Goal: Information Seeking & Learning: Check status

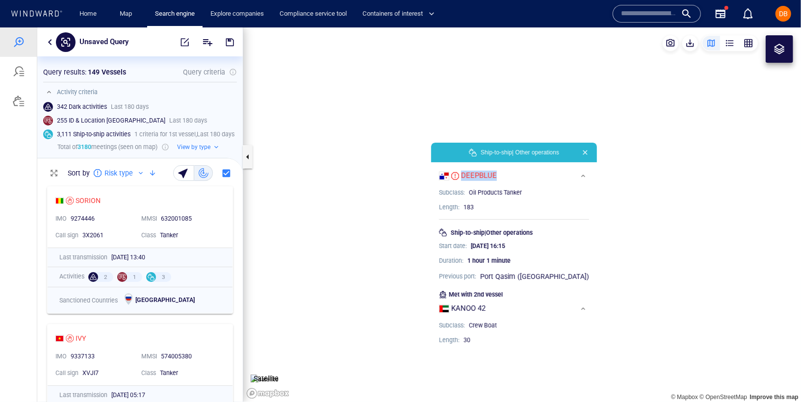
scroll to position [212, 189]
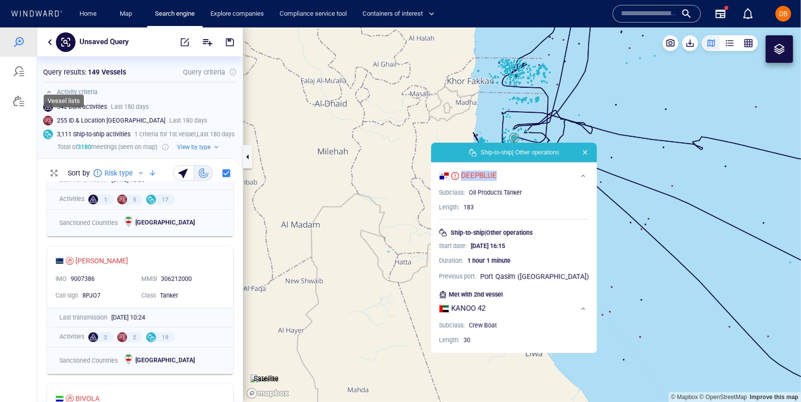
click at [17, 103] on div at bounding box center [19, 101] width 12 height 12
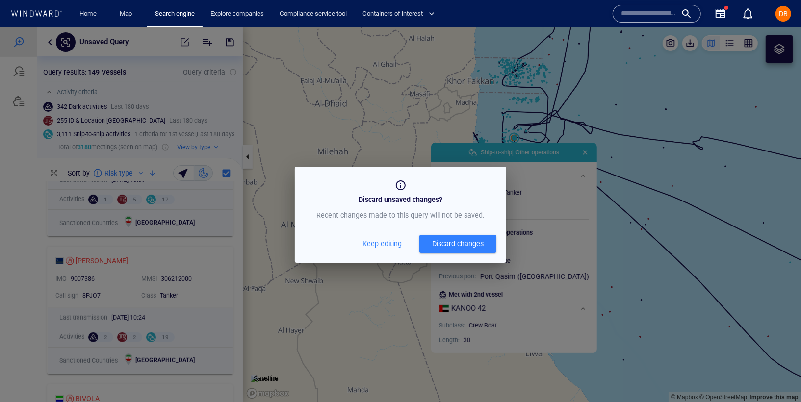
click at [382, 242] on span "Keep editing" at bounding box center [381, 243] width 39 height 12
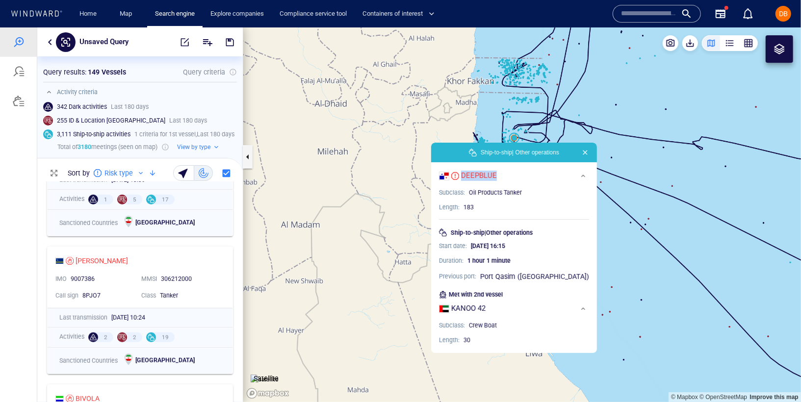
click at [579, 153] on button "button" at bounding box center [585, 152] width 12 height 12
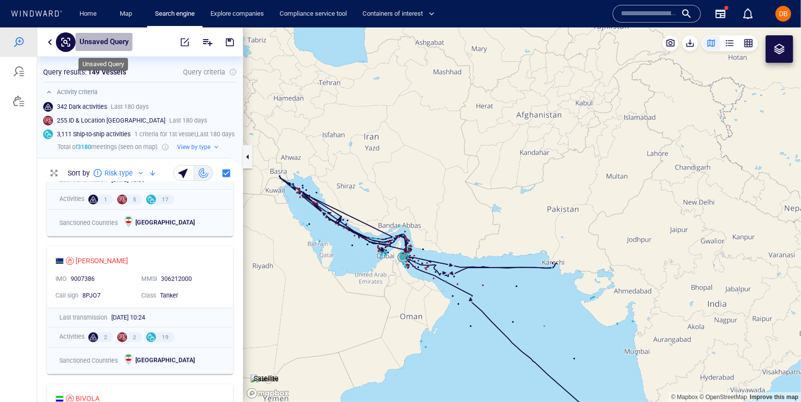
click at [114, 39] on p "Unsaved Query" at bounding box center [103, 41] width 49 height 13
click at [114, 39] on input "text" at bounding box center [119, 41] width 73 height 8
type input "******"
click at [11, 94] on div at bounding box center [18, 100] width 37 height 29
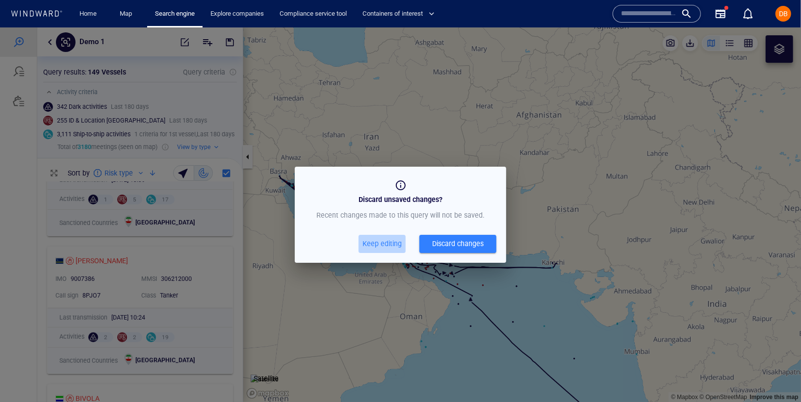
click at [396, 242] on span "Keep editing" at bounding box center [381, 243] width 39 height 12
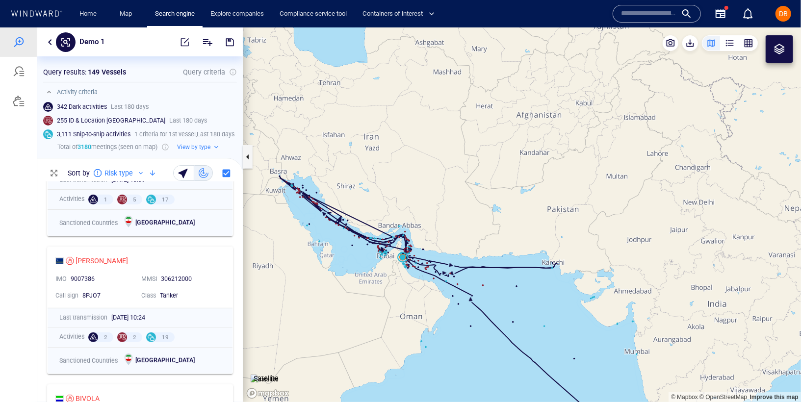
click at [226, 35] on button "button" at bounding box center [230, 42] width 22 height 24
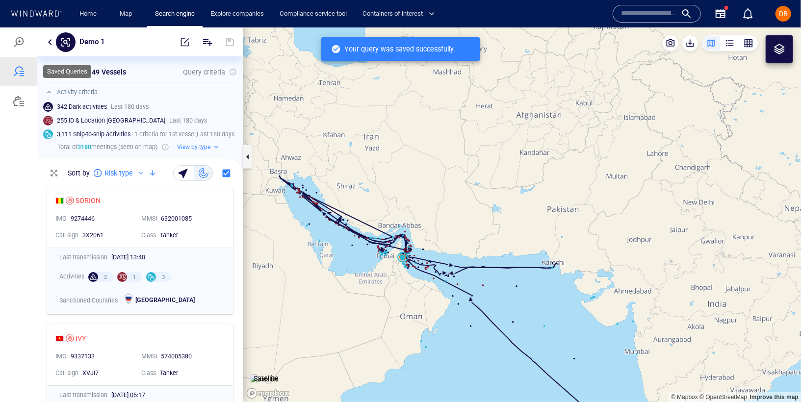
scroll to position [212, 189]
click at [16, 105] on div at bounding box center [19, 101] width 12 height 12
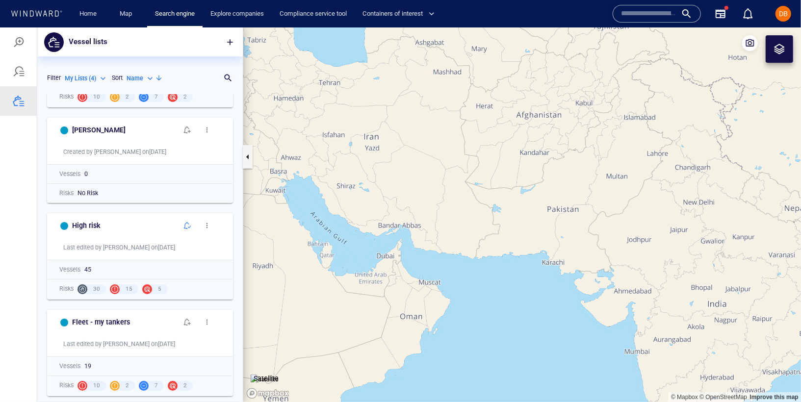
scroll to position [77, 0]
click at [183, 322] on span "button" at bounding box center [187, 323] width 8 height 8
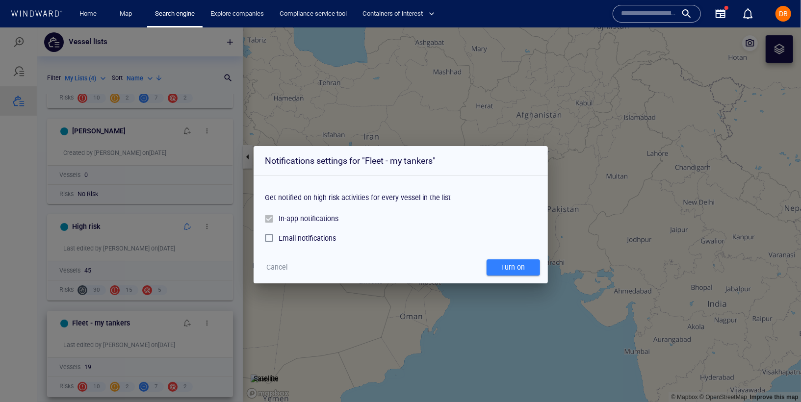
click at [303, 194] on div "Get notified on high risk activities for every vessel in the list" at bounding box center [400, 193] width 271 height 29
click at [302, 194] on div "Get notified on high risk activities for every vessel in the list" at bounding box center [400, 193] width 271 height 29
click at [277, 194] on div "Get notified on high risk activities for every vessel in the list" at bounding box center [400, 193] width 271 height 29
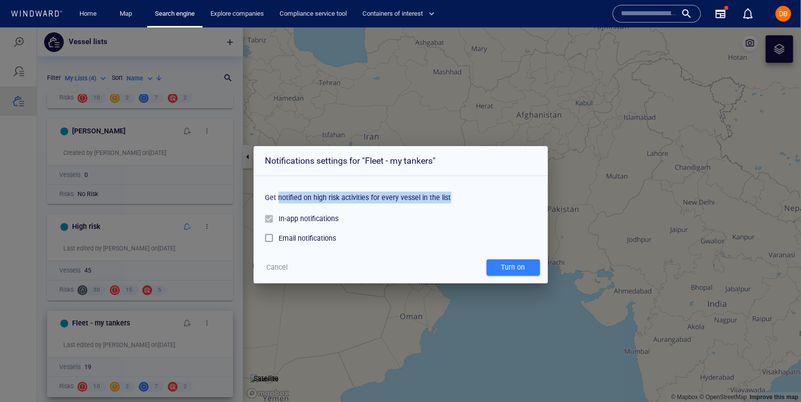
drag, startPoint x: 278, startPoint y: 195, endPoint x: 450, endPoint y: 201, distance: 171.7
click at [450, 201] on div "Get notified on high risk activities for every vessel in the list" at bounding box center [400, 193] width 271 height 29
copy div "notified on high risk activities for every vessel in the list"
click at [273, 264] on span "Cancel" at bounding box center [276, 267] width 21 height 12
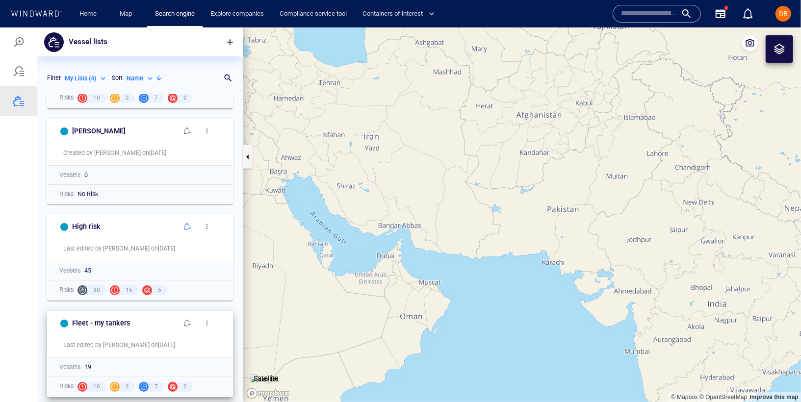
click at [300, 248] on span "Cancel" at bounding box center [308, 244] width 16 height 7
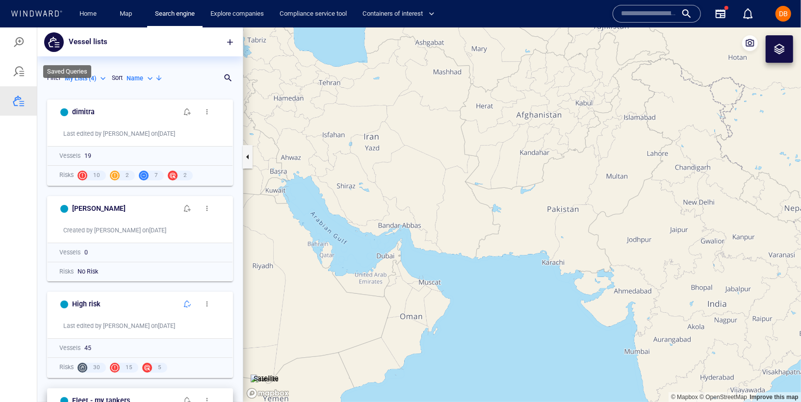
click at [23, 72] on div at bounding box center [19, 71] width 12 height 12
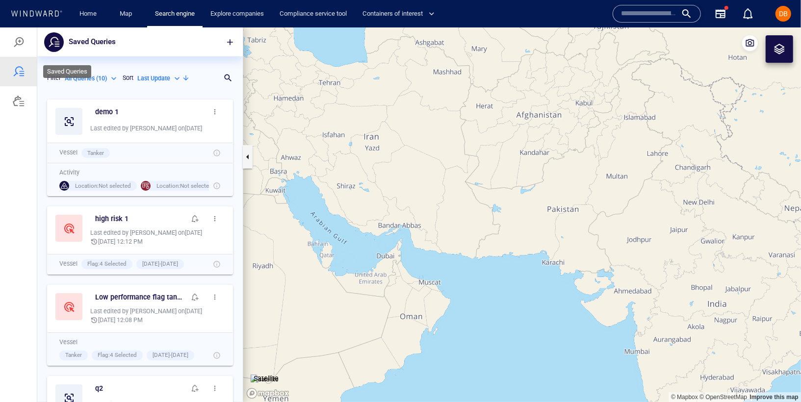
scroll to position [299, 197]
click at [17, 48] on div at bounding box center [18, 41] width 37 height 29
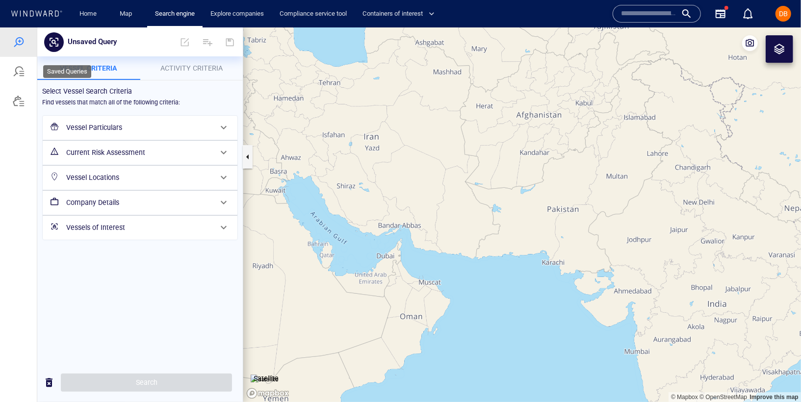
click at [6, 81] on div at bounding box center [18, 70] width 37 height 29
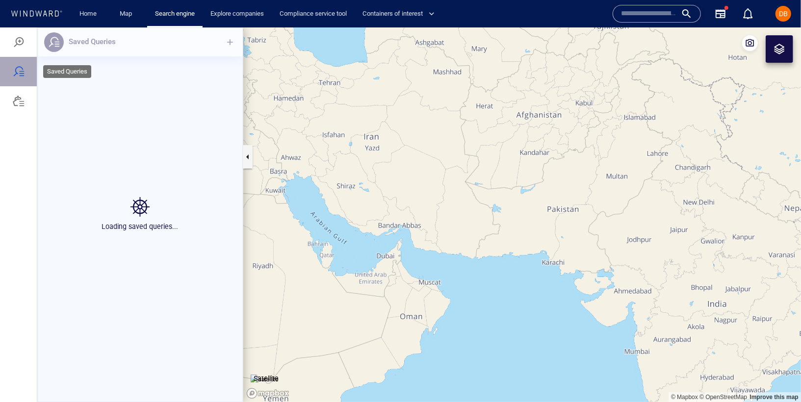
click at [9, 78] on div at bounding box center [18, 70] width 37 height 29
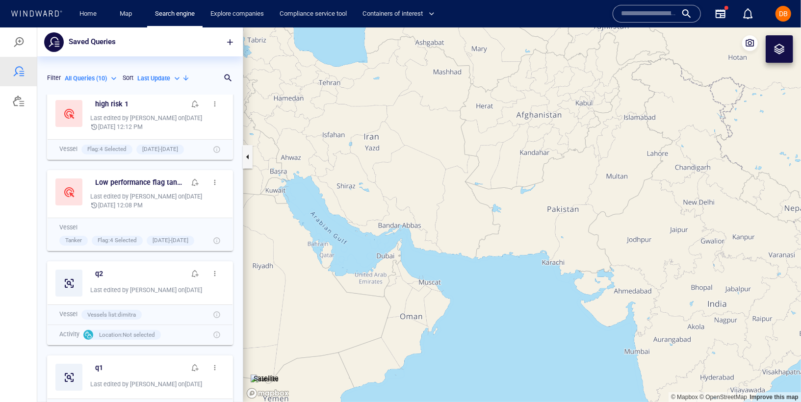
scroll to position [52, 0]
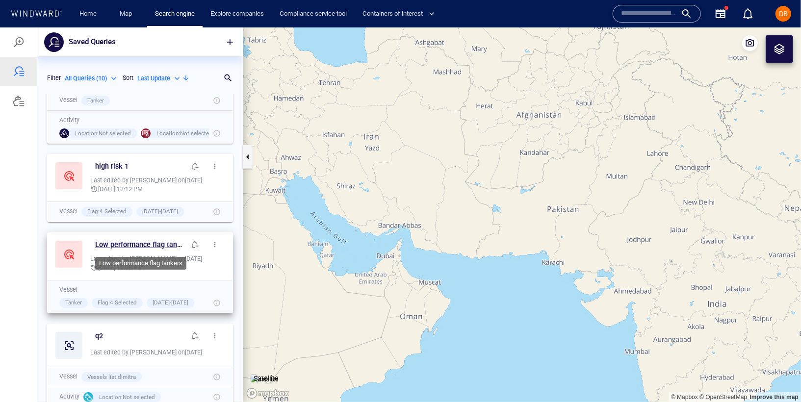
click at [126, 244] on h6 "Low performance flag tankers" at bounding box center [140, 244] width 90 height 12
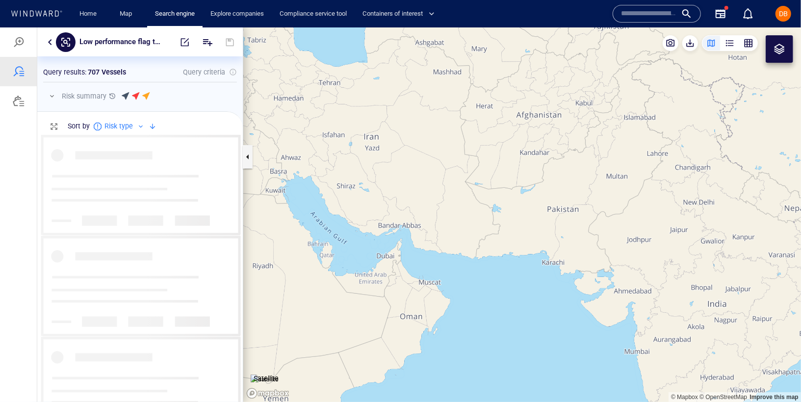
scroll to position [259, 197]
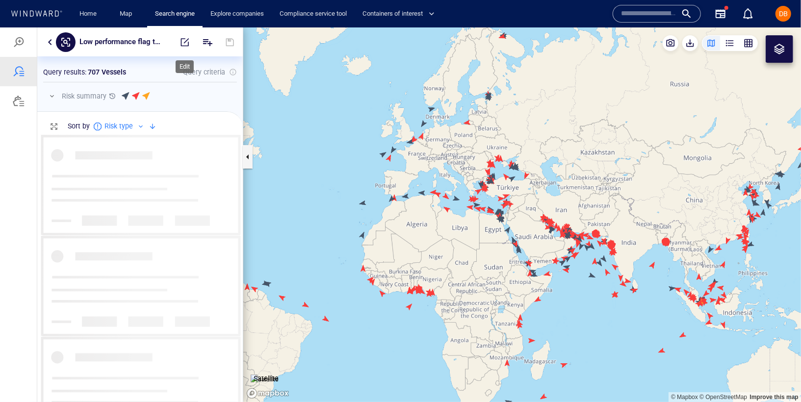
click at [185, 41] on span "button" at bounding box center [185, 42] width 10 height 10
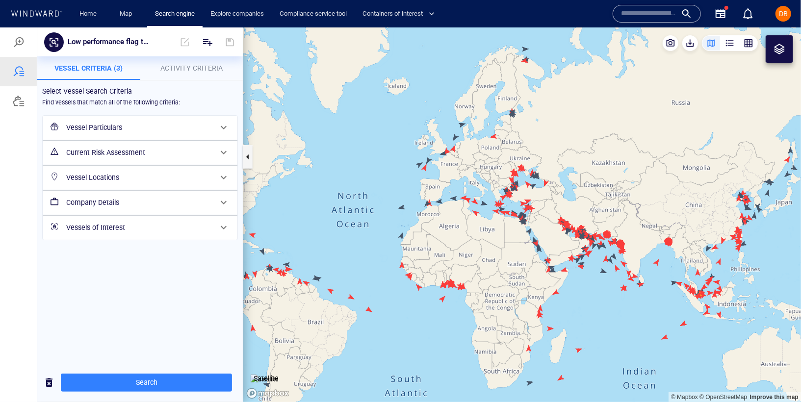
click at [148, 128] on h6 "Vessel Particulars" at bounding box center [139, 127] width 146 height 12
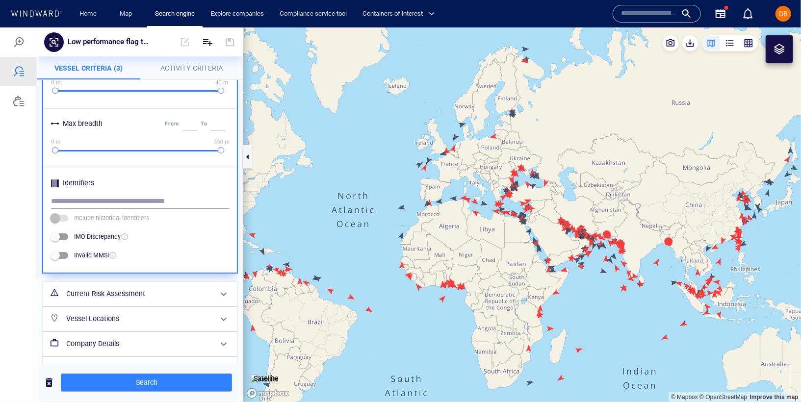
scroll to position [421, 0]
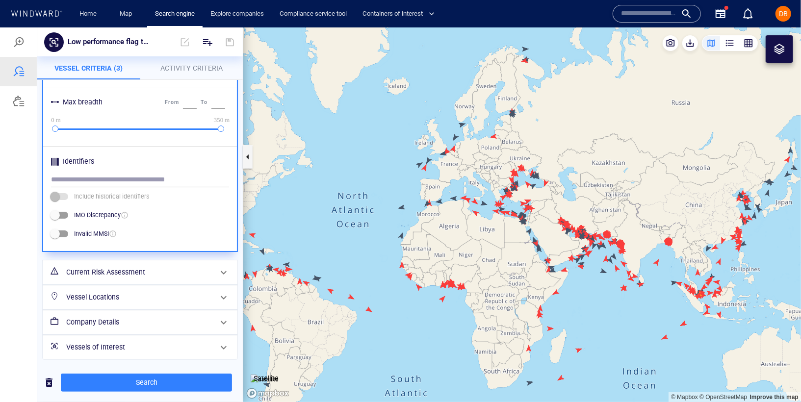
click at [142, 262] on div "Current Risk Assessment" at bounding box center [138, 272] width 153 height 20
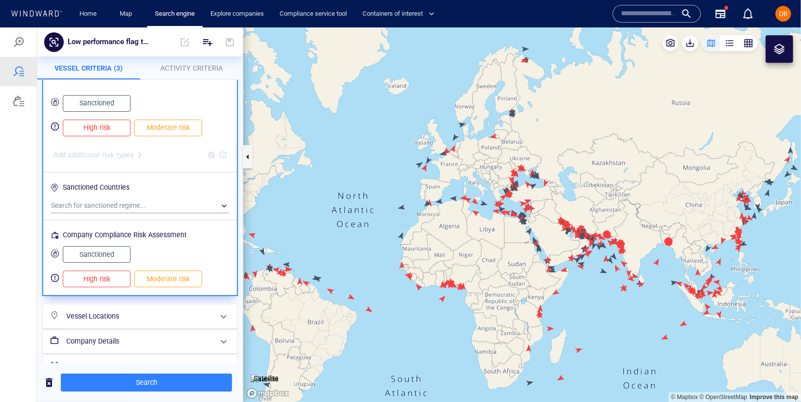
scroll to position [108, 0]
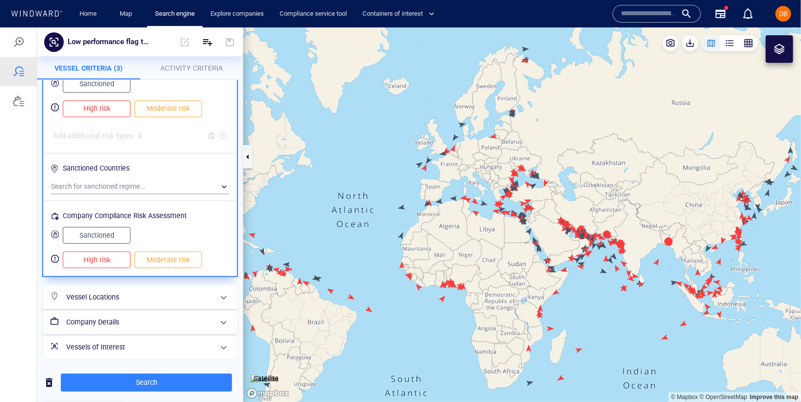
click at [146, 292] on h6 "Vessel Locations" at bounding box center [139, 297] width 146 height 12
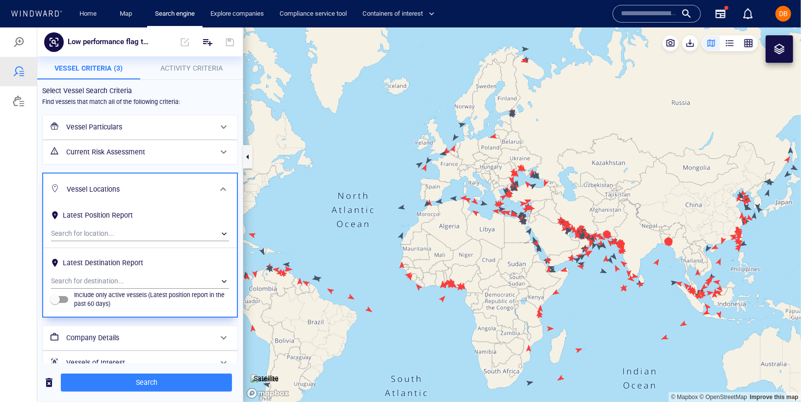
scroll to position [15, 0]
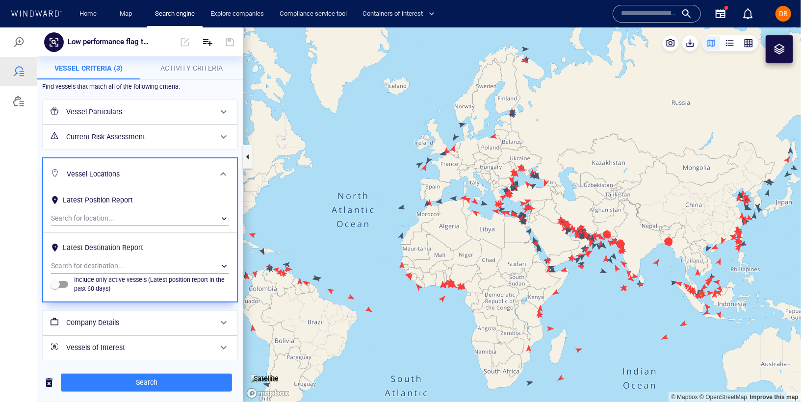
click at [144, 326] on h6 "Company Details" at bounding box center [139, 322] width 146 height 12
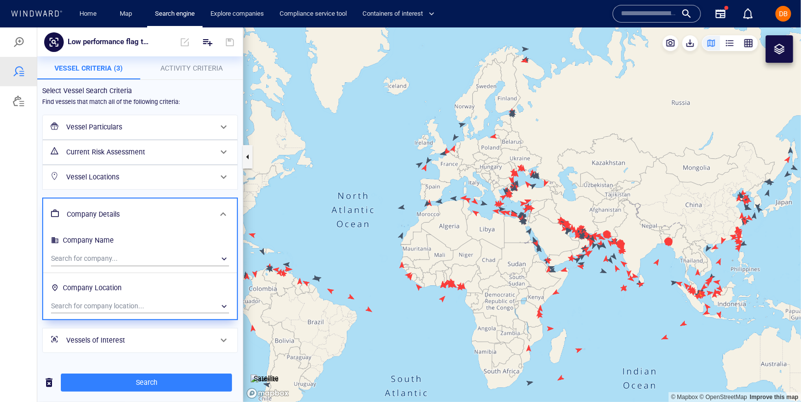
click at [145, 339] on h6 "Vessels of Interest" at bounding box center [139, 340] width 146 height 12
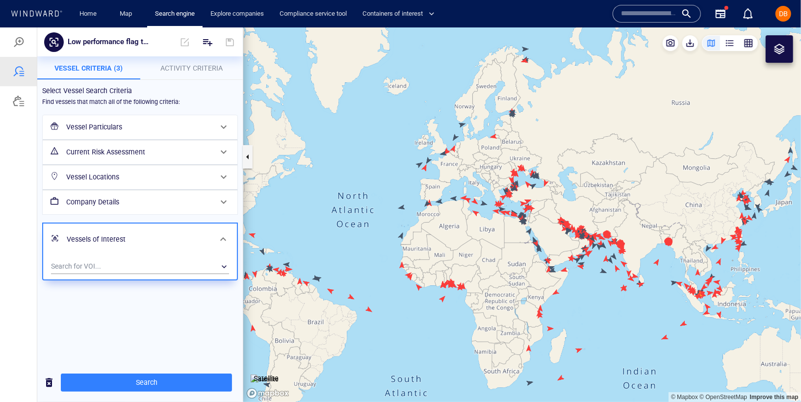
click at [153, 235] on h6 "Vessels of Interest" at bounding box center [139, 239] width 145 height 12
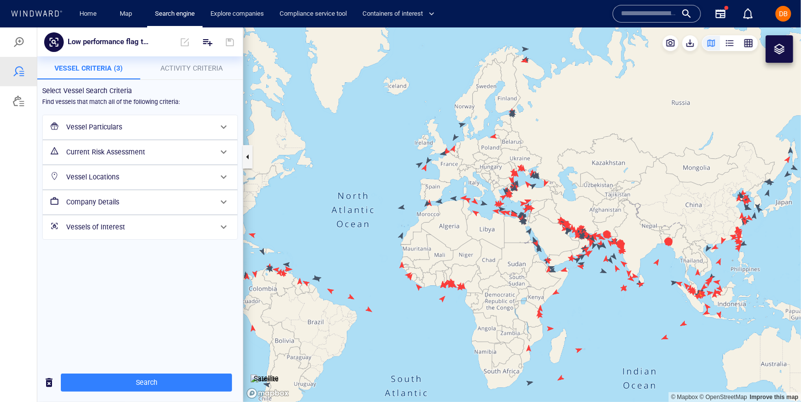
click at [171, 76] on button "Activity Criteria" at bounding box center [191, 68] width 103 height 24
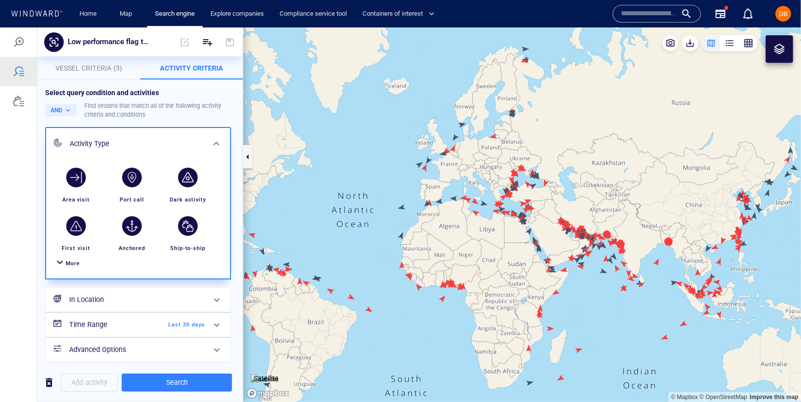
click at [63, 260] on div at bounding box center [60, 263] width 12 height 14
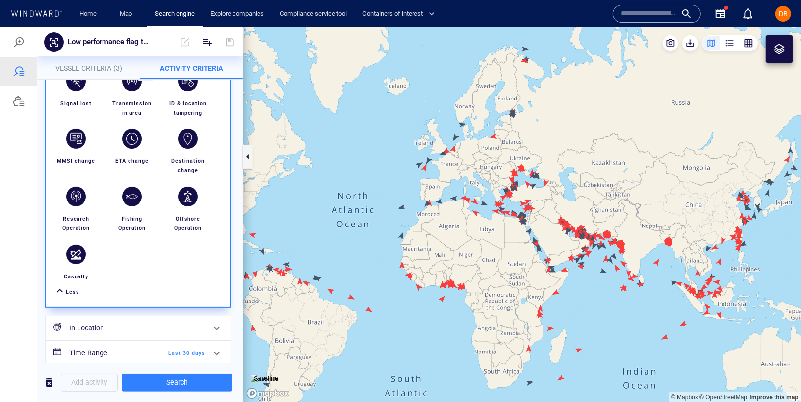
scroll to position [282, 0]
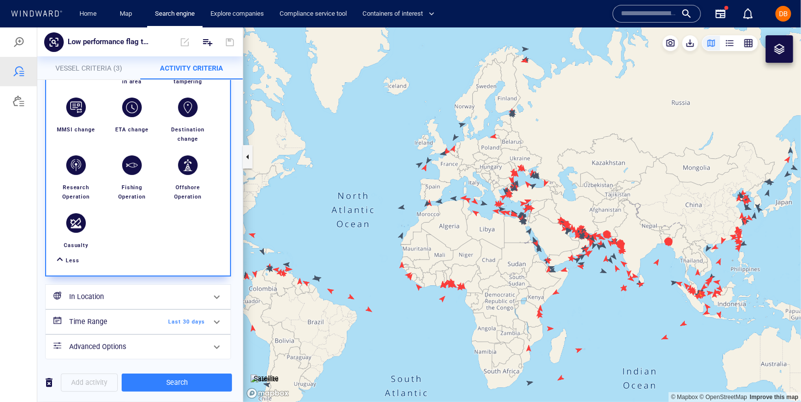
click at [147, 290] on h6 "In Location" at bounding box center [137, 296] width 136 height 12
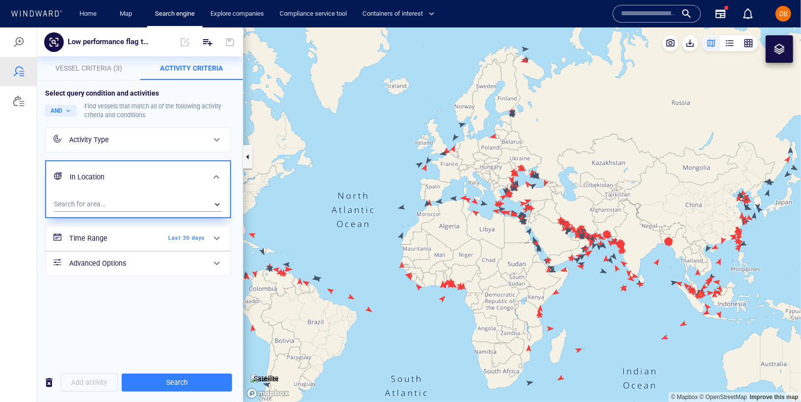
scroll to position [0, 0]
click at [133, 241] on h6 "Time Range" at bounding box center [108, 238] width 79 height 12
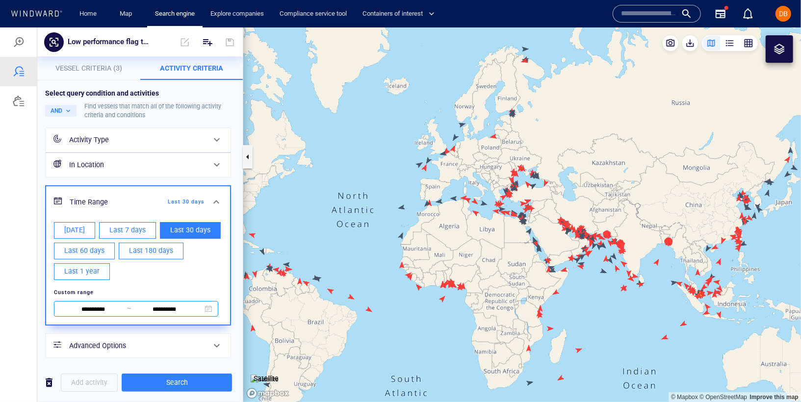
scroll to position [1, 0]
click at [157, 346] on h6 "Advanced Options" at bounding box center [137, 344] width 136 height 12
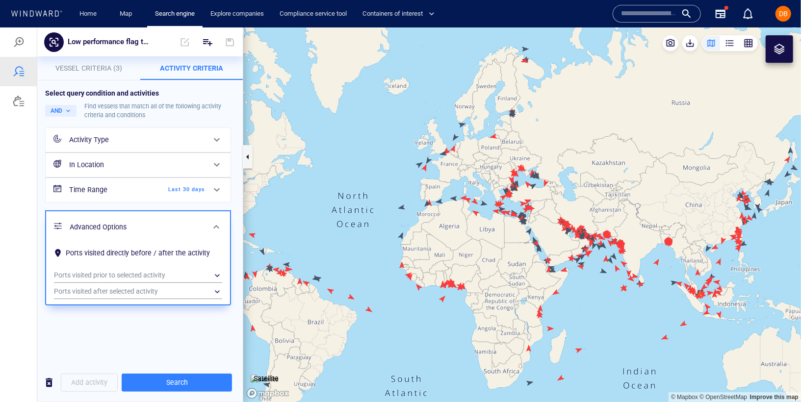
scroll to position [0, 0]
click at [160, 221] on h6 "Advanced Options" at bounding box center [137, 227] width 135 height 12
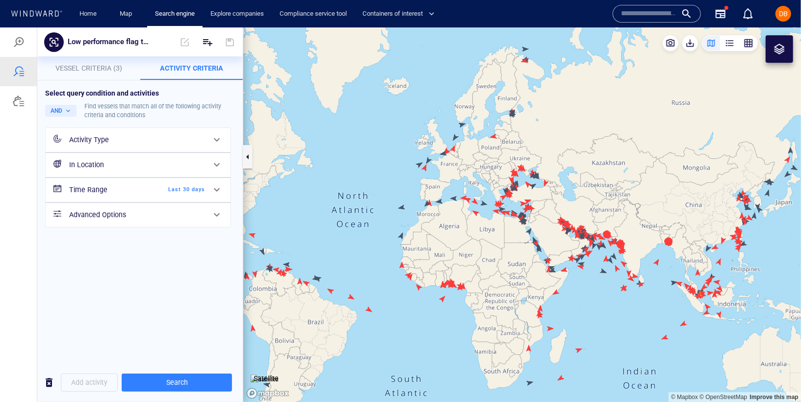
click at [86, 72] on p "Vessel Criteria (3)" at bounding box center [88, 68] width 91 height 12
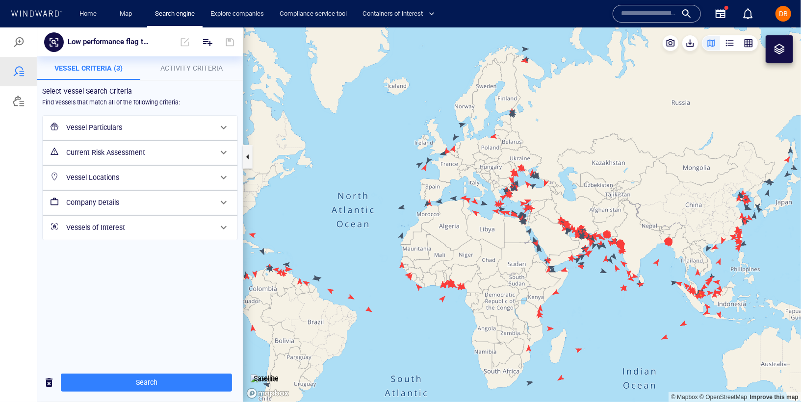
click at [184, 271] on div "Select Vessel Search Criteria Find vessels that match all of the following crit…" at bounding box center [139, 221] width 205 height 283
click at [173, 374] on button "Search" at bounding box center [146, 382] width 171 height 18
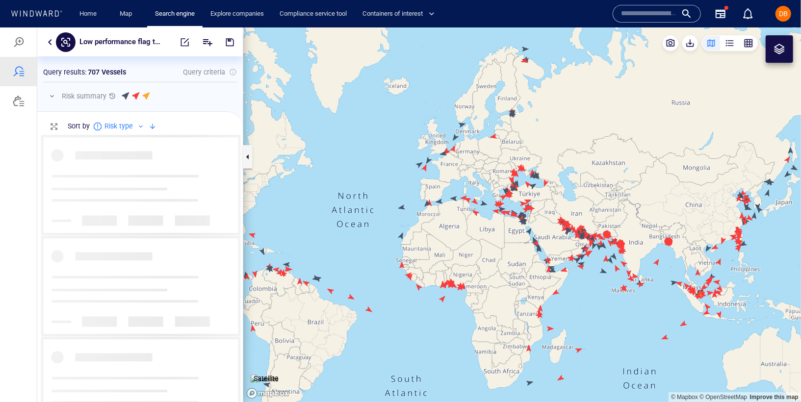
scroll to position [259, 197]
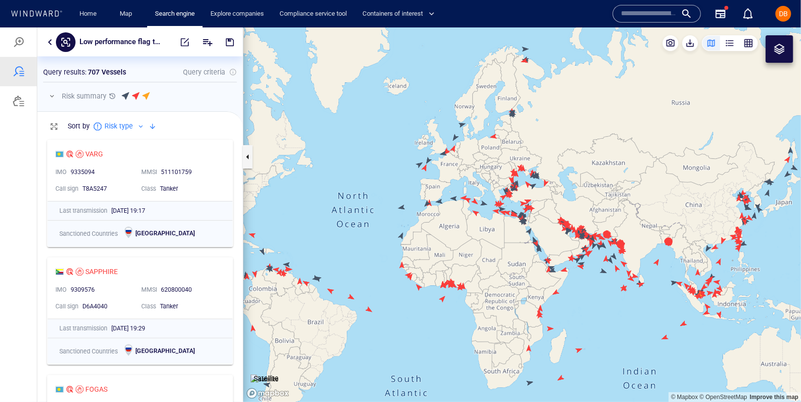
click at [223, 73] on p "Query criteria" at bounding box center [204, 72] width 42 height 12
click at [24, 76] on div at bounding box center [19, 71] width 12 height 12
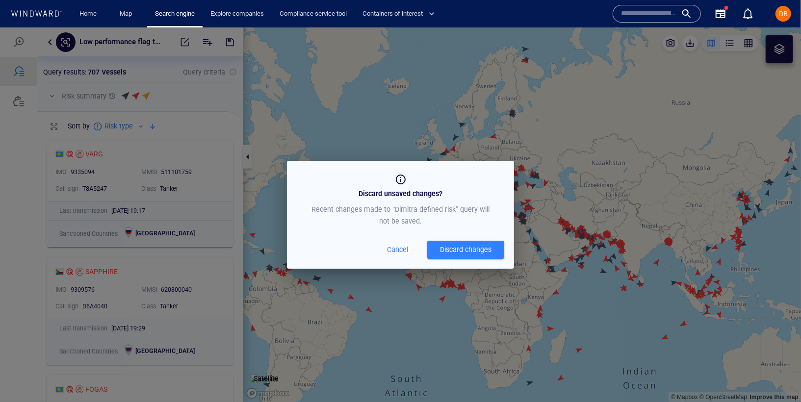
click at [471, 243] on div "Discard changes" at bounding box center [465, 249] width 51 height 12
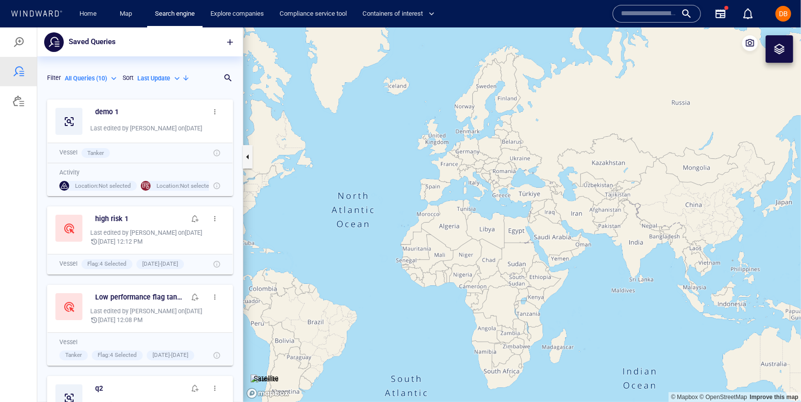
scroll to position [299, 197]
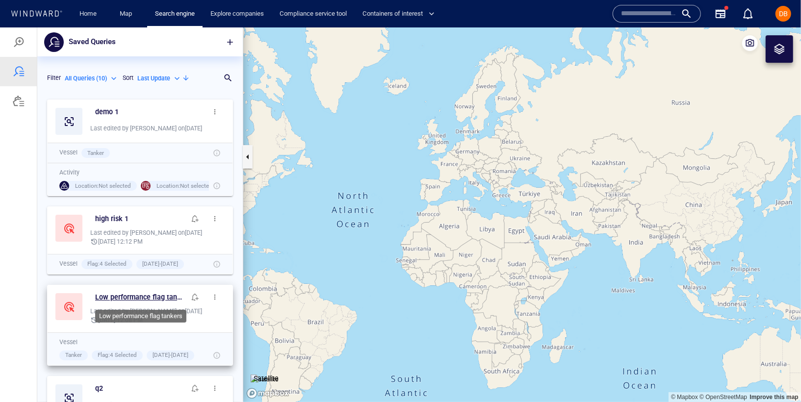
click at [111, 294] on h6 "Low performance flag tankers" at bounding box center [140, 297] width 90 height 12
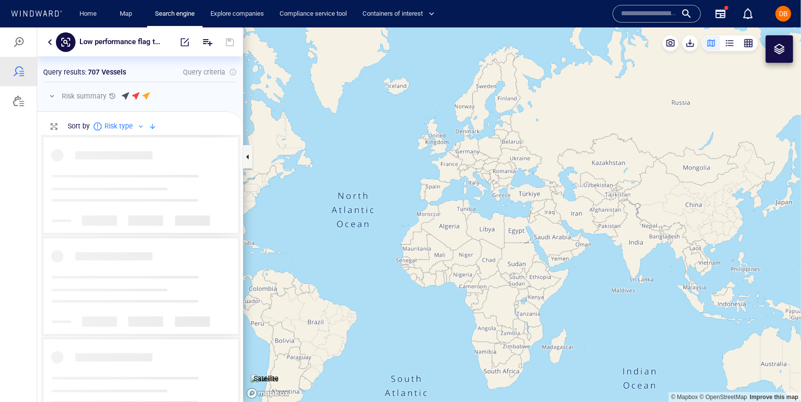
scroll to position [259, 197]
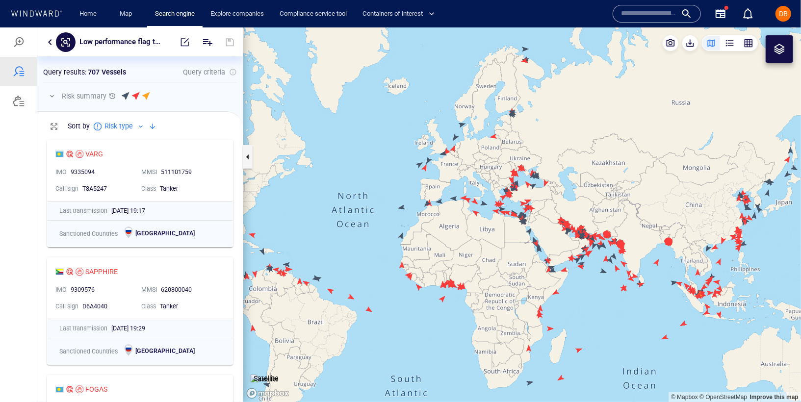
click at [51, 39] on button "button" at bounding box center [50, 42] width 12 height 12
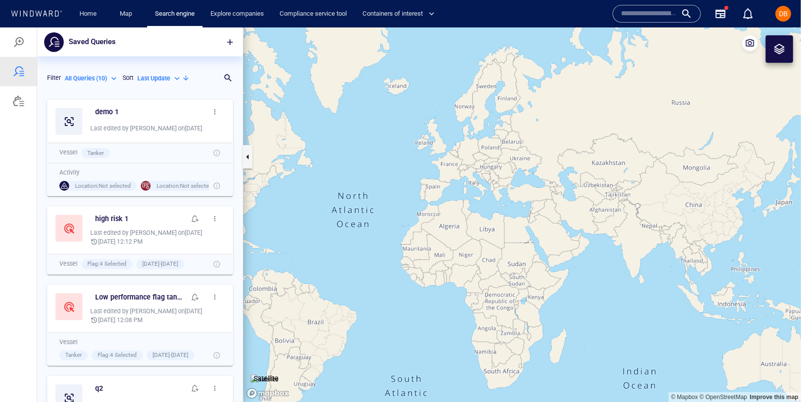
scroll to position [299, 197]
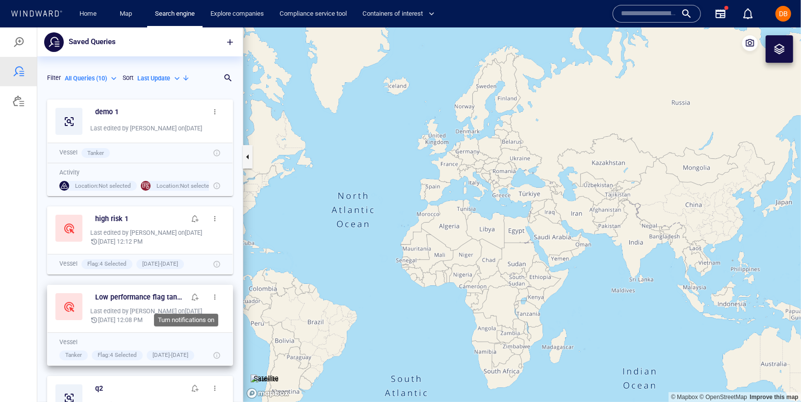
click at [191, 295] on span "button" at bounding box center [195, 297] width 8 height 8
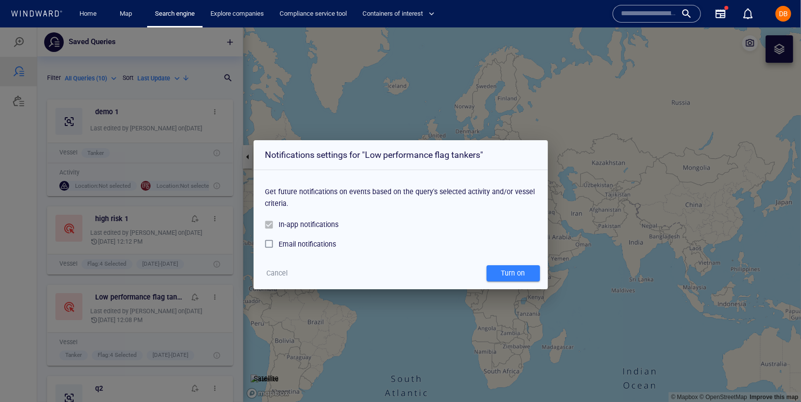
click at [365, 186] on div "Get future notifications on events based on the query's selected activity and/o…" at bounding box center [400, 194] width 271 height 41
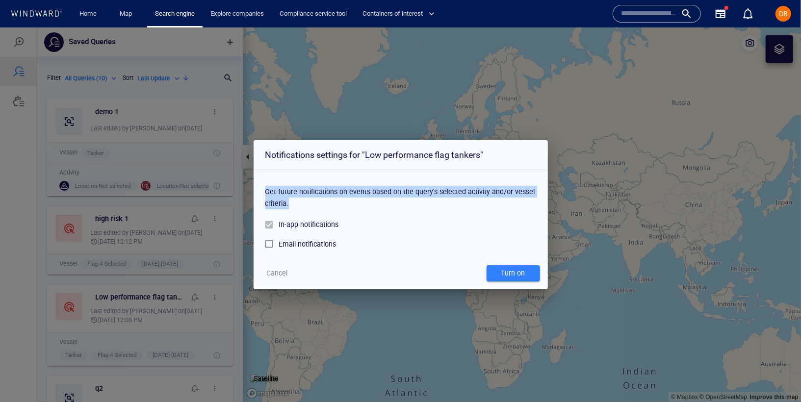
drag, startPoint x: 369, startPoint y: 182, endPoint x: 392, endPoint y: 203, distance: 31.9
click at [392, 201] on div "Get future notifications on events based on the query's selected activity and/o…" at bounding box center [400, 194] width 271 height 41
click at [392, 203] on div "Get future notifications on events based on the query's selected activity and/o…" at bounding box center [400, 194] width 271 height 41
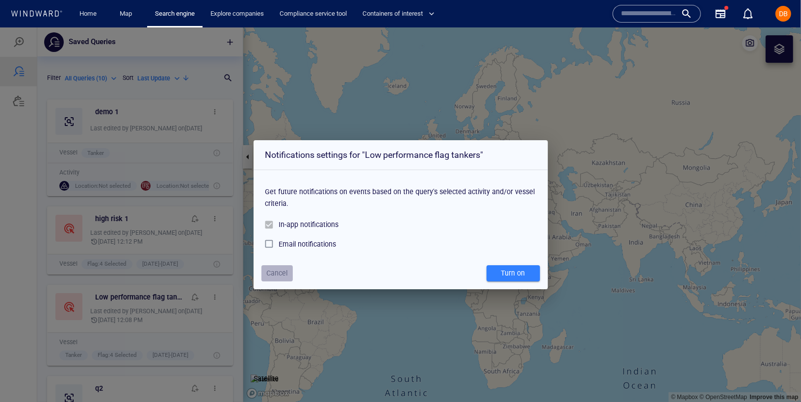
click at [278, 272] on span "Cancel" at bounding box center [276, 273] width 21 height 12
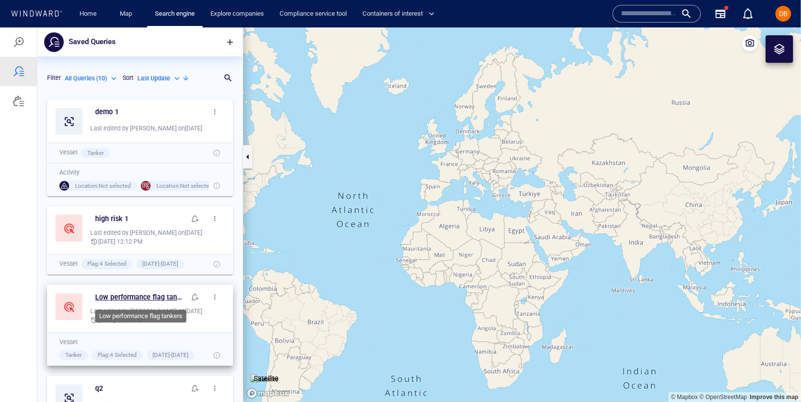
click at [128, 298] on h6 "Low performance flag tankers" at bounding box center [140, 297] width 90 height 12
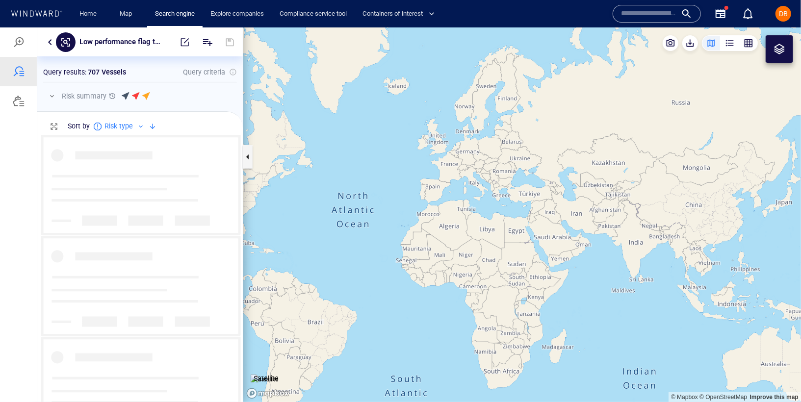
scroll to position [259, 197]
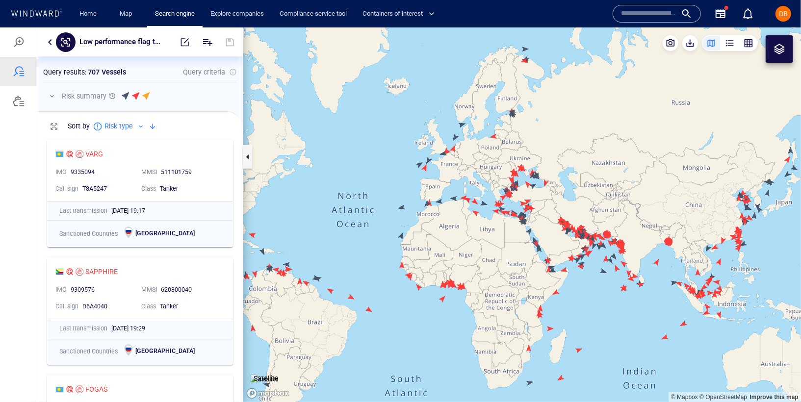
click at [53, 40] on button "button" at bounding box center [50, 42] width 12 height 12
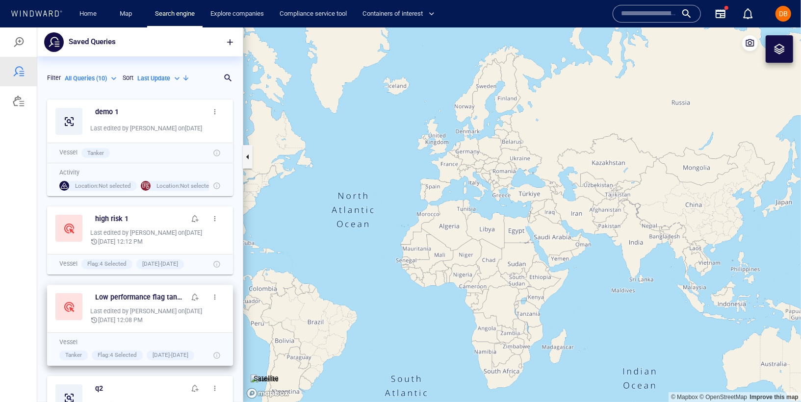
scroll to position [8, 0]
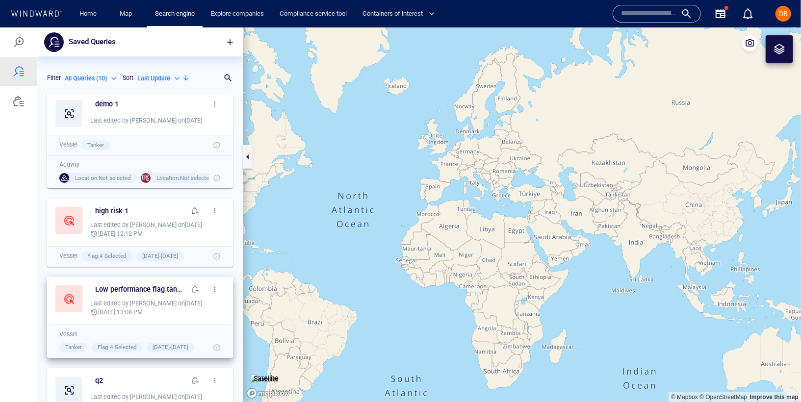
click at [211, 292] on span "button" at bounding box center [215, 289] width 8 height 8
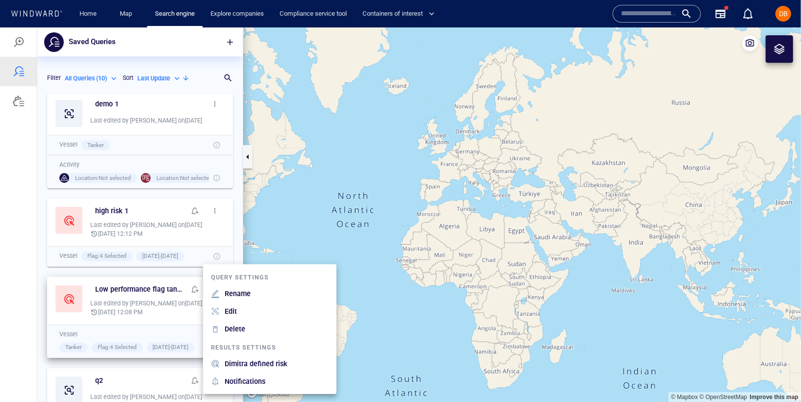
click at [281, 363] on p "Dimitra defined risk" at bounding box center [256, 363] width 63 height 12
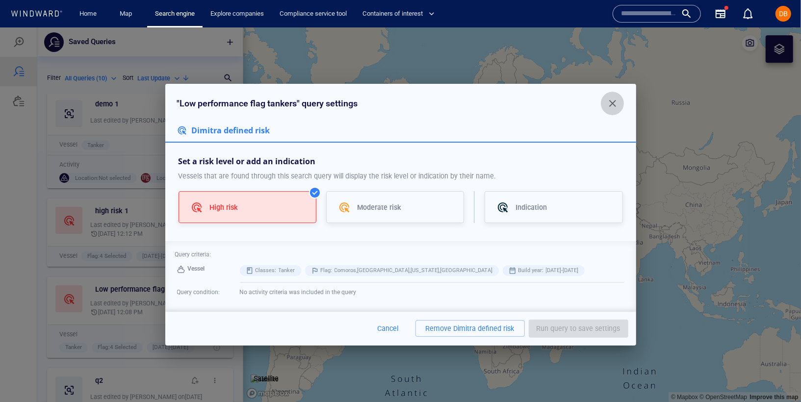
click at [609, 106] on span "button" at bounding box center [612, 103] width 12 height 12
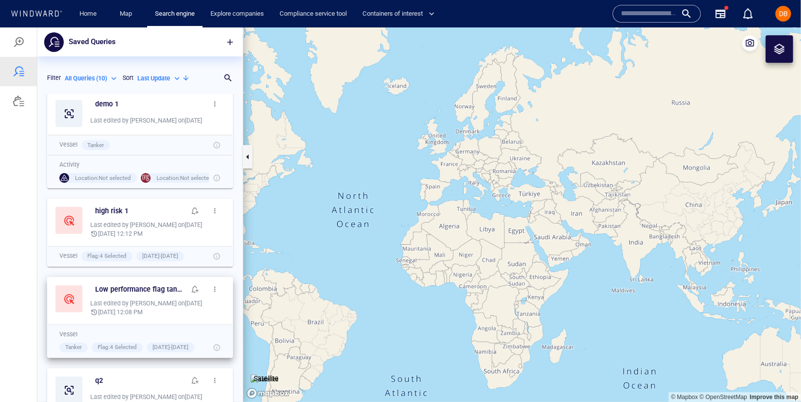
click at [211, 290] on span "button" at bounding box center [215, 289] width 8 height 8
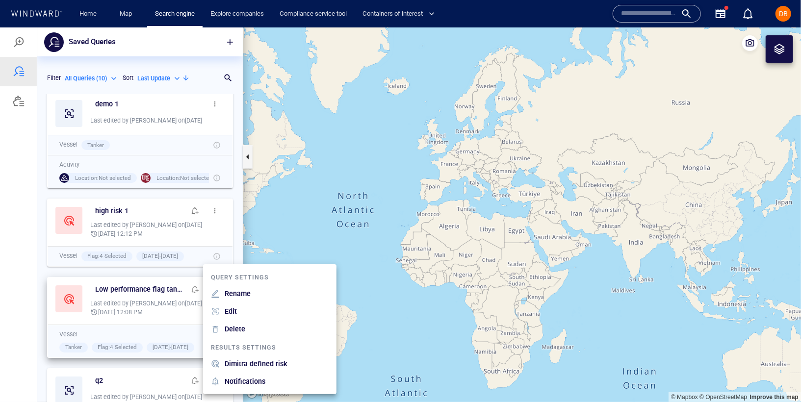
click at [184, 288] on div at bounding box center [400, 214] width 801 height 375
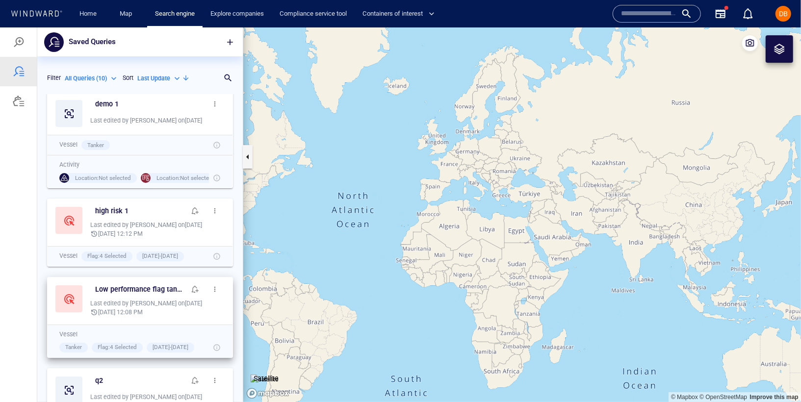
click at [211, 291] on span "button" at bounding box center [215, 289] width 8 height 8
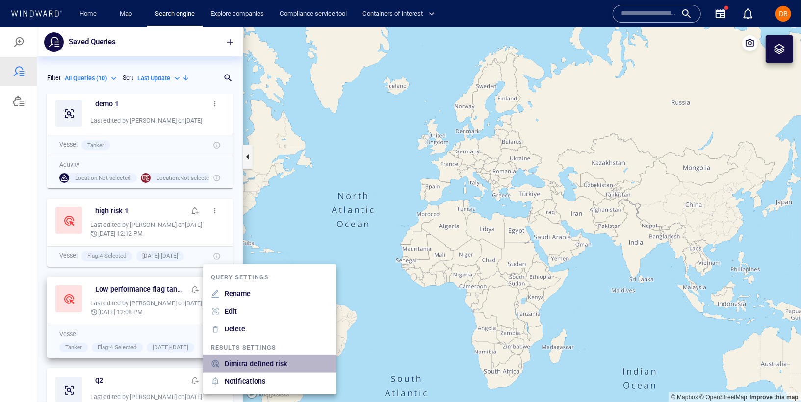
click at [233, 362] on p "Dimitra defined risk" at bounding box center [256, 363] width 63 height 12
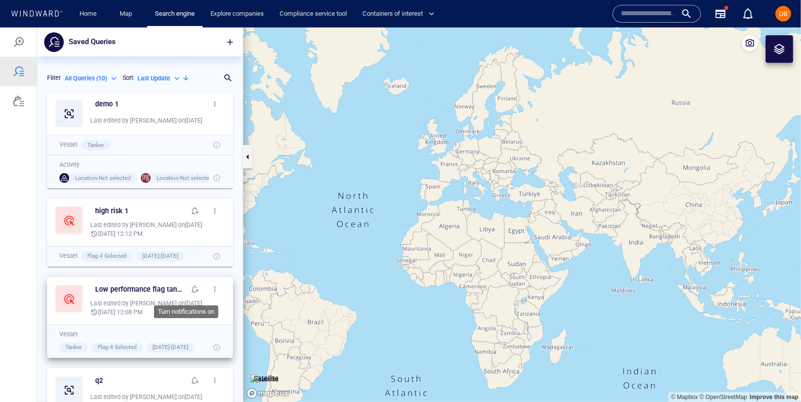
click at [191, 285] on span "button" at bounding box center [195, 289] width 8 height 8
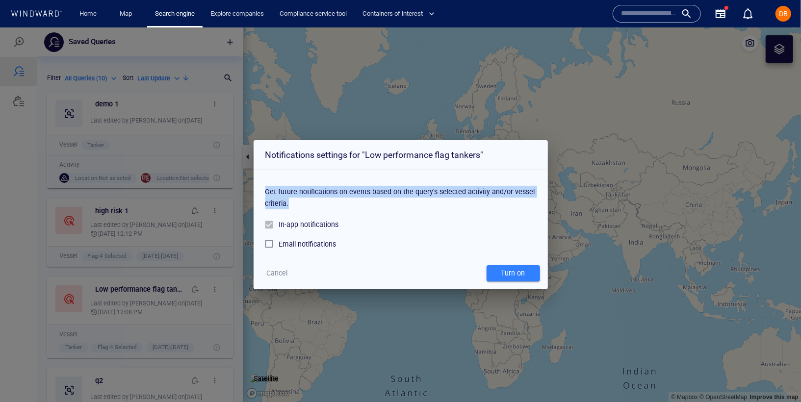
drag, startPoint x: 364, startPoint y: 182, endPoint x: 422, endPoint y: 202, distance: 61.1
click at [422, 202] on div "Get future notifications on events based on the query's selected activity and/o…" at bounding box center [400, 194] width 271 height 41
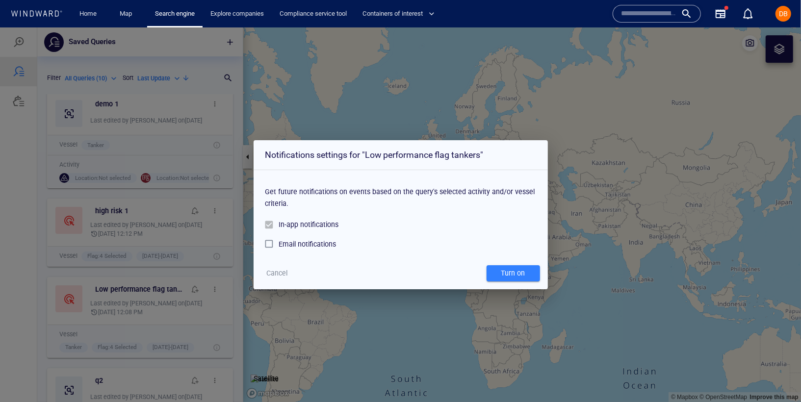
click at [366, 220] on div "In-app notifications" at bounding box center [400, 224] width 271 height 19
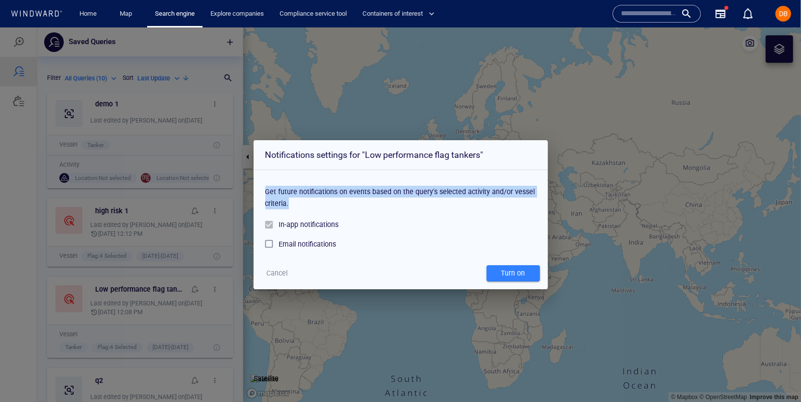
drag, startPoint x: 263, startPoint y: 189, endPoint x: 376, endPoint y: 198, distance: 113.1
click at [376, 198] on div "Get future notifications on events based on the query's selected activity and/o…" at bounding box center [400, 213] width 294 height 87
click at [279, 272] on span "Cancel" at bounding box center [276, 273] width 21 height 12
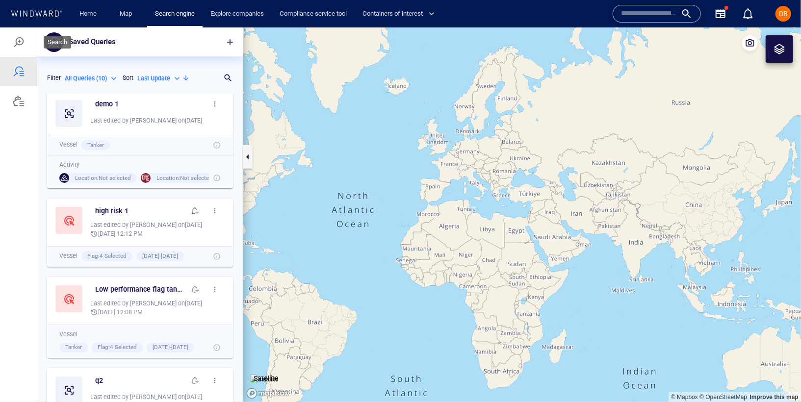
click at [16, 50] on div at bounding box center [18, 41] width 37 height 29
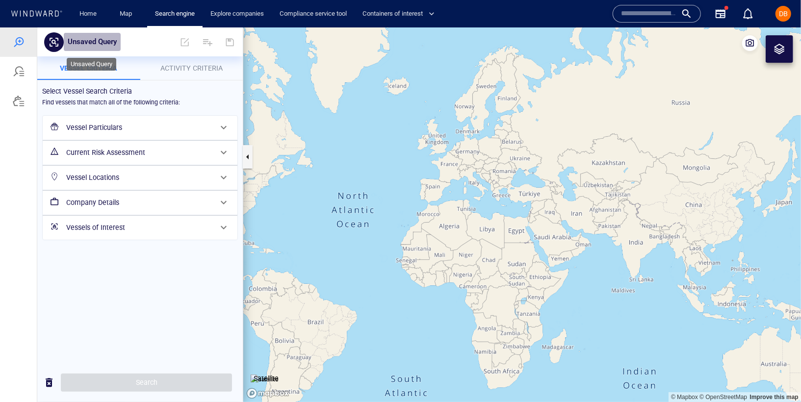
click at [120, 39] on button "Unsaved Query" at bounding box center [92, 41] width 57 height 19
type input "**"
click at [129, 125] on h6 "Vessel Particulars" at bounding box center [139, 127] width 146 height 12
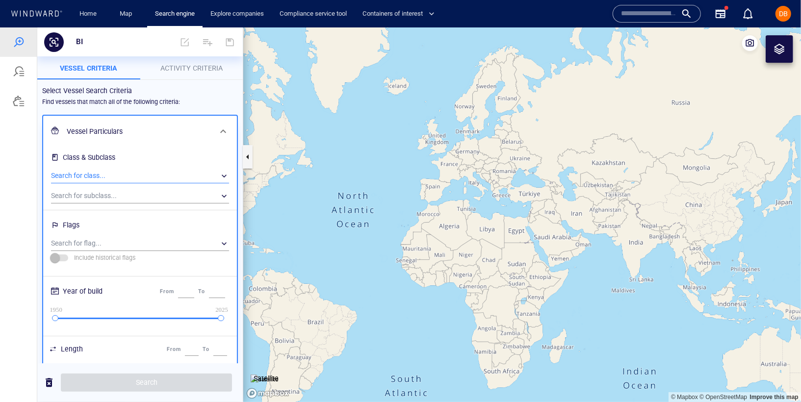
click at [127, 176] on div "​" at bounding box center [140, 175] width 178 height 15
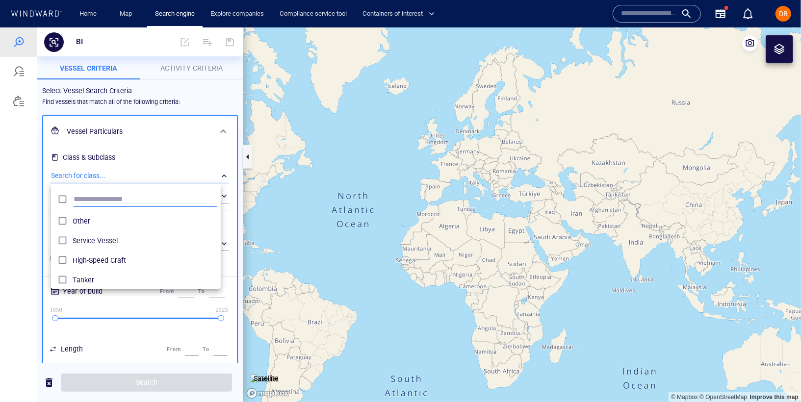
scroll to position [89, 161]
click at [102, 277] on span "Tanker" at bounding box center [145, 280] width 144 height 12
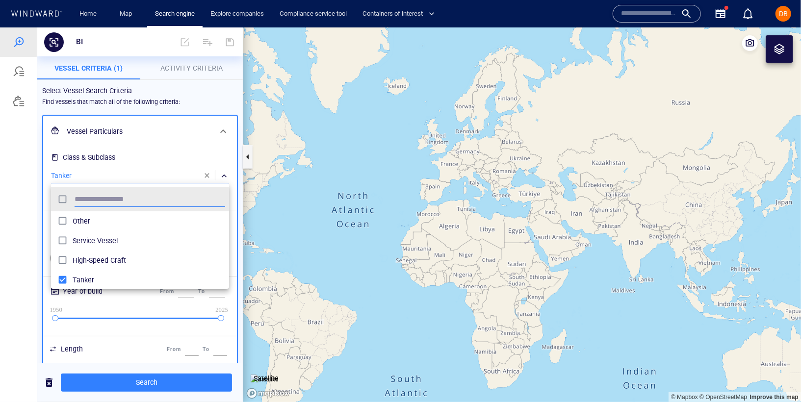
scroll to position [89, 170]
click at [125, 159] on div at bounding box center [400, 214] width 801 height 375
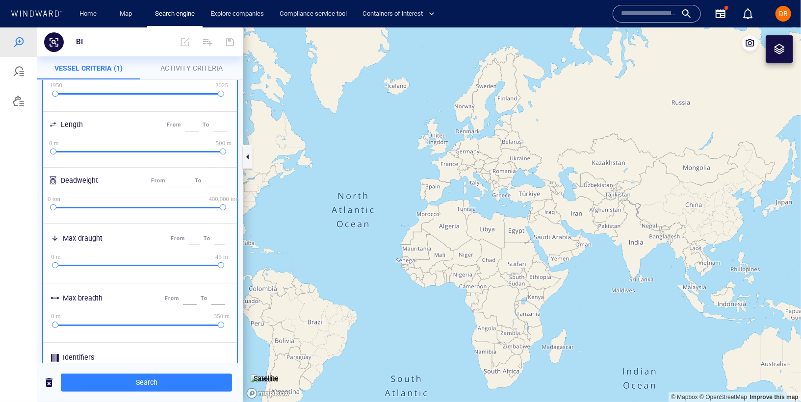
scroll to position [0, 0]
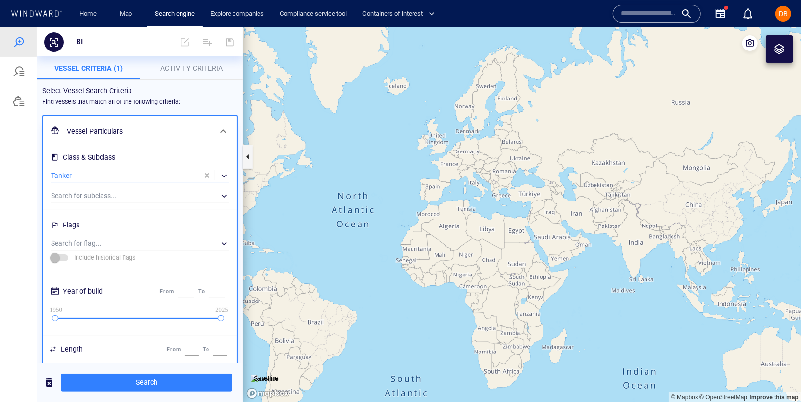
click at [139, 124] on div "Vessel Particulars" at bounding box center [139, 131] width 152 height 20
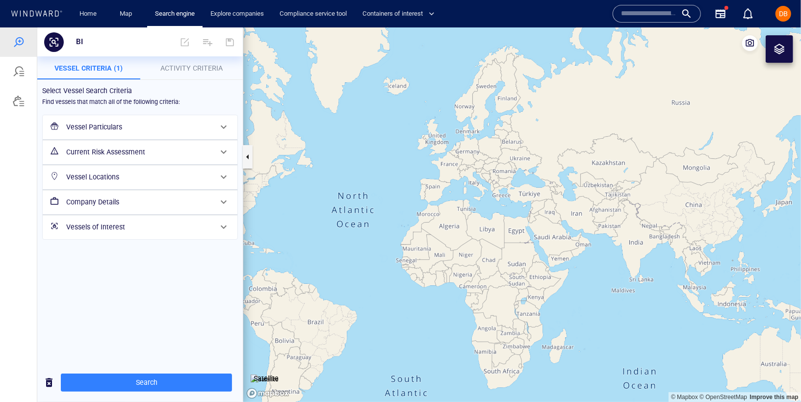
click at [134, 146] on h6 "Current Risk Assessment" at bounding box center [139, 152] width 146 height 12
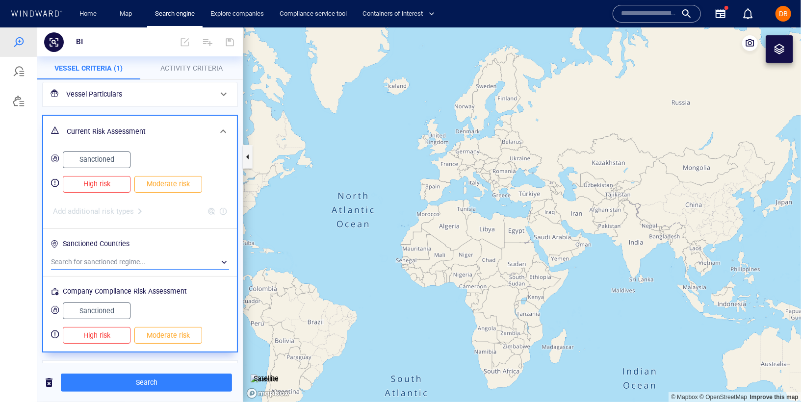
scroll to position [34, 0]
click at [165, 178] on span "Moderate risk" at bounding box center [168, 182] width 47 height 12
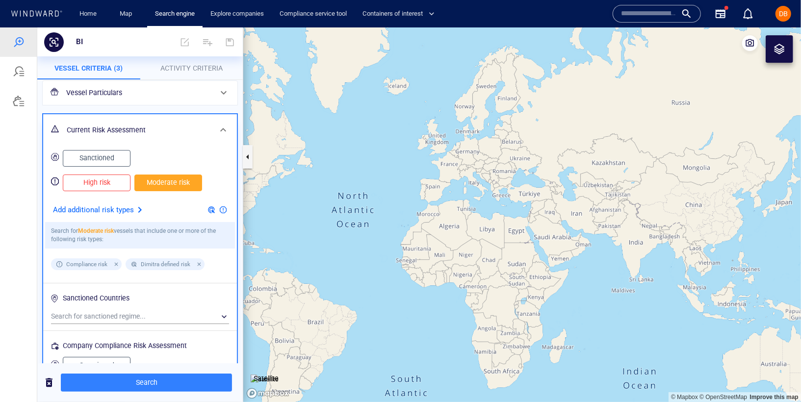
click at [165, 178] on span "Moderate risk" at bounding box center [168, 182] width 47 height 12
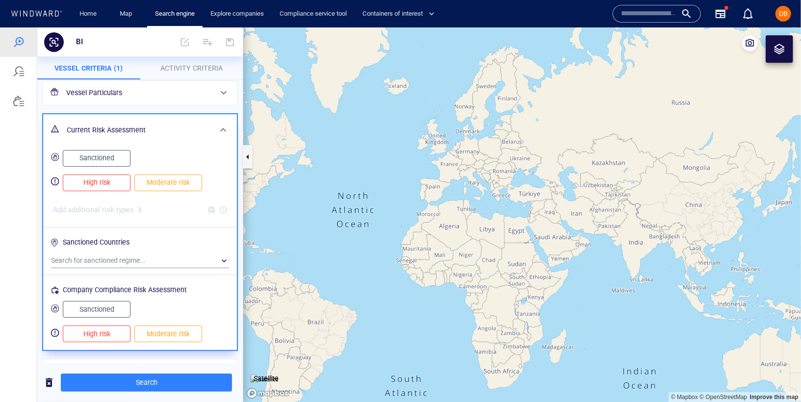
click at [176, 120] on div "Current Risk Assessment" at bounding box center [139, 130] width 152 height 20
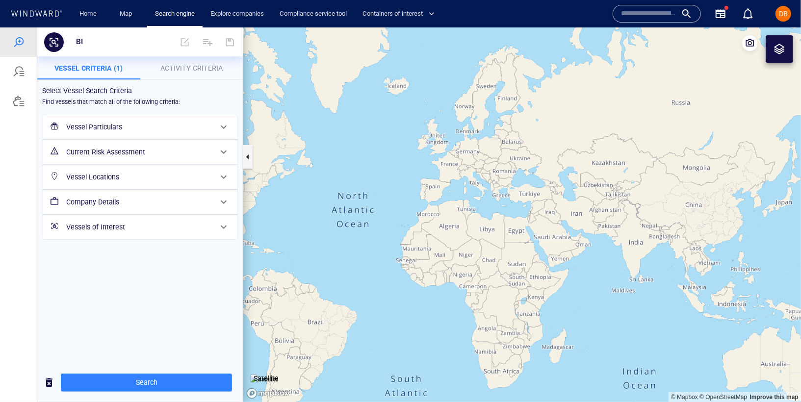
click at [164, 151] on h6 "Current Risk Assessment" at bounding box center [139, 152] width 146 height 12
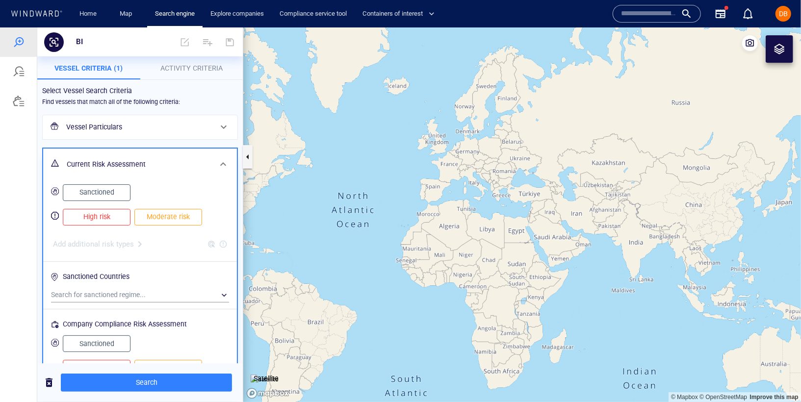
click at [160, 159] on h6 "Current Risk Assessment" at bounding box center [139, 164] width 145 height 12
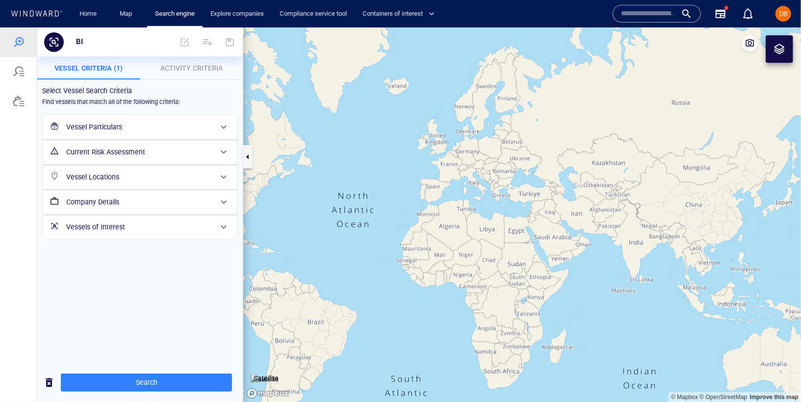
click at [144, 178] on h6 "Vessel Locations" at bounding box center [139, 177] width 146 height 12
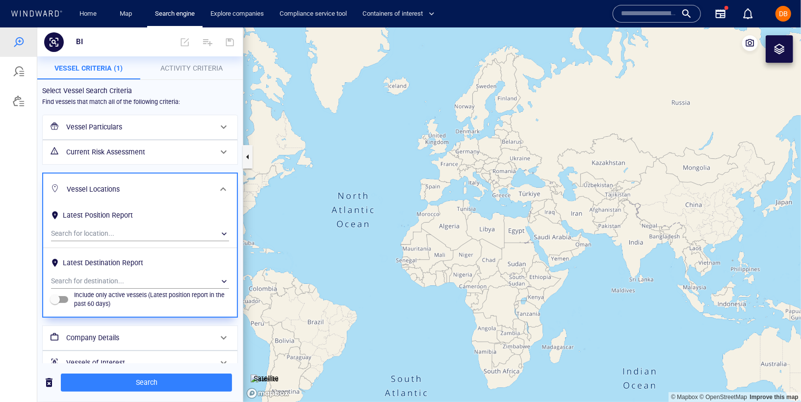
click at [118, 223] on h6 "Latest Position Report" at bounding box center [140, 216] width 178 height 19
click at [113, 238] on div "​" at bounding box center [140, 233] width 178 height 15
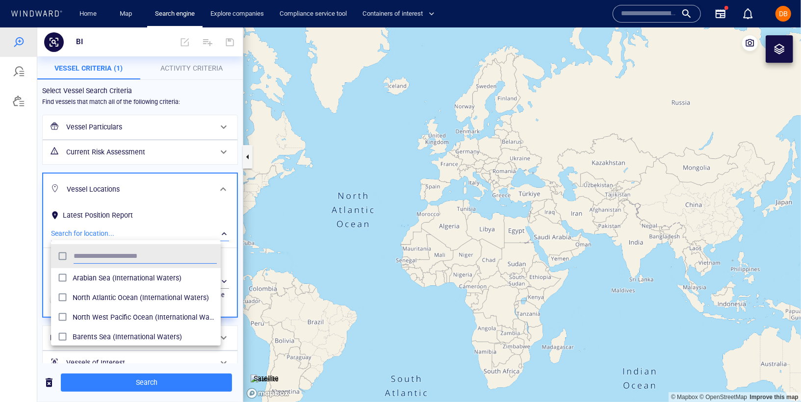
scroll to position [89, 161]
click at [141, 177] on div at bounding box center [400, 214] width 801 height 375
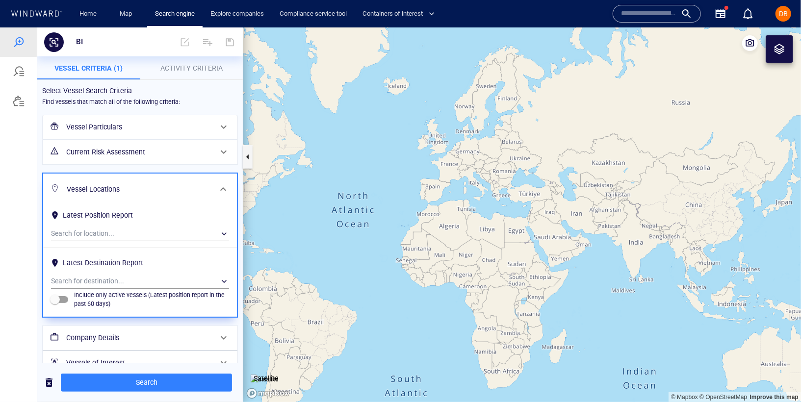
click at [140, 288] on div "Include only active vessels (Latest position report in the past 60 days)" at bounding box center [140, 299] width 182 height 23
click at [141, 286] on div "​" at bounding box center [140, 281] width 178 height 15
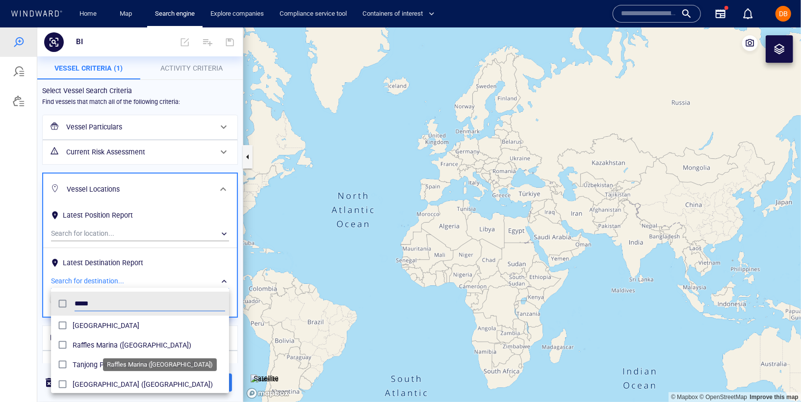
type input "*****"
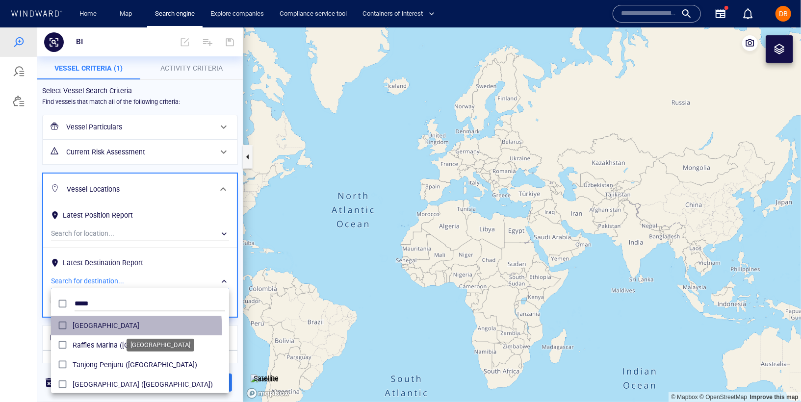
click at [120, 328] on span "[GEOGRAPHIC_DATA]" at bounding box center [149, 325] width 152 height 12
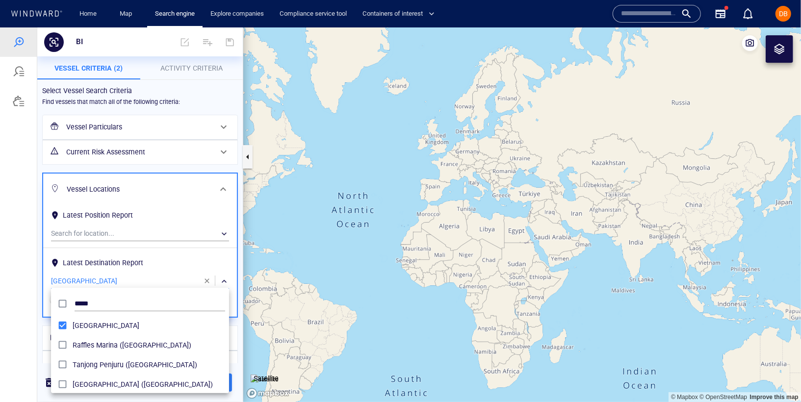
click at [156, 269] on div at bounding box center [400, 214] width 801 height 375
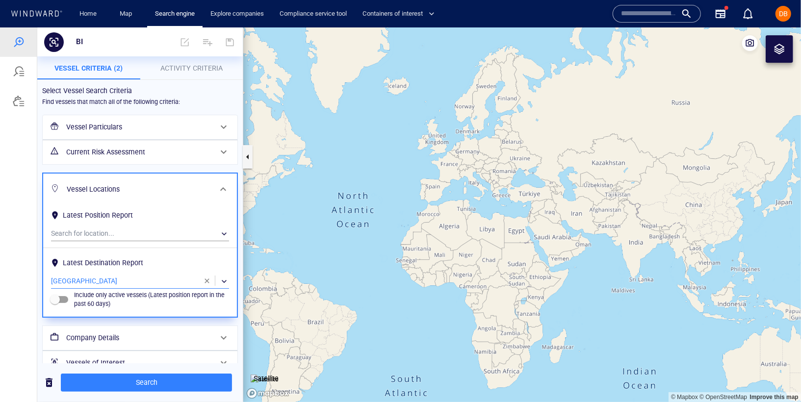
scroll to position [15, 0]
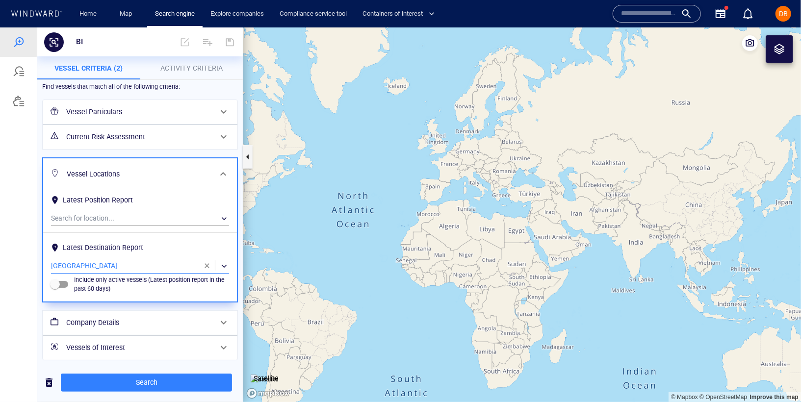
click at [128, 328] on div "Company Details" at bounding box center [138, 322] width 153 height 20
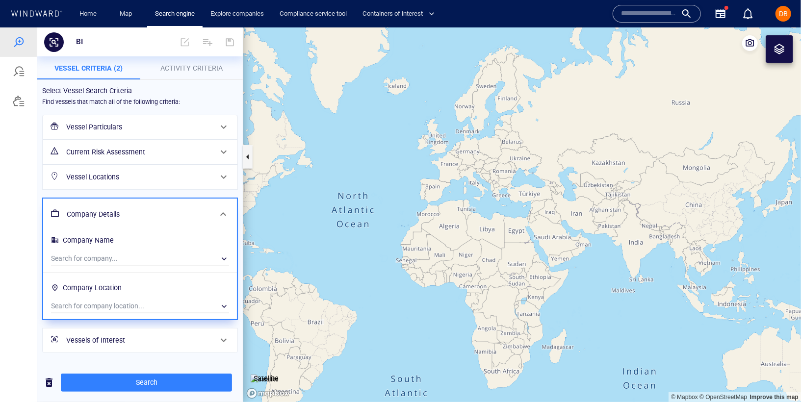
scroll to position [0, 0]
click at [148, 208] on h6 "Company Details" at bounding box center [139, 214] width 145 height 12
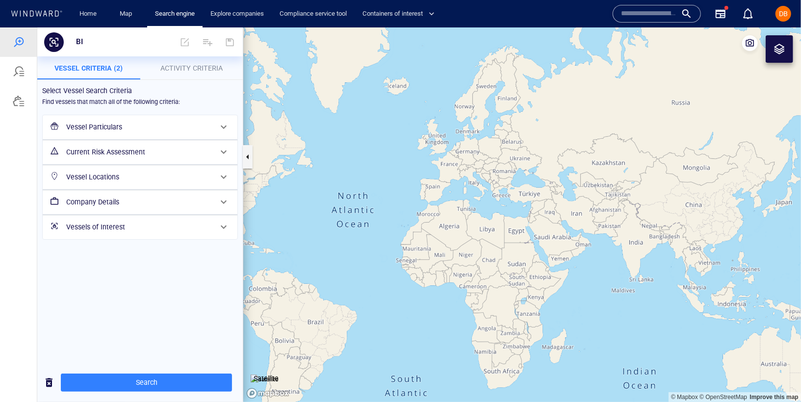
click at [154, 171] on h6 "Vessel Locations" at bounding box center [139, 177] width 146 height 12
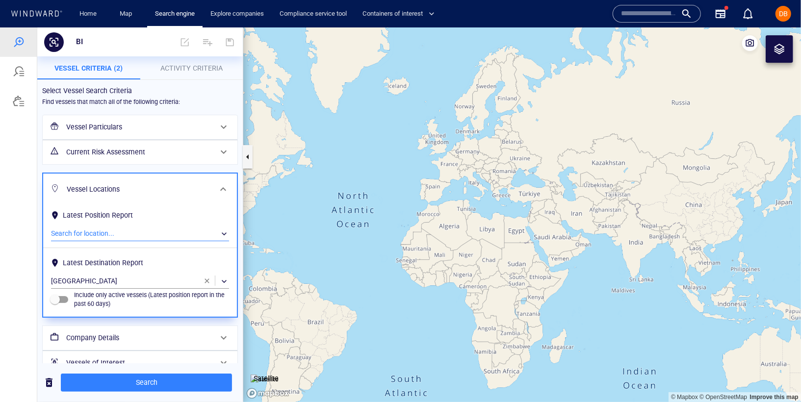
click at [123, 226] on div "​" at bounding box center [140, 233] width 178 height 15
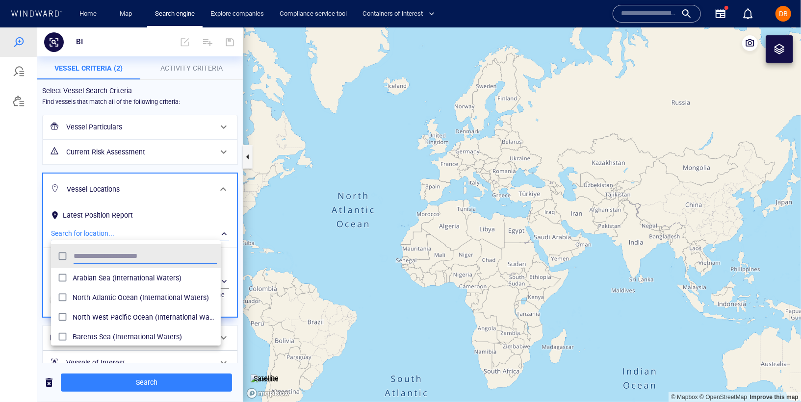
scroll to position [89, 161]
click at [150, 183] on div at bounding box center [400, 214] width 801 height 375
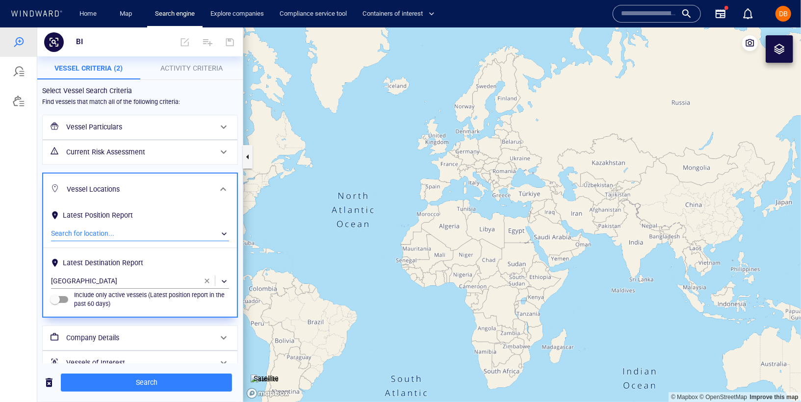
scroll to position [6, 0]
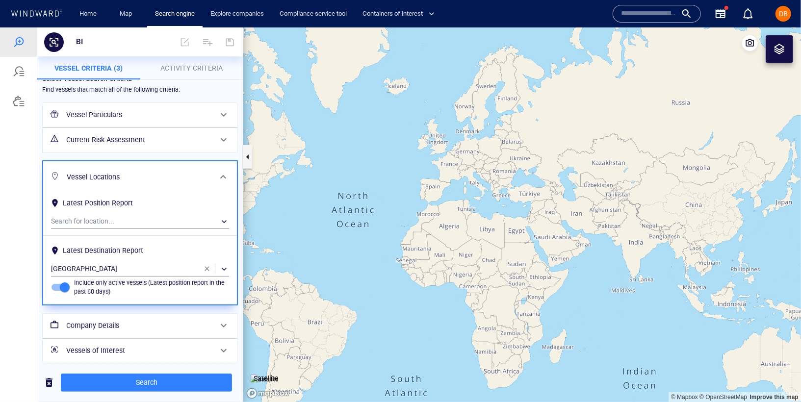
scroll to position [15, 0]
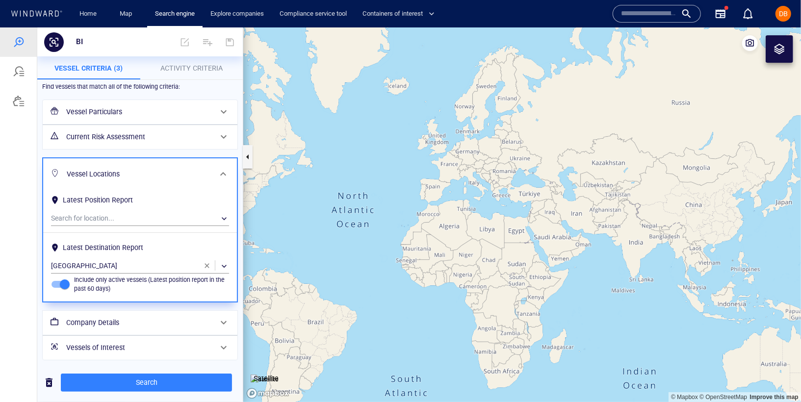
click at [114, 321] on h6 "Company Details" at bounding box center [139, 322] width 146 height 12
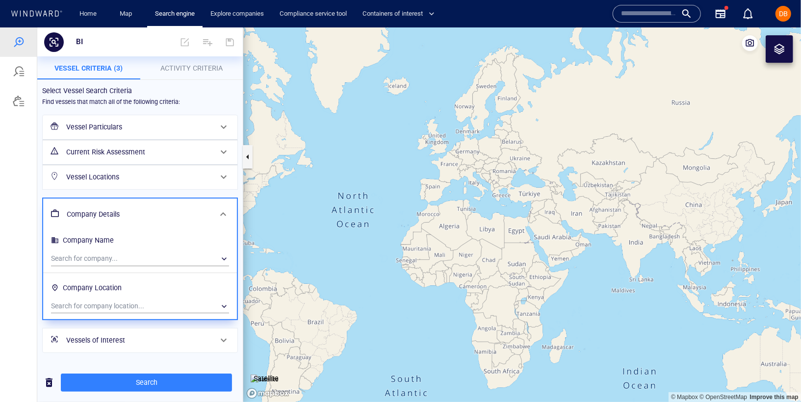
scroll to position [0, 0]
click at [137, 214] on h6 "Company Details" at bounding box center [139, 214] width 145 height 12
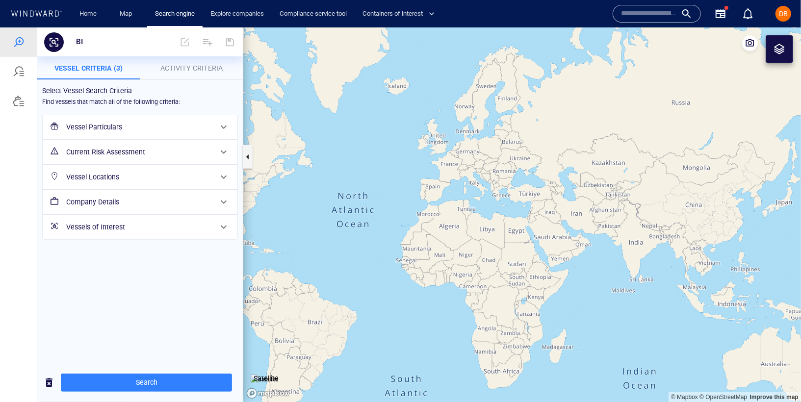
click at [175, 75] on button "Activity Criteria" at bounding box center [191, 68] width 103 height 24
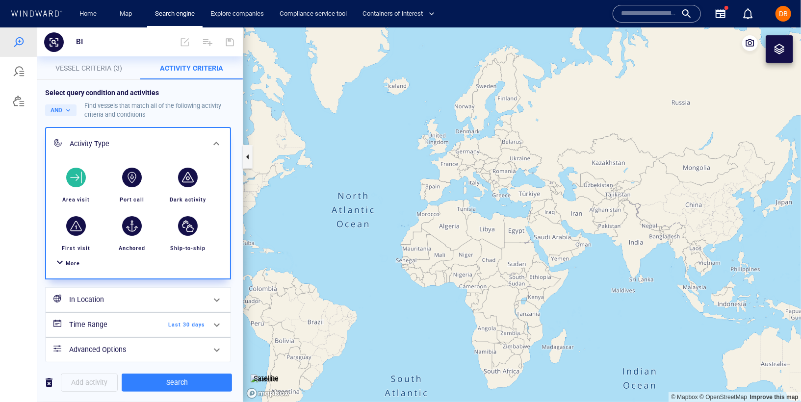
click at [75, 179] on div "button" at bounding box center [76, 177] width 20 height 20
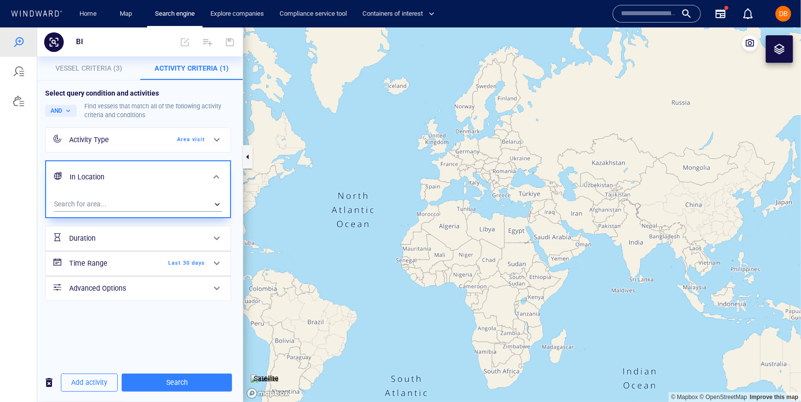
click at [101, 69] on span "Vessel Criteria (3)" at bounding box center [88, 68] width 67 height 8
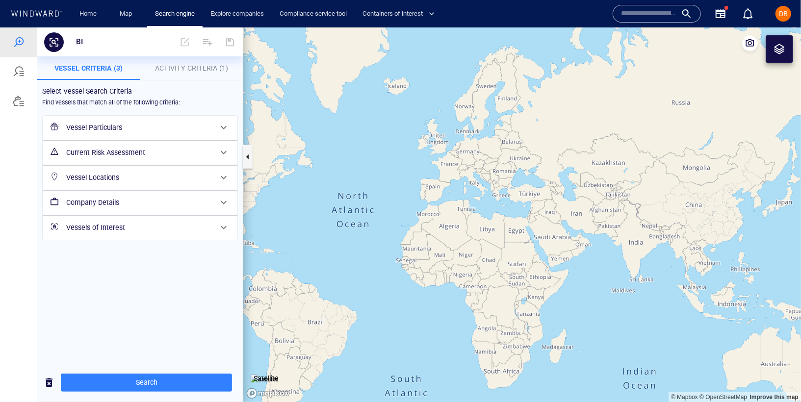
click at [195, 62] on p "Activity Criteria (1)" at bounding box center [191, 68] width 91 height 12
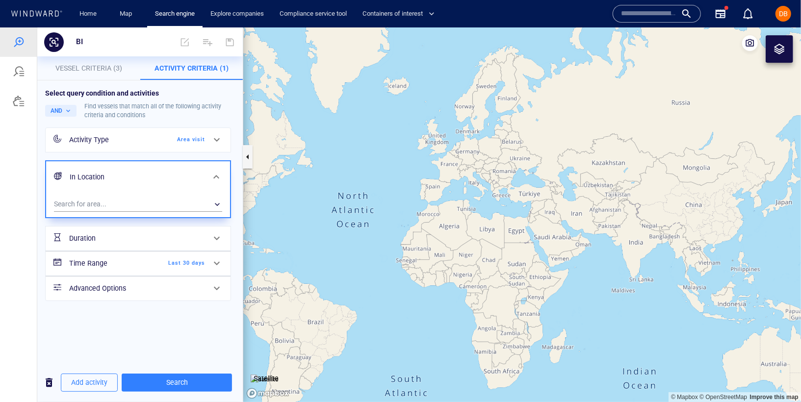
click at [106, 194] on div "Search for area... ​" at bounding box center [138, 205] width 184 height 24
click at [102, 201] on div "​" at bounding box center [138, 204] width 168 height 15
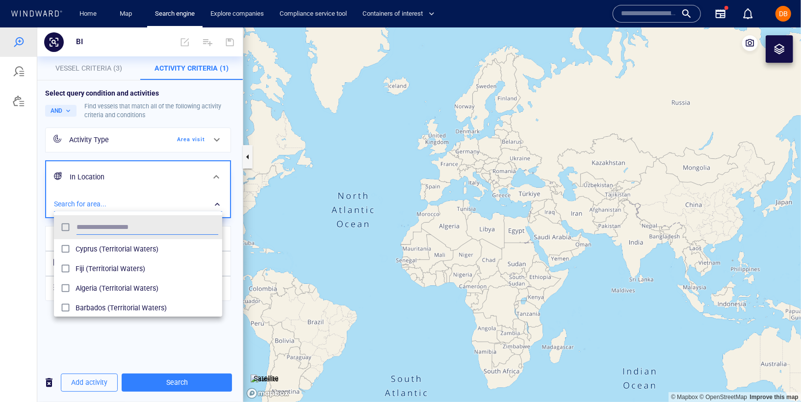
scroll to position [89, 160]
type input "*****"
click at [142, 336] on div at bounding box center [400, 214] width 801 height 375
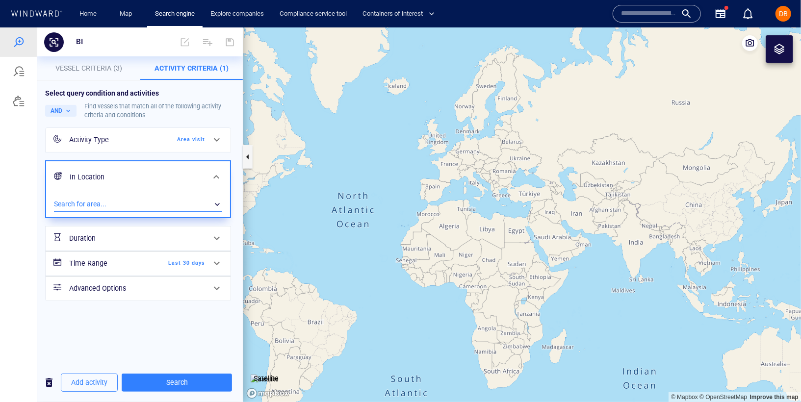
click at [90, 70] on span "Vessel Criteria (3)" at bounding box center [88, 68] width 67 height 8
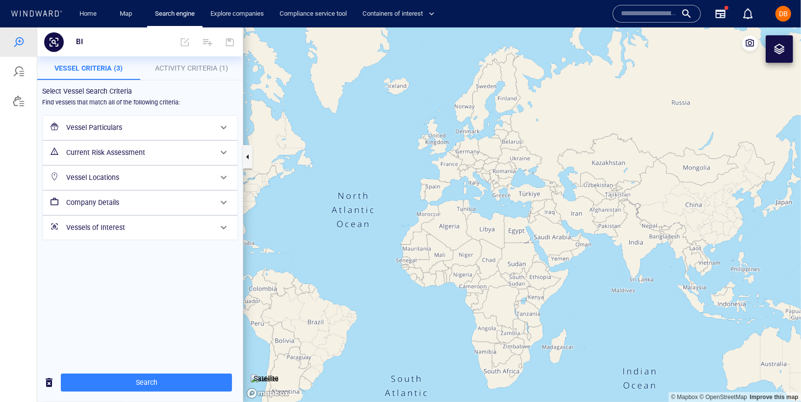
click at [166, 80] on div "Select Vessel Search Criteria Find vessels that match all of the following crit…" at bounding box center [139, 221] width 205 height 283
click at [167, 69] on span "Activity Criteria (1)" at bounding box center [191, 68] width 73 height 8
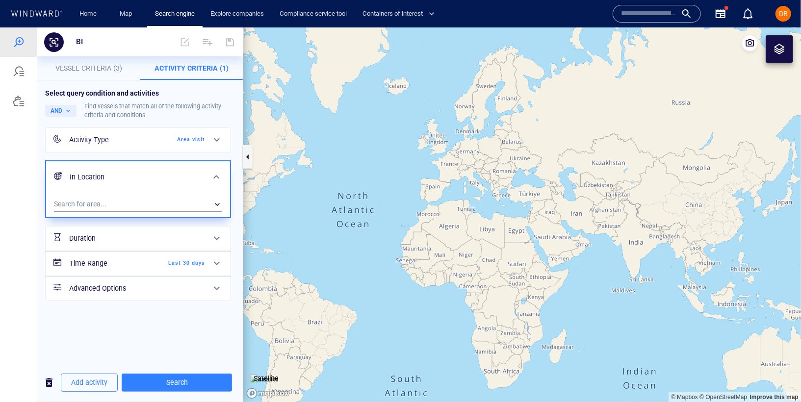
click at [49, 380] on span "button" at bounding box center [49, 382] width 12 height 12
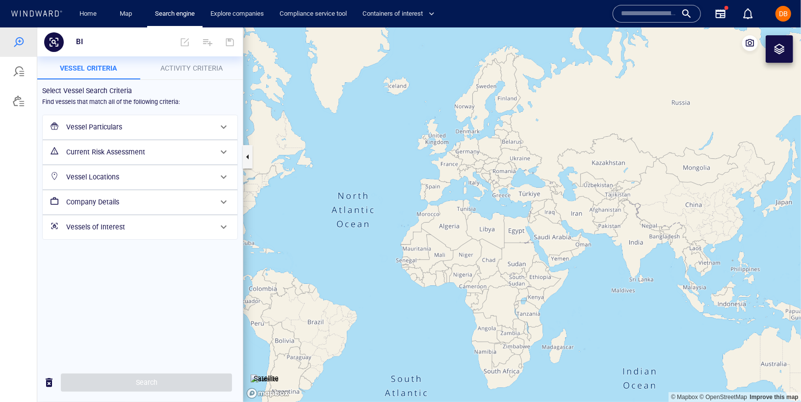
click at [168, 67] on span "Activity Criteria" at bounding box center [191, 68] width 62 height 8
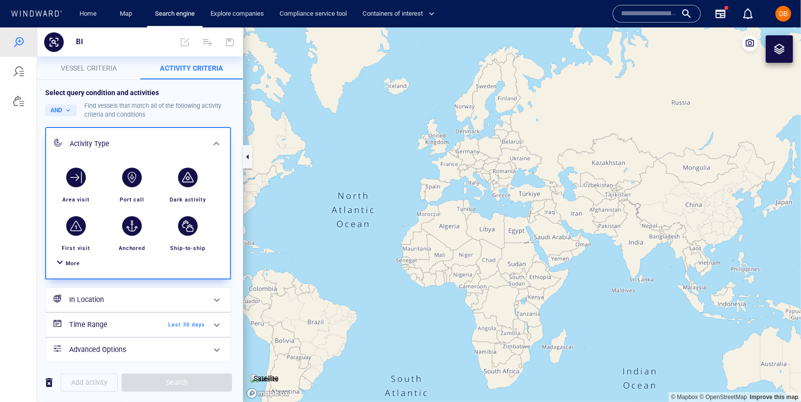
click at [96, 65] on span "Vessel criteria" at bounding box center [89, 68] width 56 height 8
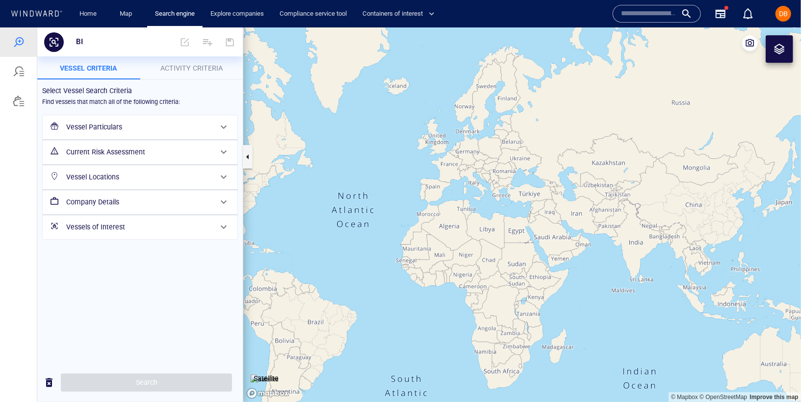
click at [201, 124] on h6 "Vessel Particulars" at bounding box center [139, 127] width 146 height 12
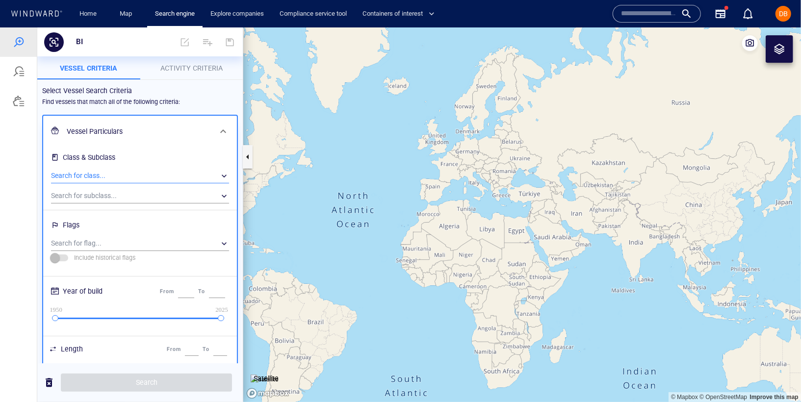
click at [154, 171] on div "​" at bounding box center [140, 175] width 178 height 15
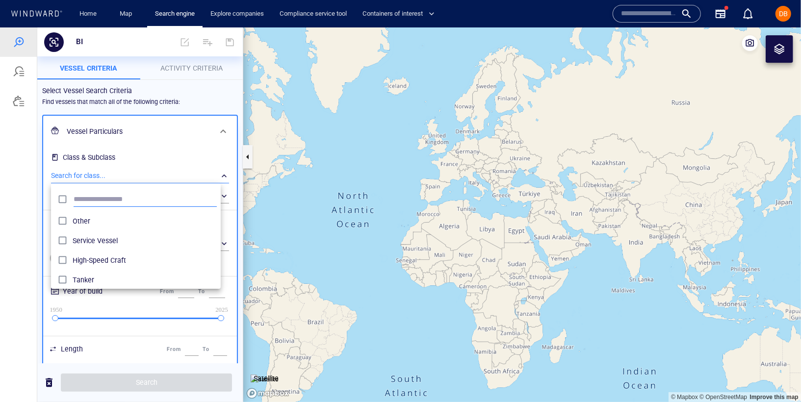
scroll to position [89, 161]
click at [104, 277] on span "Tanker" at bounding box center [145, 280] width 144 height 12
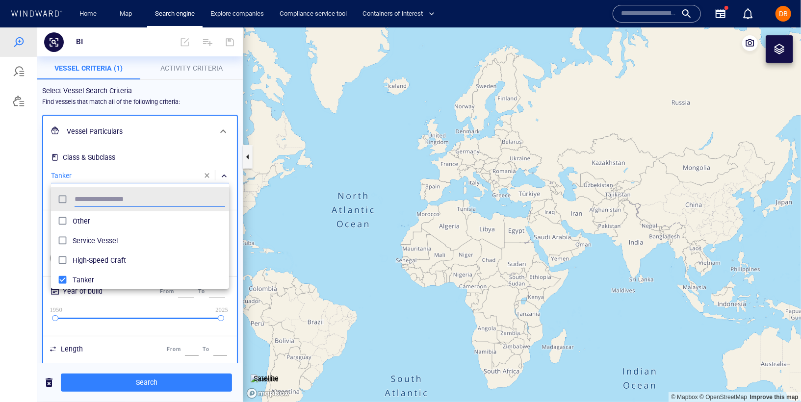
click at [157, 121] on div at bounding box center [400, 214] width 801 height 375
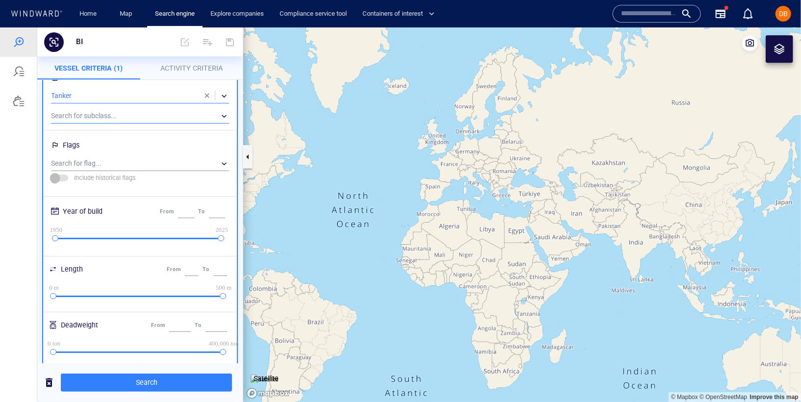
scroll to position [0, 0]
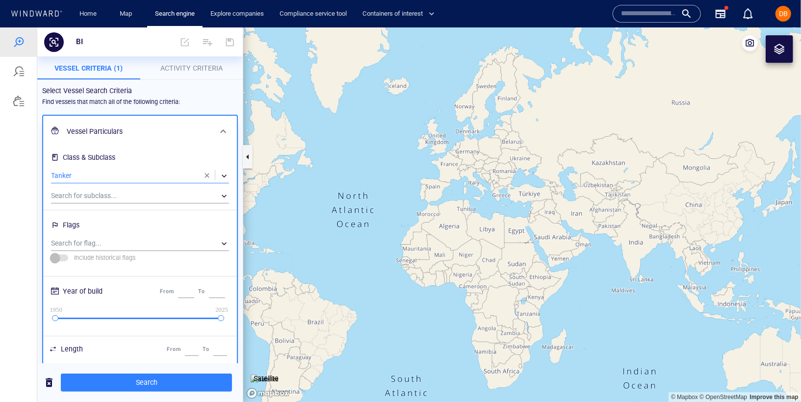
click at [152, 171] on div "​" at bounding box center [140, 175] width 178 height 15
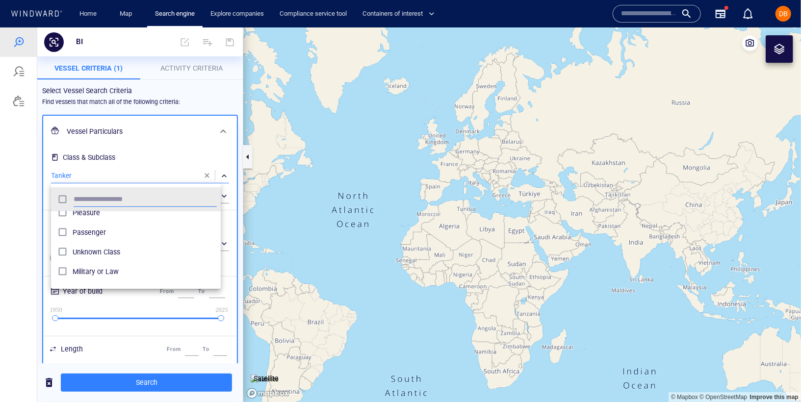
scroll to position [123, 0]
click at [153, 169] on div at bounding box center [400, 214] width 801 height 375
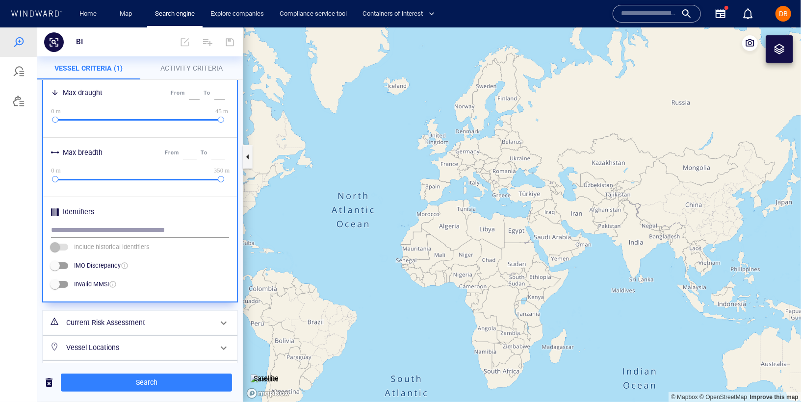
scroll to position [421, 0]
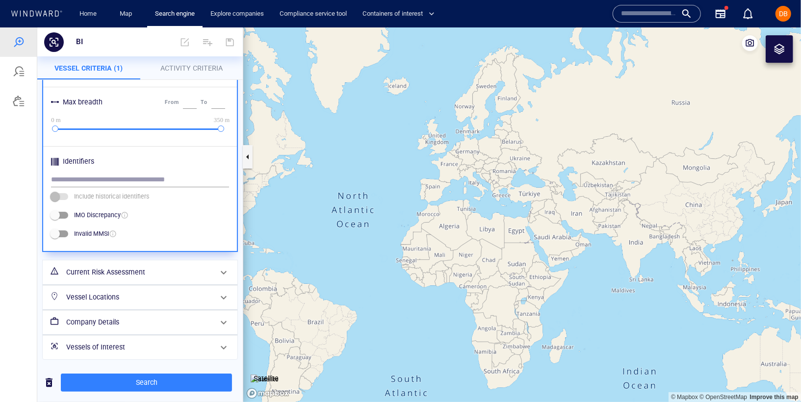
click at [113, 301] on h6 "Vessel Locations" at bounding box center [139, 297] width 146 height 12
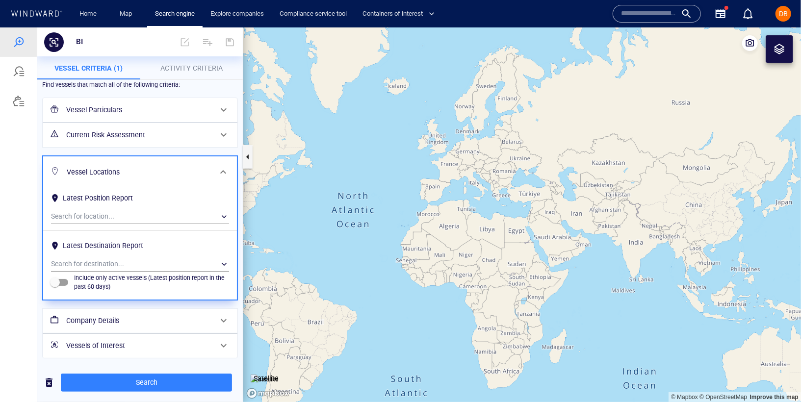
scroll to position [0, 0]
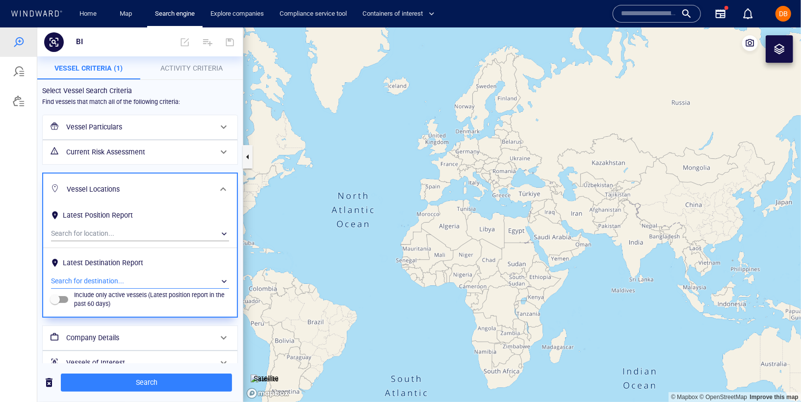
click at [115, 279] on div "​" at bounding box center [140, 281] width 178 height 15
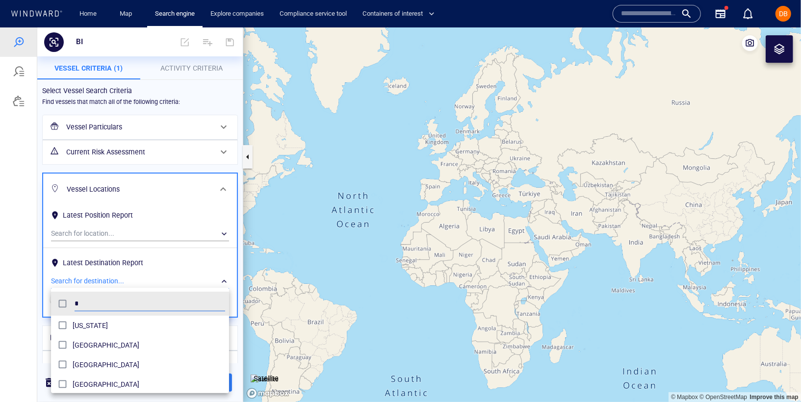
scroll to position [89, 170]
type input "*****"
click at [106, 327] on span "[GEOGRAPHIC_DATA]" at bounding box center [149, 325] width 152 height 12
click at [30, 279] on div at bounding box center [400, 214] width 801 height 375
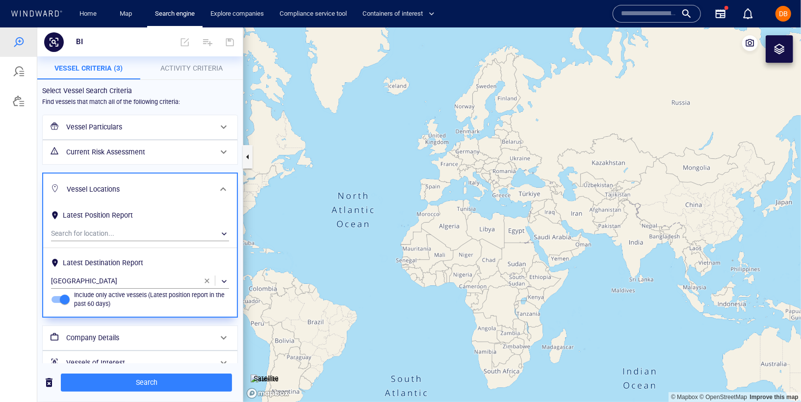
scroll to position [15, 0]
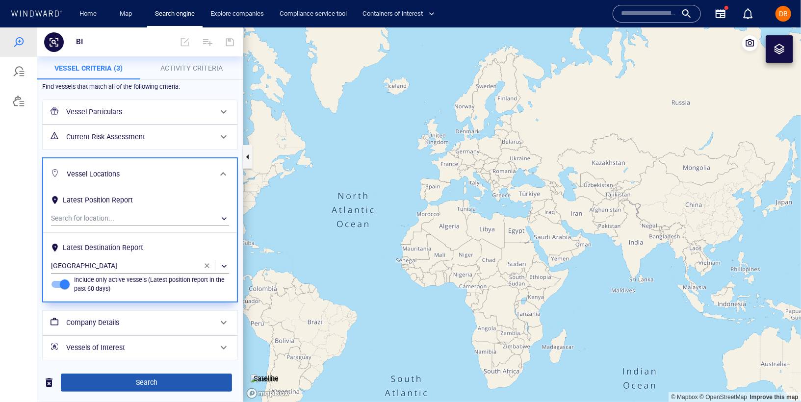
click at [181, 381] on span "Search" at bounding box center [146, 382] width 155 height 12
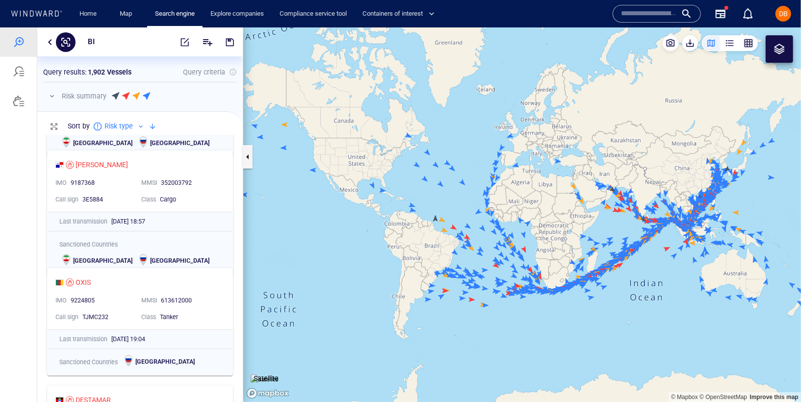
scroll to position [0, 0]
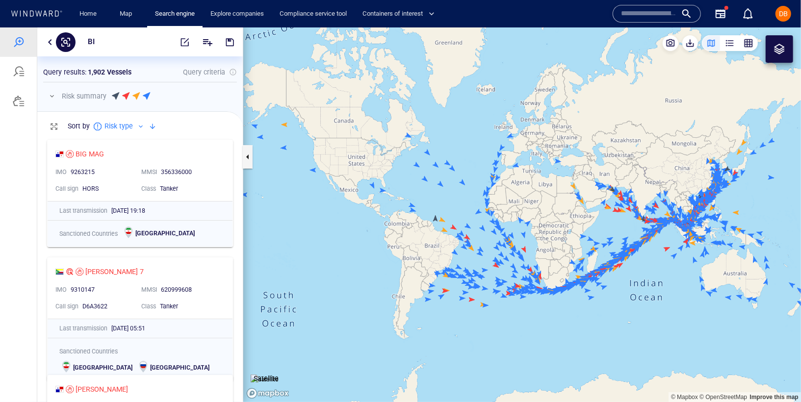
click at [731, 45] on div "button" at bounding box center [730, 43] width 10 height 10
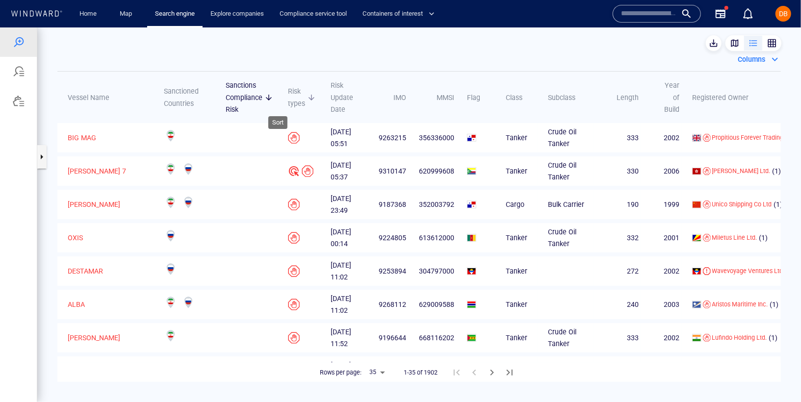
click at [308, 97] on icon at bounding box center [311, 97] width 6 height 6
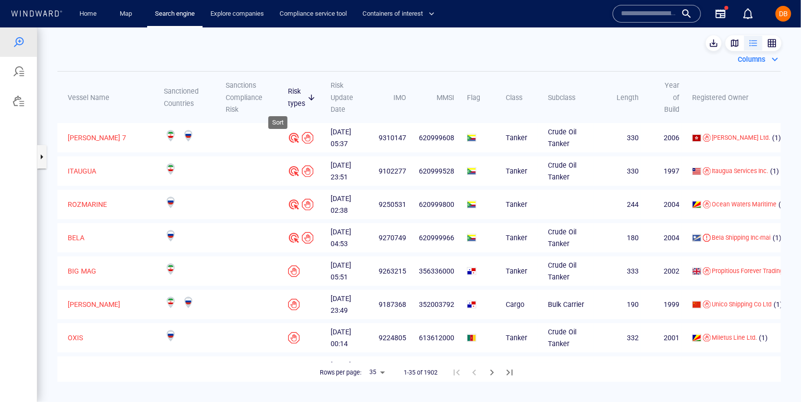
click at [307, 95] on icon at bounding box center [311, 97] width 9 height 9
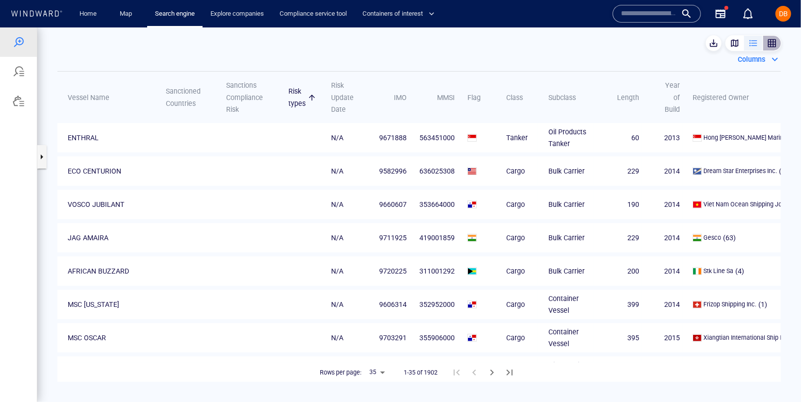
click at [769, 48] on button "button" at bounding box center [771, 43] width 19 height 16
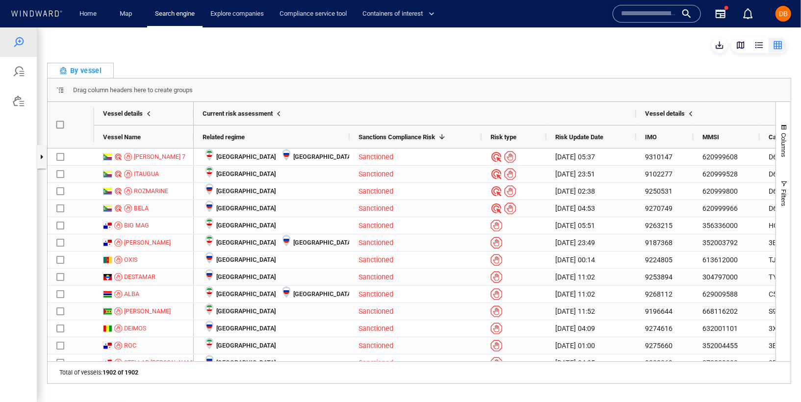
scroll to position [259, 197]
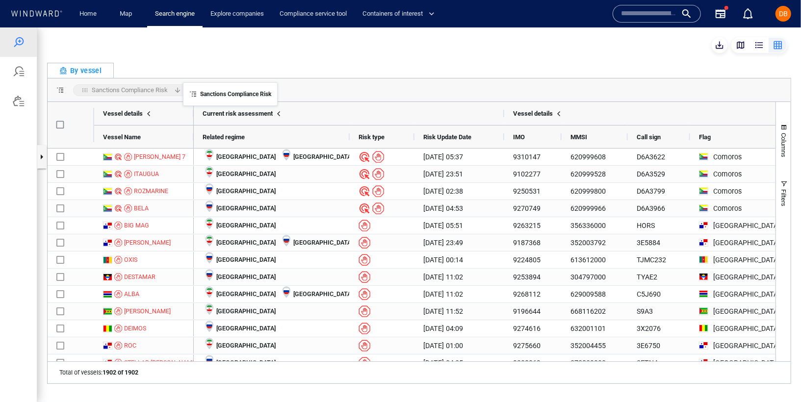
drag, startPoint x: 397, startPoint y: 138, endPoint x: 188, endPoint y: 88, distance: 214.7
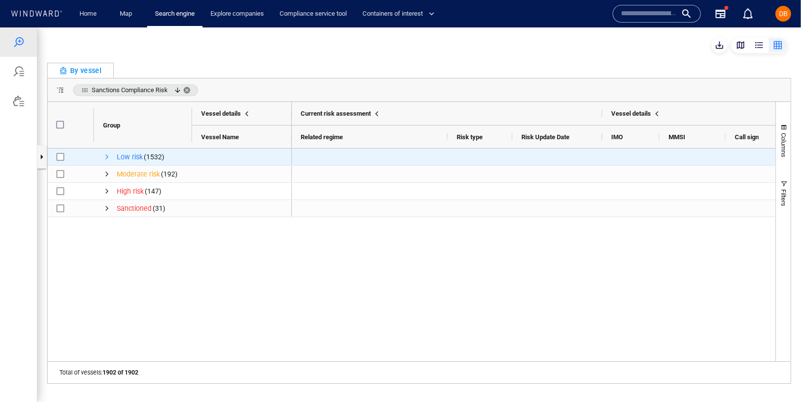
click at [104, 155] on span "Press SPACE to select this row." at bounding box center [107, 156] width 8 height 8
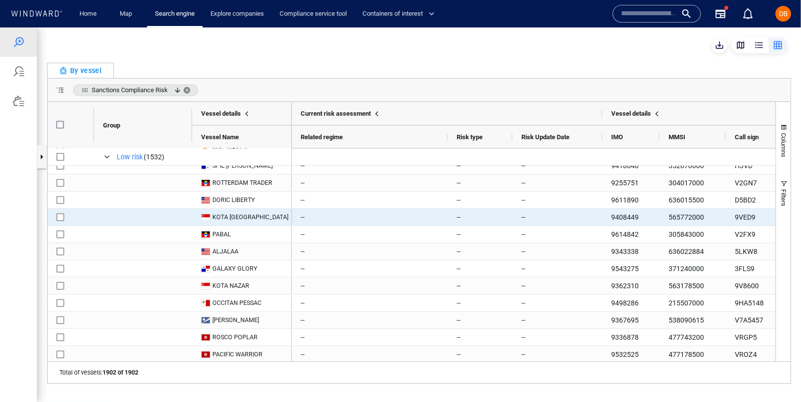
scroll to position [0, 0]
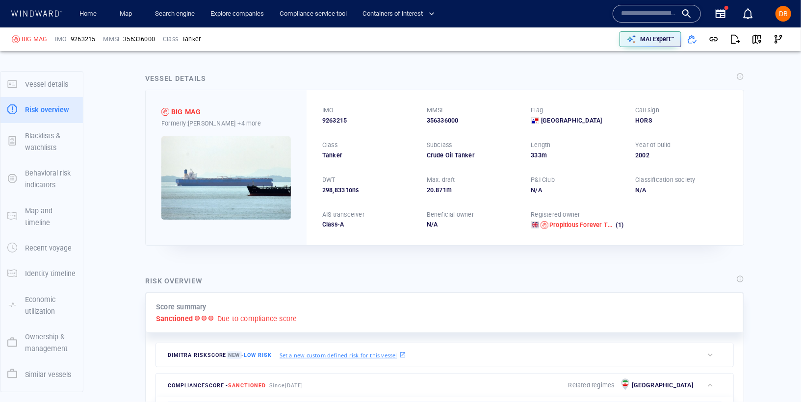
scroll to position [25, 0]
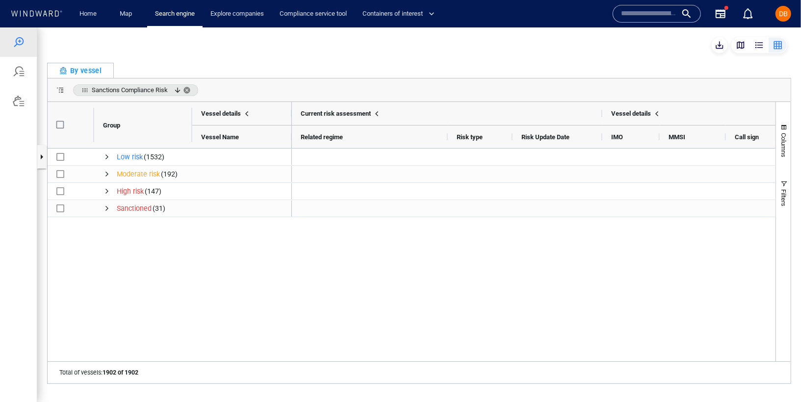
scroll to position [259, 197]
click at [19, 71] on div at bounding box center [19, 71] width 12 height 12
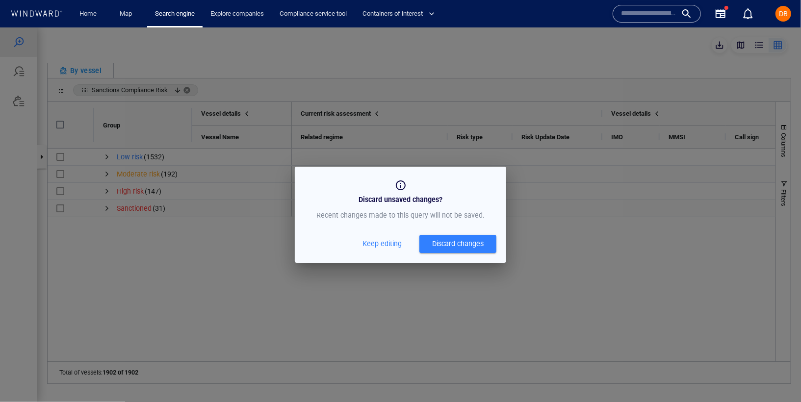
click at [371, 247] on span "Keep editing" at bounding box center [381, 243] width 39 height 12
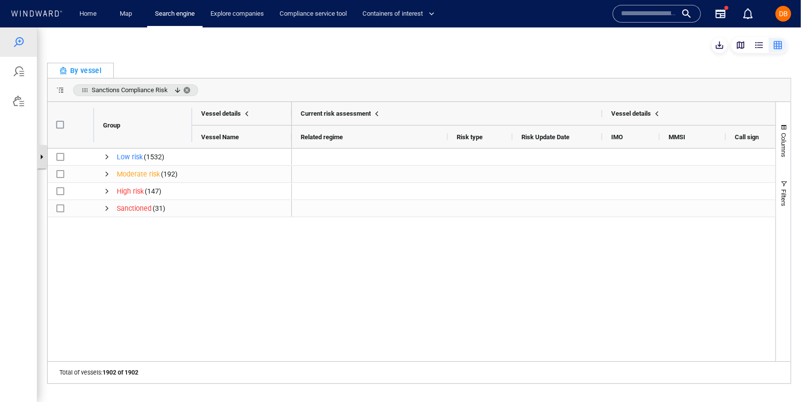
click at [41, 157] on button "button" at bounding box center [42, 157] width 10 height 24
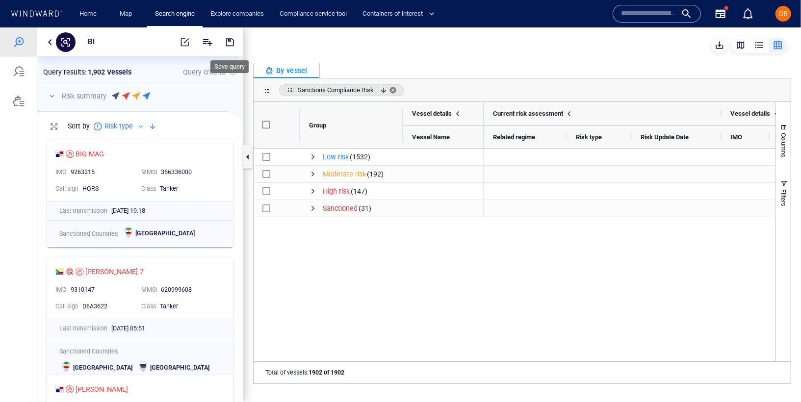
click at [229, 43] on span "button" at bounding box center [230, 42] width 10 height 10
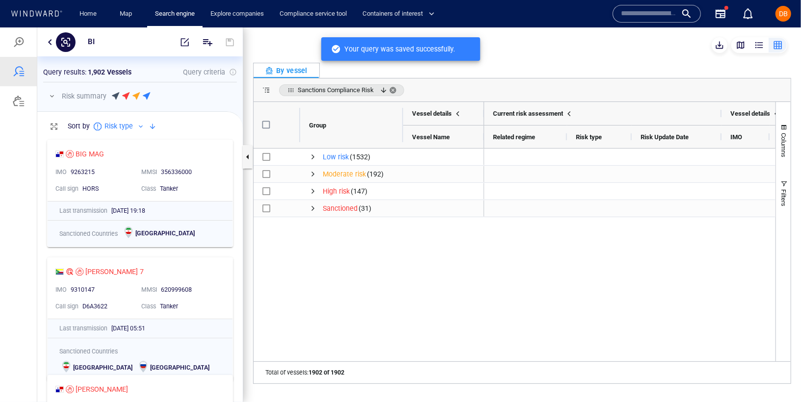
scroll to position [259, 197]
click at [48, 43] on button "button" at bounding box center [50, 42] width 12 height 12
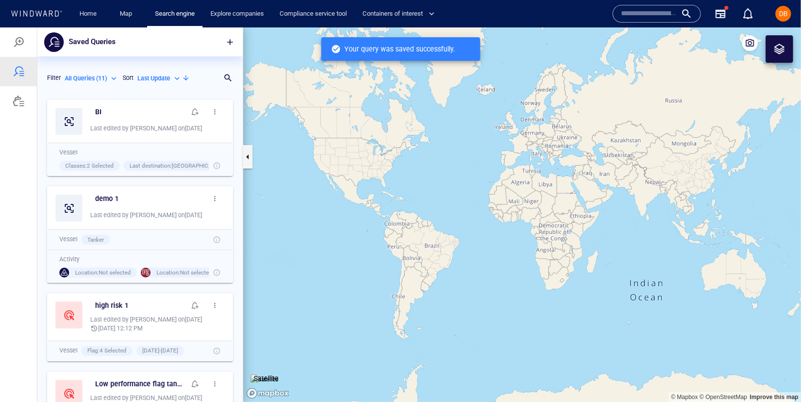
scroll to position [299, 197]
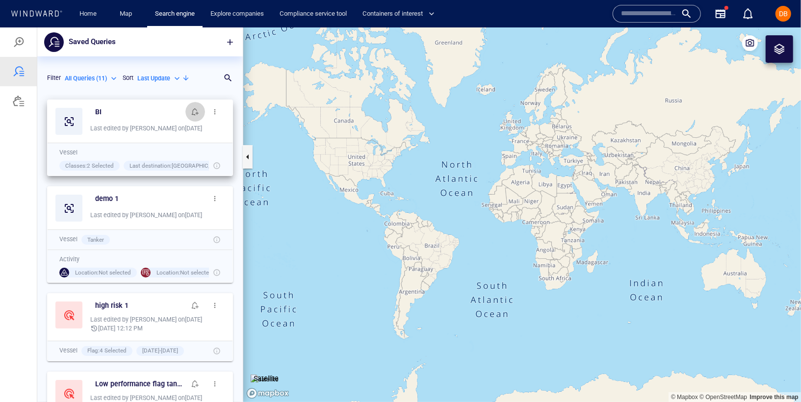
click at [185, 109] on button "button" at bounding box center [195, 111] width 20 height 20
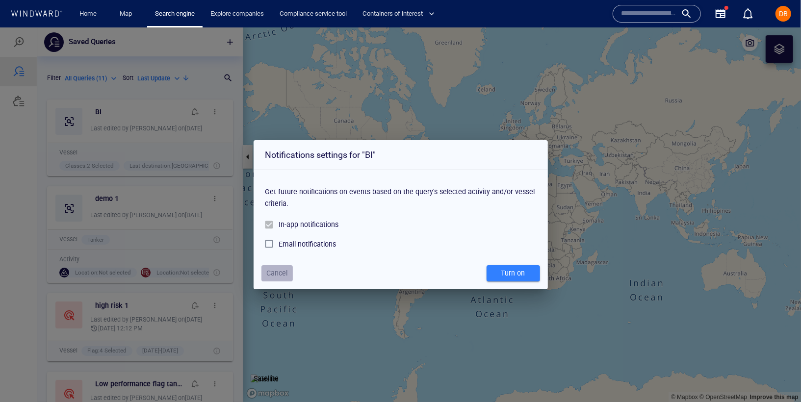
click at [284, 272] on span "Cancel" at bounding box center [276, 273] width 21 height 12
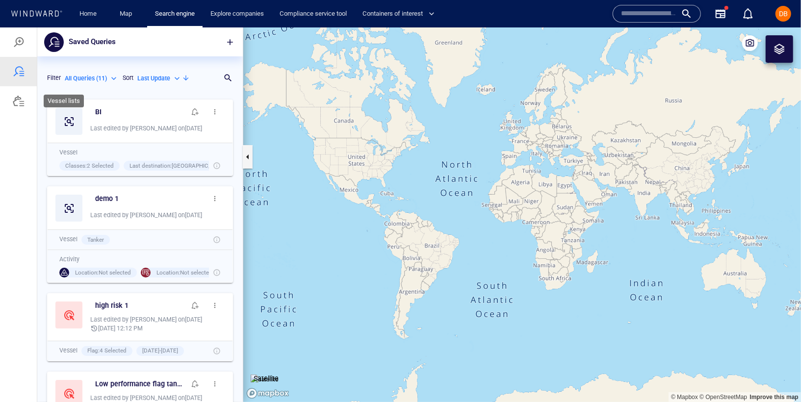
click at [14, 75] on div at bounding box center [19, 71] width 12 height 12
click at [94, 111] on div "BI" at bounding box center [140, 111] width 94 height 16
click at [99, 110] on h6 "BI" at bounding box center [98, 111] width 6 height 12
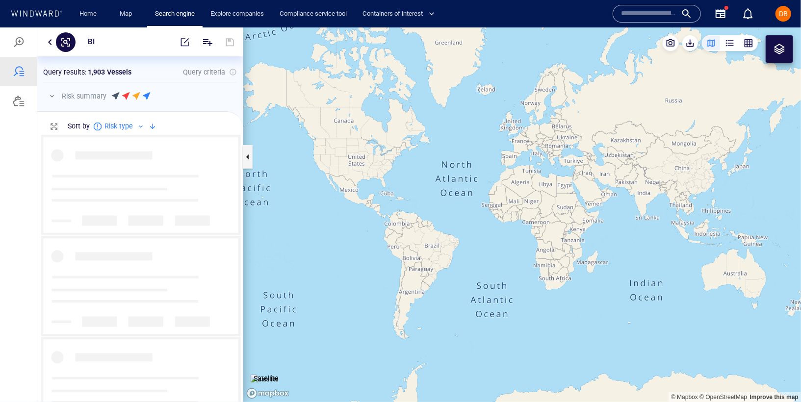
scroll to position [259, 197]
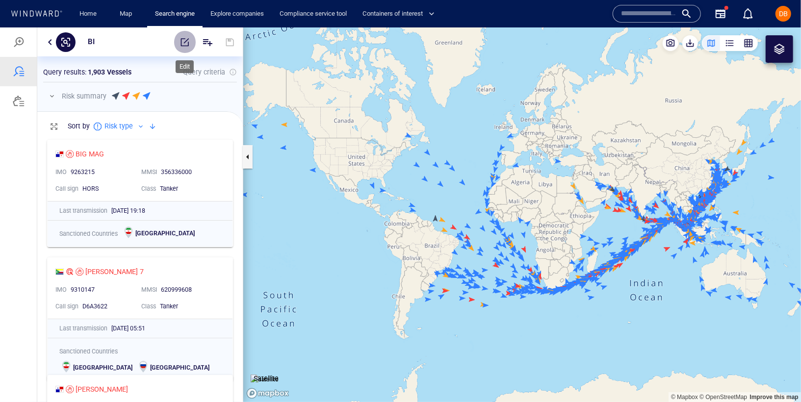
click at [184, 37] on span "button" at bounding box center [185, 42] width 10 height 10
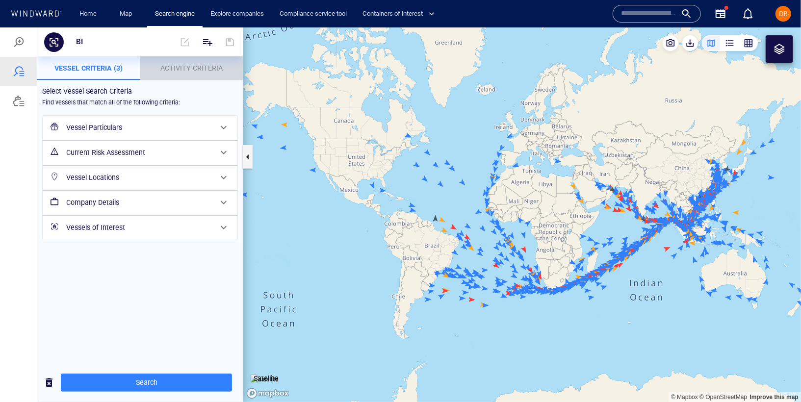
click at [188, 64] on span "Activity Criteria" at bounding box center [191, 68] width 62 height 8
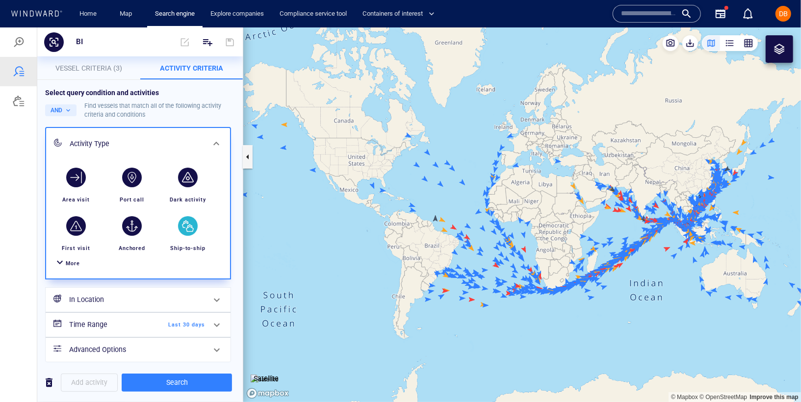
click at [190, 225] on div "button" at bounding box center [188, 226] width 20 height 20
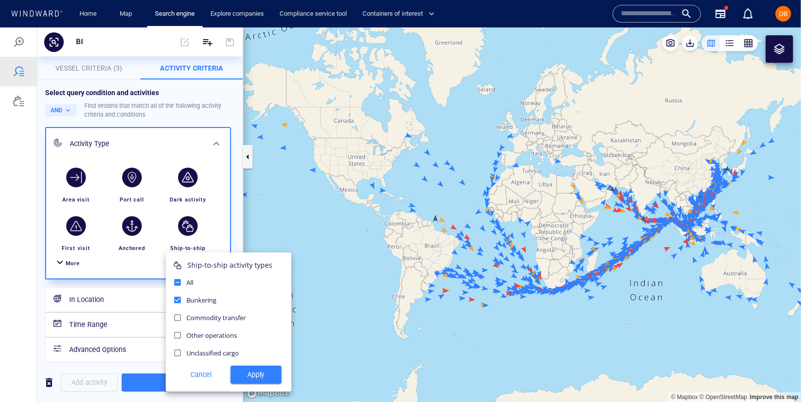
click at [68, 115] on div at bounding box center [400, 214] width 801 height 375
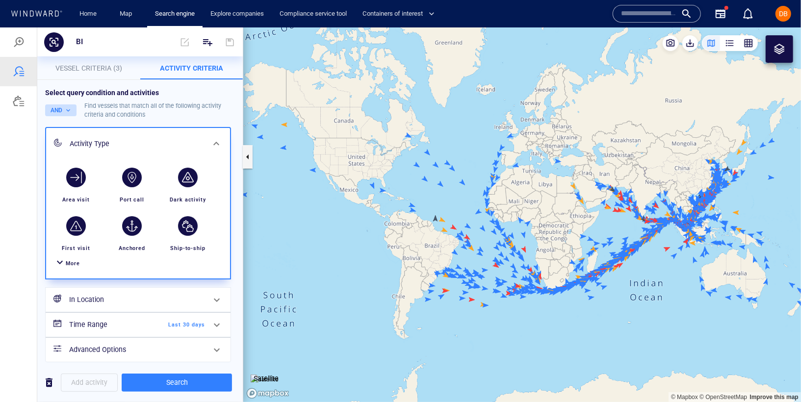
click at [67, 109] on button "AND" at bounding box center [60, 110] width 31 height 12
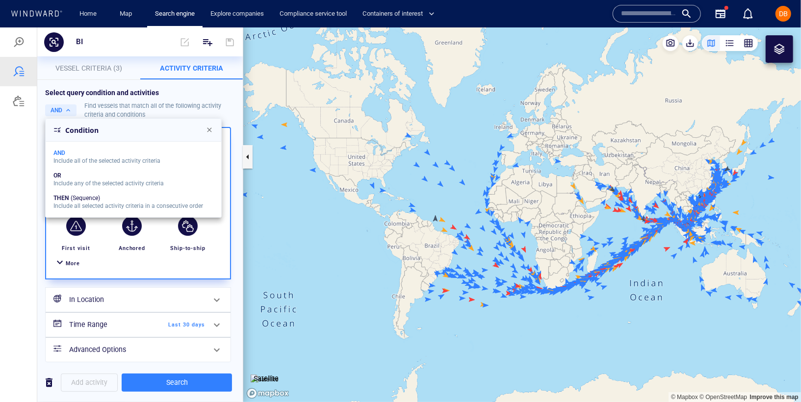
click at [204, 274] on div at bounding box center [400, 214] width 801 height 375
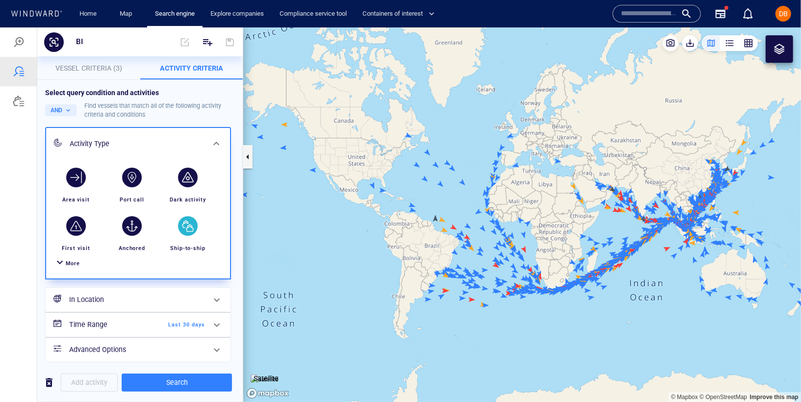
click at [191, 221] on div "button" at bounding box center [188, 226] width 20 height 20
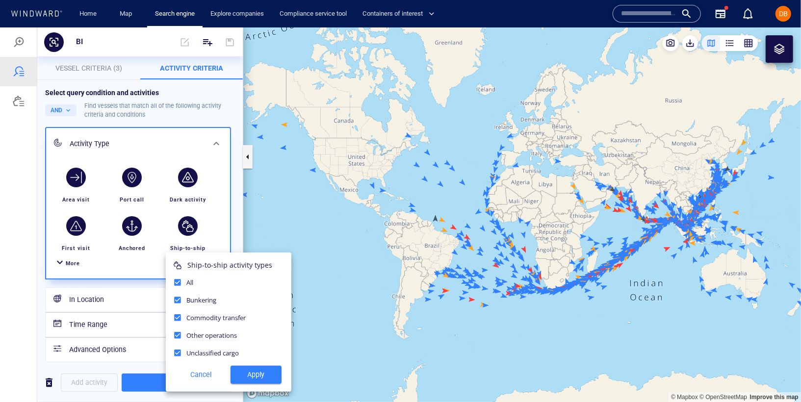
click at [63, 263] on div at bounding box center [400, 214] width 801 height 375
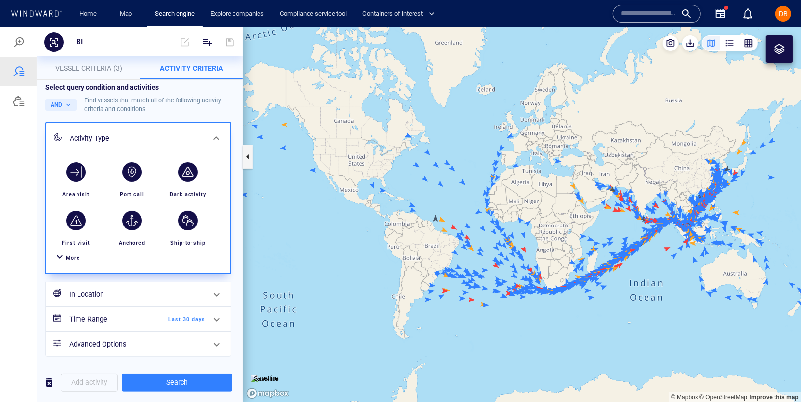
scroll to position [0, 0]
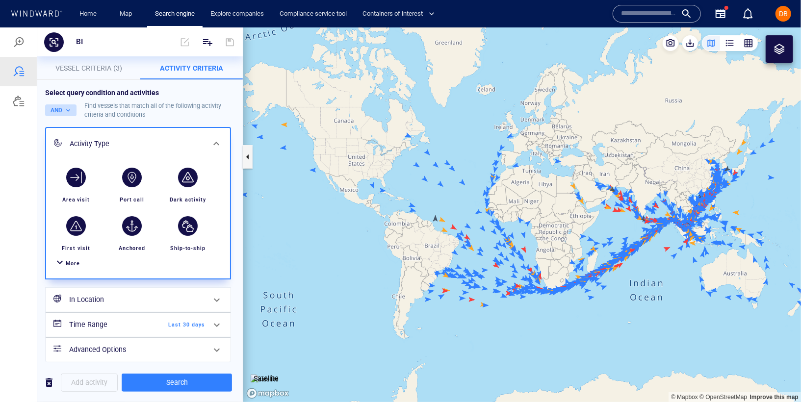
click at [64, 106] on button "AND" at bounding box center [60, 110] width 31 height 12
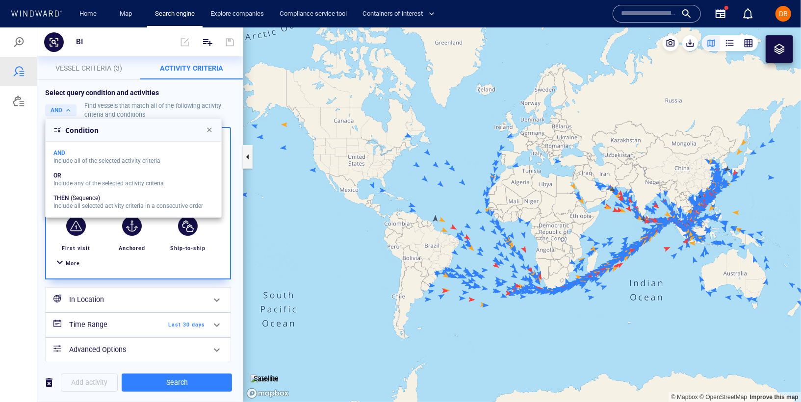
click at [58, 129] on icon at bounding box center [57, 130] width 8 height 8
click at [203, 132] on button "Close" at bounding box center [210, 130] width 20 height 20
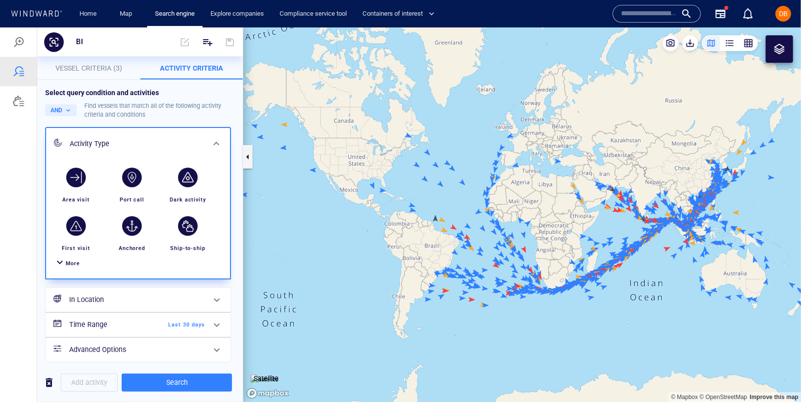
click at [118, 298] on h6 "In Location" at bounding box center [137, 299] width 136 height 12
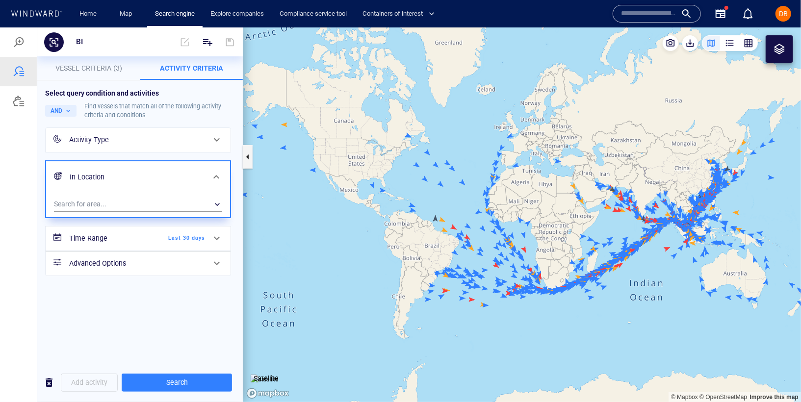
click at [142, 179] on h6 "In Location" at bounding box center [137, 177] width 135 height 12
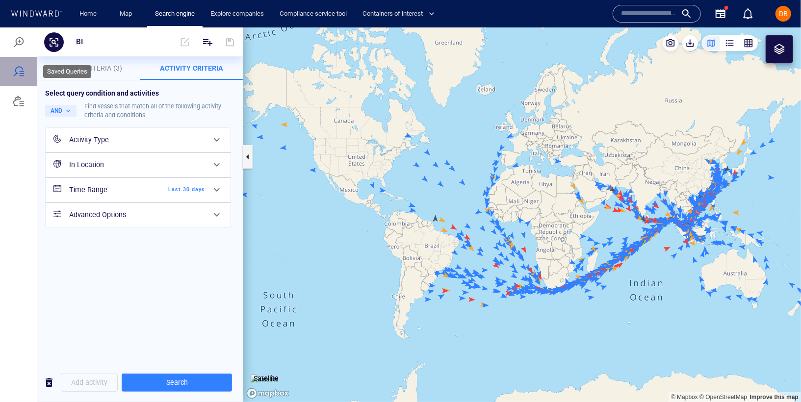
click at [15, 78] on div at bounding box center [18, 70] width 37 height 29
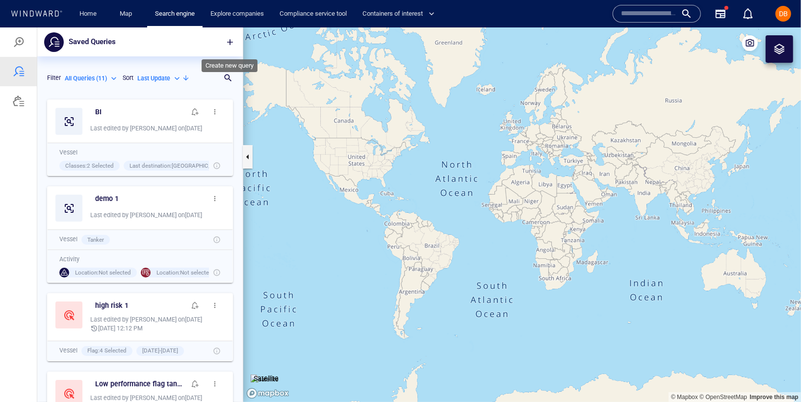
click at [226, 50] on button "button" at bounding box center [230, 42] width 22 height 22
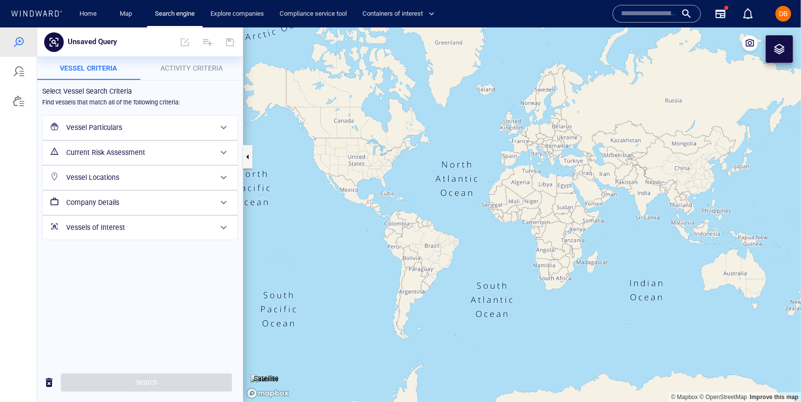
click at [137, 224] on h6 "Vessels of Interest" at bounding box center [139, 227] width 146 height 12
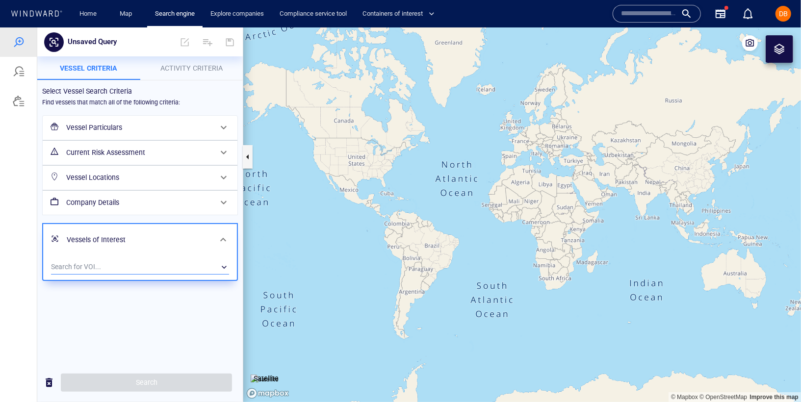
click at [110, 260] on div "​" at bounding box center [140, 266] width 178 height 15
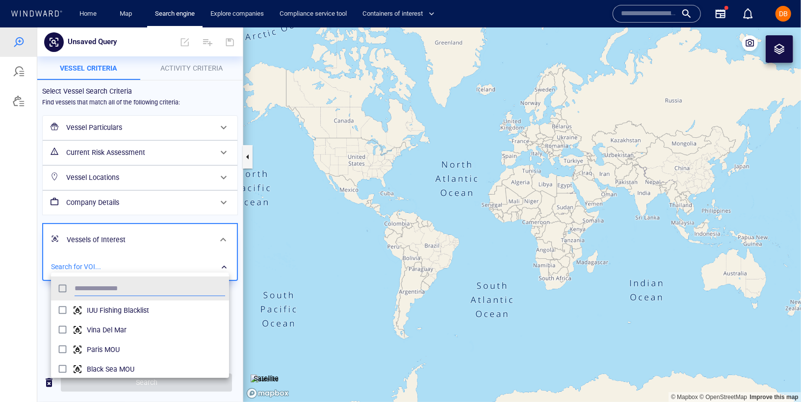
scroll to position [89, 170]
type input "*"
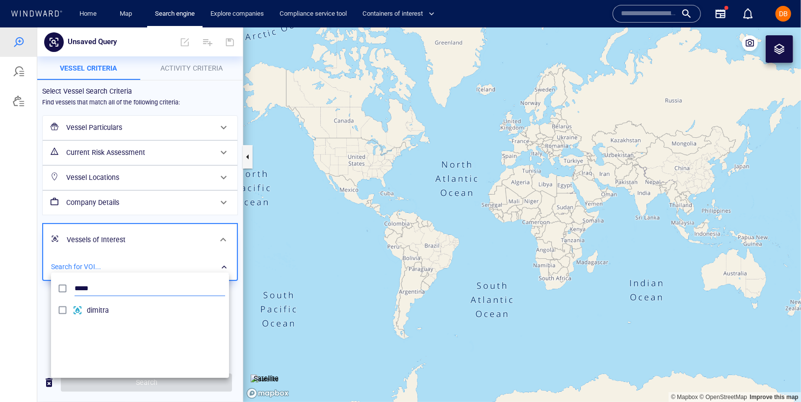
type input "*****"
click at [89, 300] on li "*****" at bounding box center [140, 288] width 178 height 24
click at [88, 303] on div "dimitra" at bounding box center [156, 310] width 138 height 16
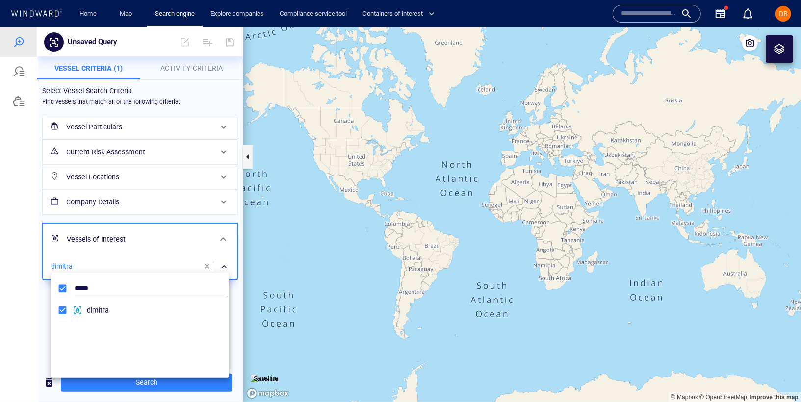
click at [144, 237] on div at bounding box center [400, 214] width 801 height 375
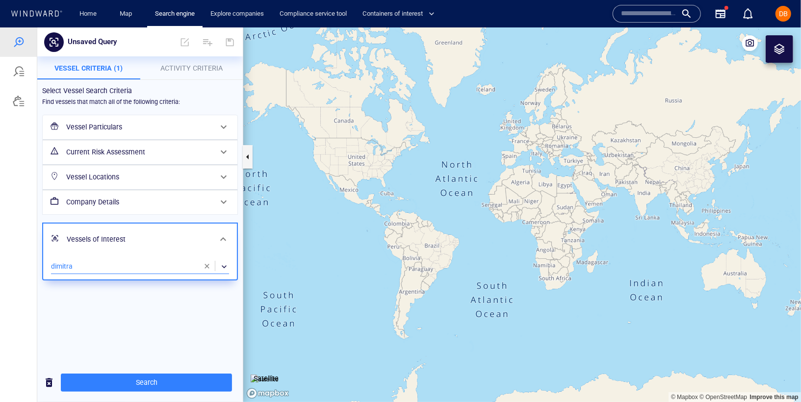
click at [140, 229] on div "Vessels of Interest" at bounding box center [139, 239] width 152 height 20
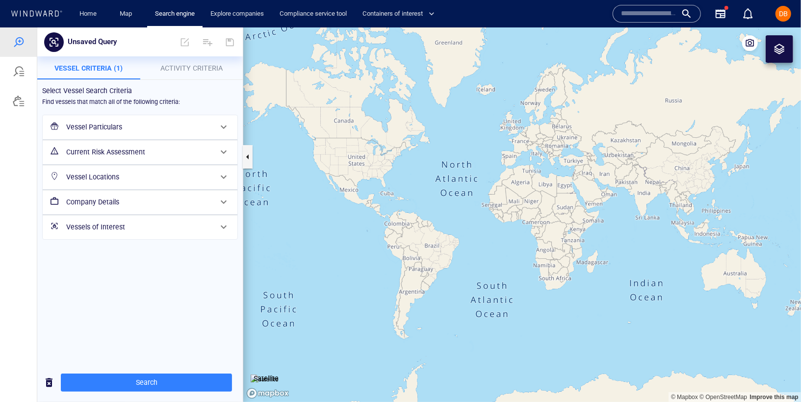
click at [130, 221] on h6 "Vessels of Interest" at bounding box center [139, 227] width 146 height 12
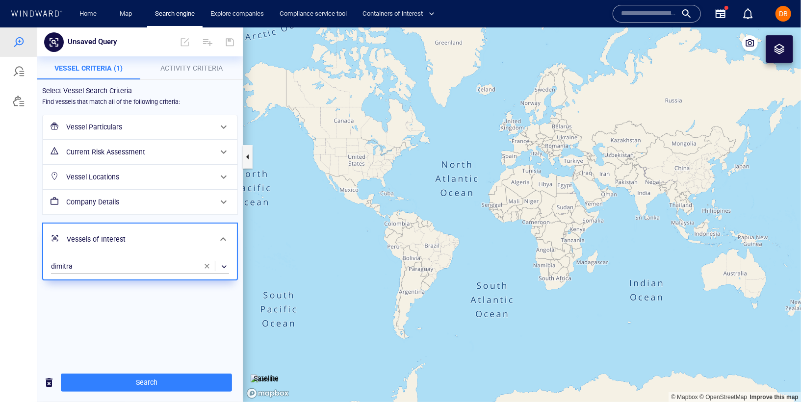
click at [129, 233] on h6 "Vessels of Interest" at bounding box center [139, 239] width 145 height 12
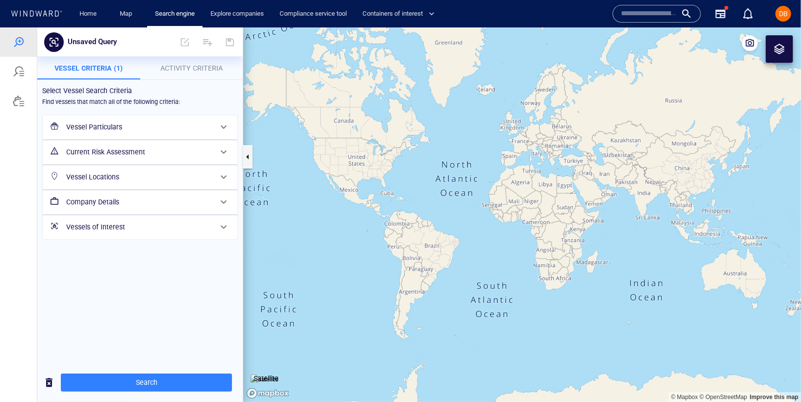
click at [142, 154] on h6 "Current Risk Assessment" at bounding box center [139, 152] width 146 height 12
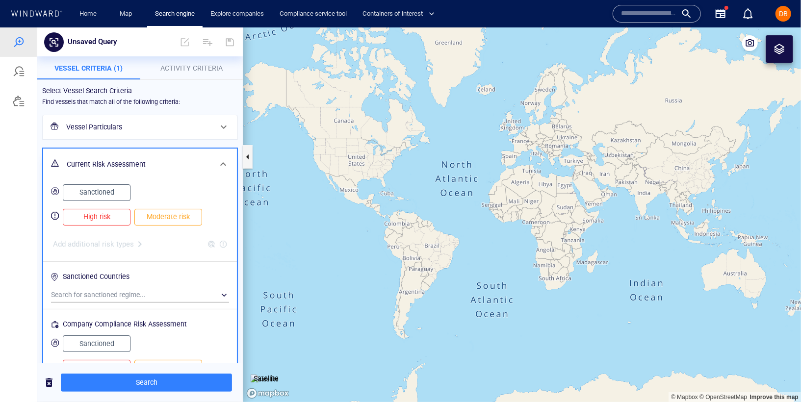
click at [159, 220] on span "Moderate risk" at bounding box center [168, 216] width 47 height 12
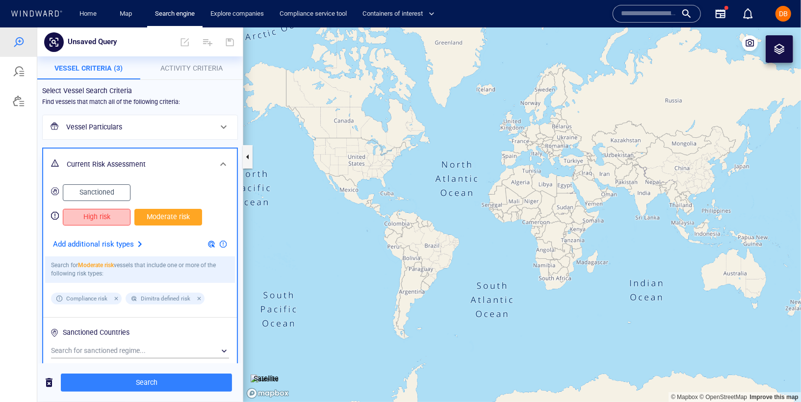
click at [116, 215] on span "High risk" at bounding box center [96, 216] width 47 height 12
click at [111, 214] on span "High risk" at bounding box center [96, 216] width 47 height 12
click at [94, 217] on span "High risk" at bounding box center [96, 216] width 47 height 12
click at [217, 160] on span at bounding box center [223, 164] width 12 height 12
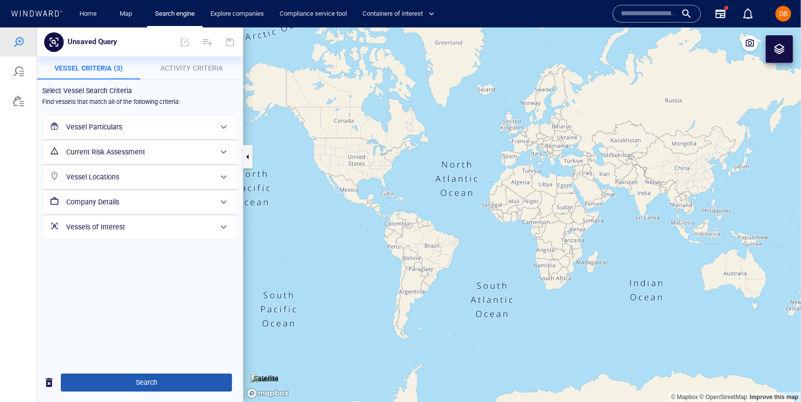
click at [176, 382] on span "Search" at bounding box center [146, 382] width 155 height 12
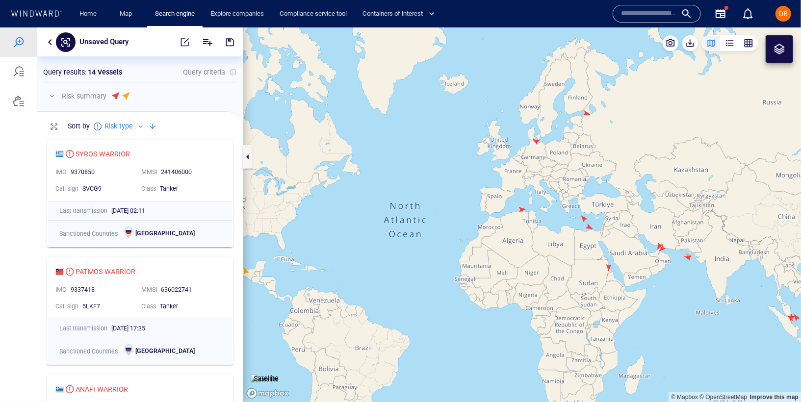
drag, startPoint x: 226, startPoint y: 44, endPoint x: 136, endPoint y: 49, distance: 89.8
click at [136, 49] on div "Unsaved Query" at bounding box center [139, 41] width 205 height 29
click at [122, 43] on p "Unsaved Query" at bounding box center [103, 41] width 49 height 13
type input "***"
click at [242, 46] on div "***" at bounding box center [139, 41] width 205 height 29
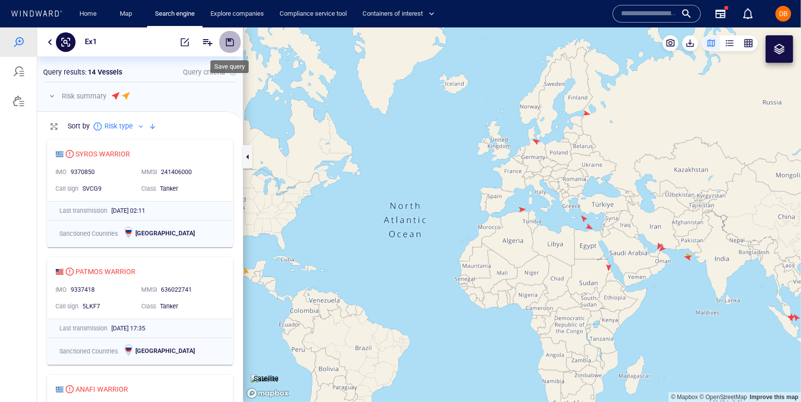
click at [226, 47] on button "button" at bounding box center [230, 42] width 22 height 24
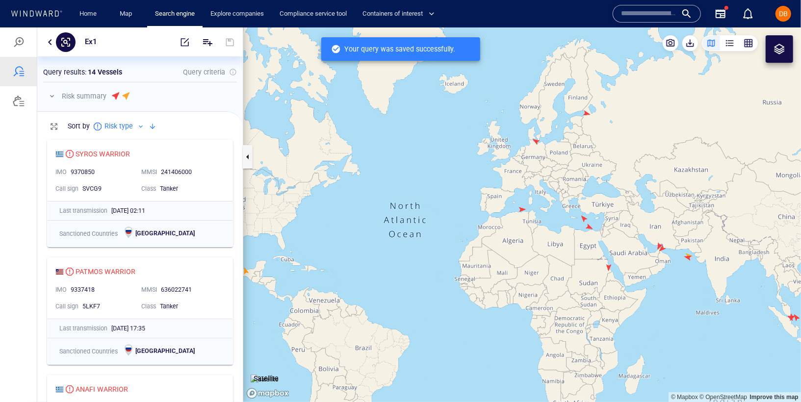
scroll to position [259, 197]
click at [30, 75] on div at bounding box center [18, 70] width 37 height 29
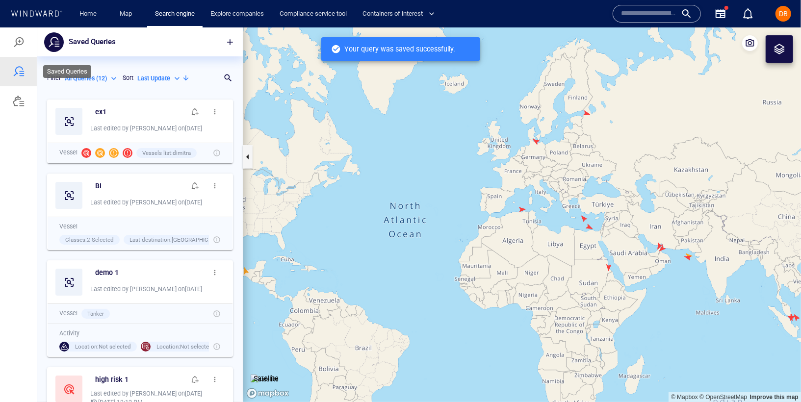
scroll to position [299, 197]
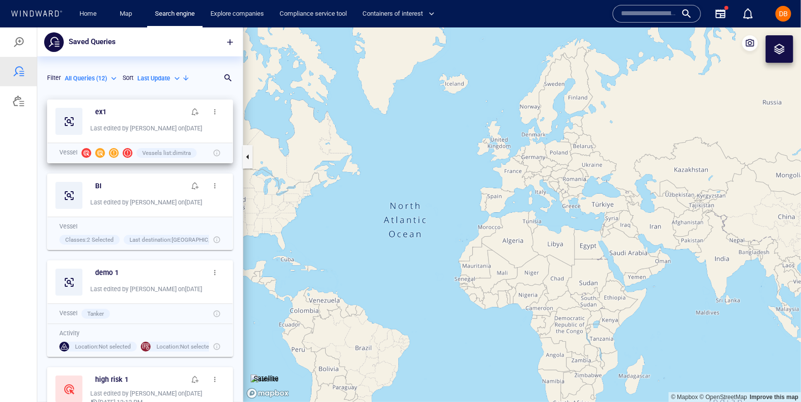
click at [205, 116] on button "button" at bounding box center [215, 111] width 20 height 20
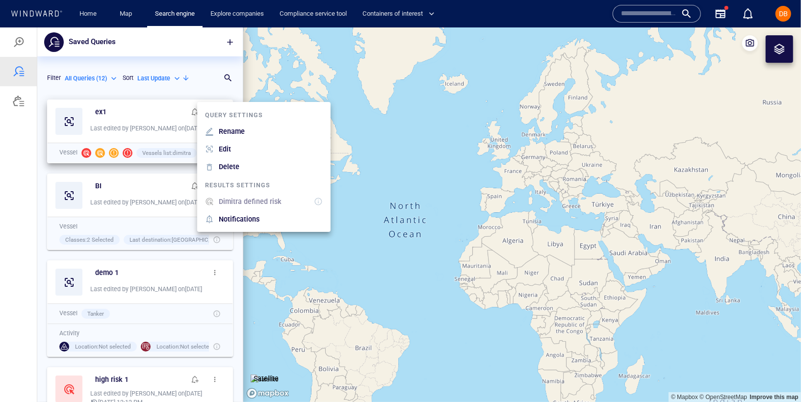
click at [214, 81] on div at bounding box center [400, 214] width 801 height 375
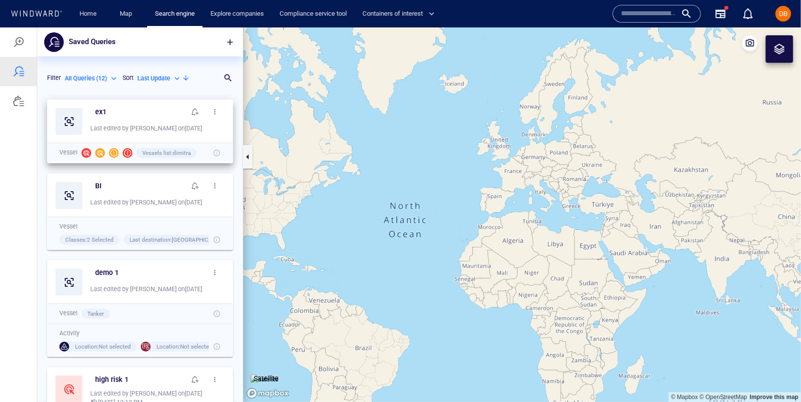
click at [217, 115] on div "ex1 Last edited by DimitraB on 02/09/2025" at bounding box center [140, 121] width 185 height 43
click at [210, 118] on button "button" at bounding box center [215, 111] width 20 height 20
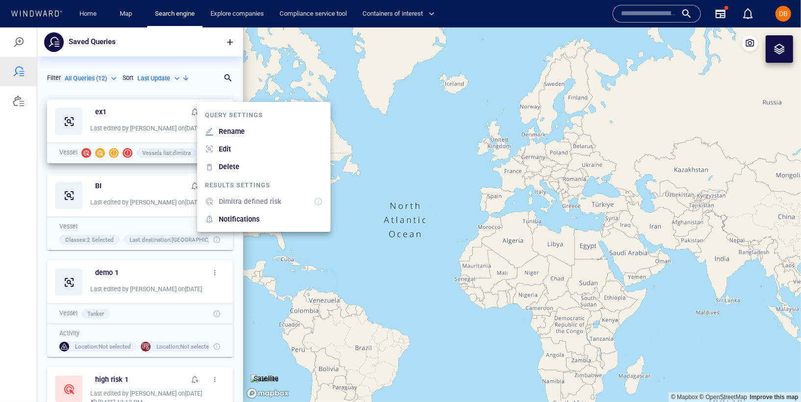
click at [240, 201] on p "Dimitra defined risk" at bounding box center [250, 201] width 63 height 12
click at [251, 205] on p "Dimitra defined risk" at bounding box center [250, 201] width 63 height 12
click at [253, 191] on li "Results settings" at bounding box center [263, 184] width 133 height 17
click at [295, 195] on div "Dimitra defined risk" at bounding box center [271, 201] width 108 height 16
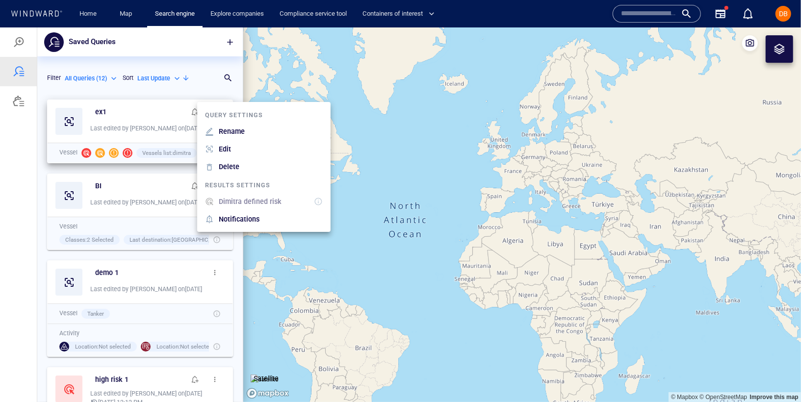
click at [267, 217] on div "Notifications" at bounding box center [271, 219] width 108 height 16
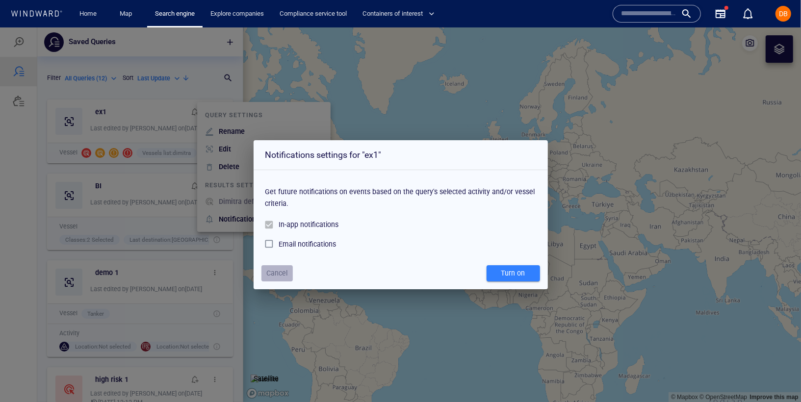
click at [287, 270] on span "Cancel" at bounding box center [277, 273] width 26 height 12
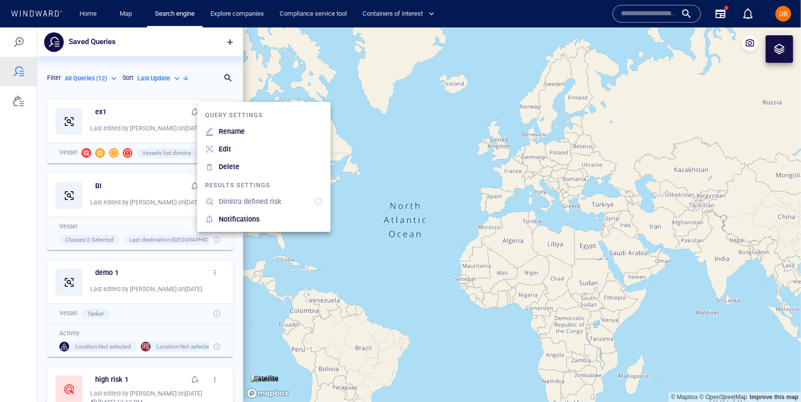
click at [235, 95] on div at bounding box center [400, 214] width 801 height 375
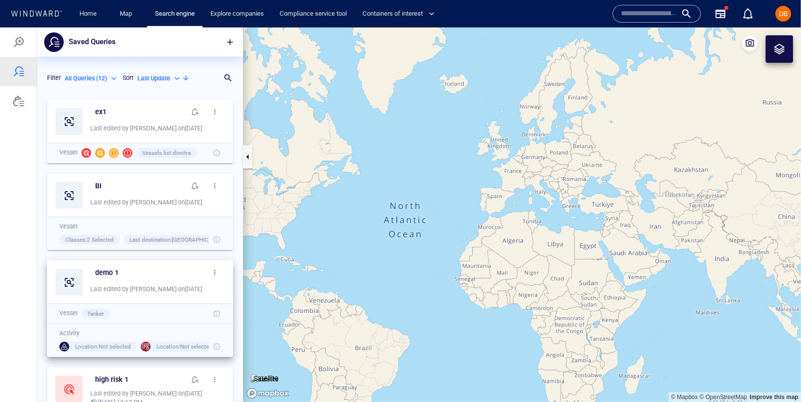
scroll to position [1, 0]
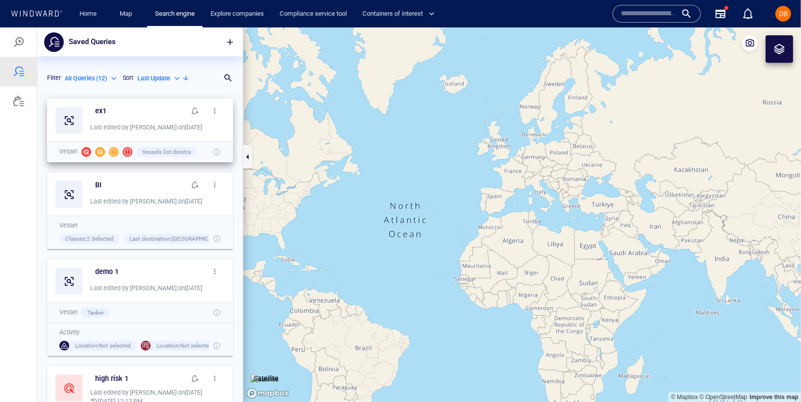
click at [211, 108] on span "button" at bounding box center [215, 110] width 8 height 8
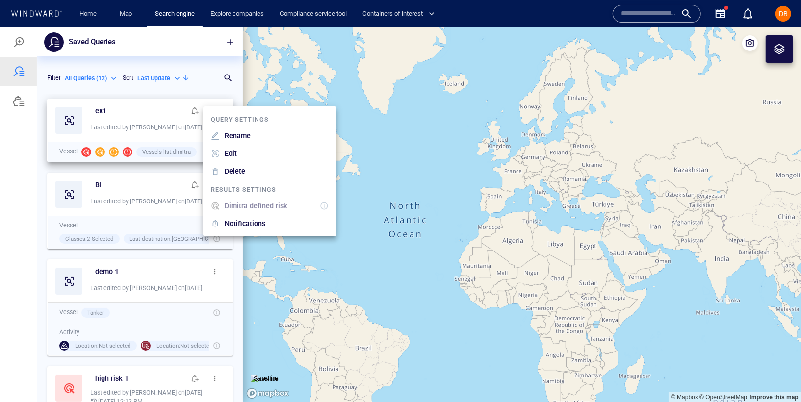
click at [241, 208] on p "Dimitra defined risk" at bounding box center [256, 206] width 63 height 12
click at [205, 105] on div at bounding box center [400, 214] width 801 height 375
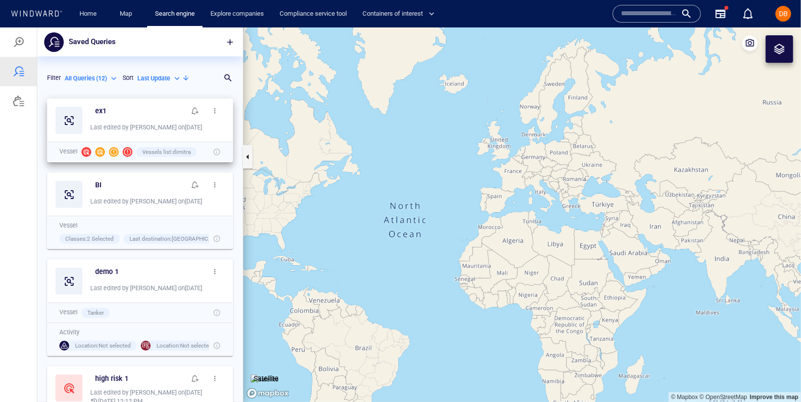
click at [211, 113] on span "button" at bounding box center [215, 110] width 8 height 8
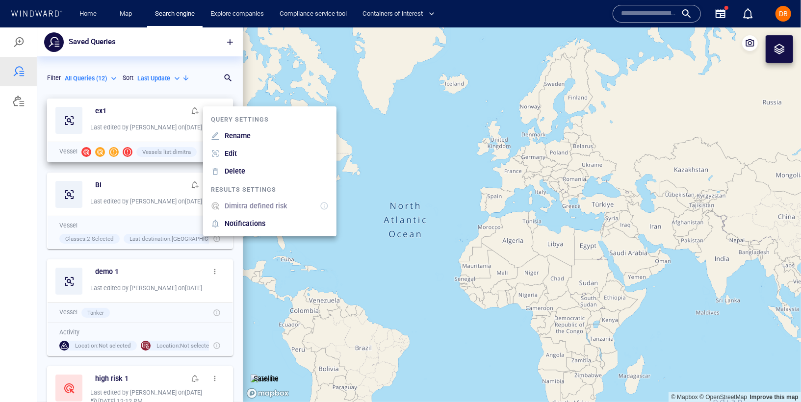
click at [224, 170] on div "Delete" at bounding box center [235, 171] width 25 height 16
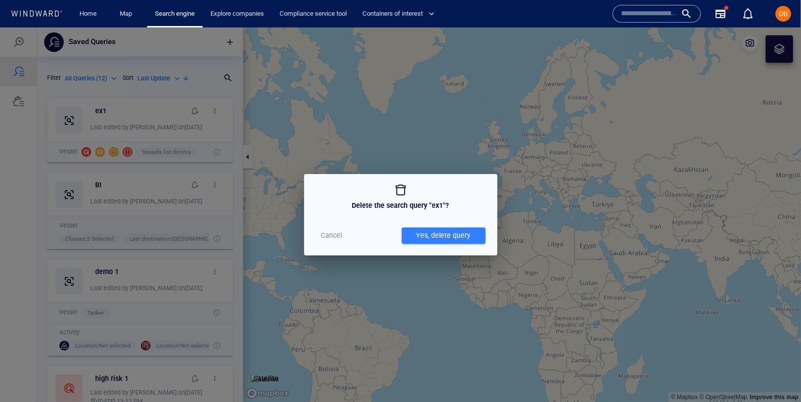
click at [430, 235] on div "Yes, delete query" at bounding box center [443, 235] width 58 height 16
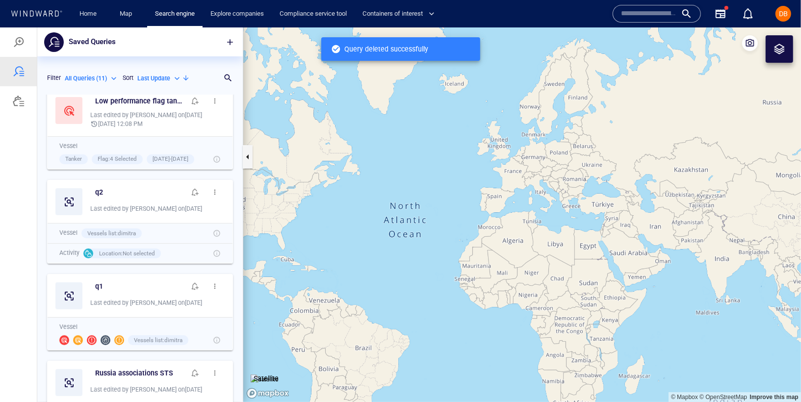
scroll to position [285, 0]
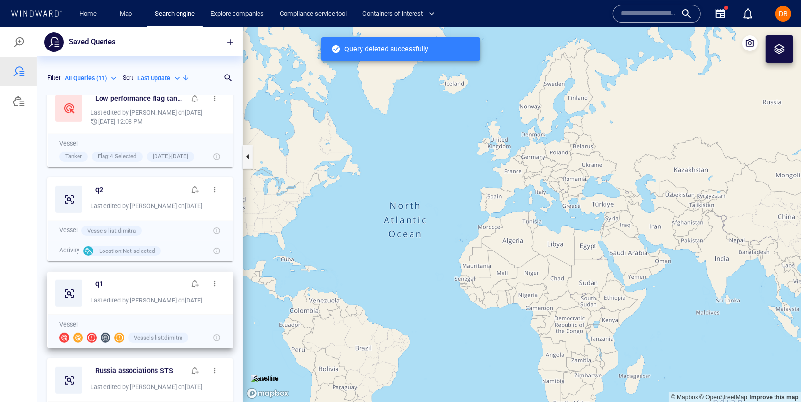
click at [211, 283] on span "button" at bounding box center [215, 283] width 8 height 8
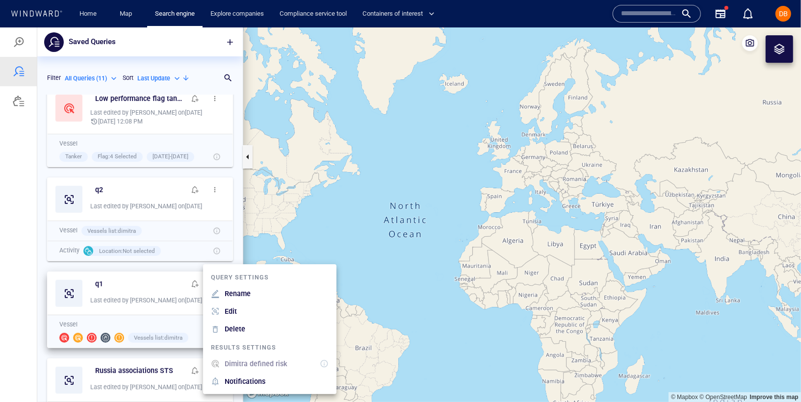
click at [247, 367] on p "Dimitra defined risk" at bounding box center [256, 363] width 63 height 12
click at [47, 283] on div at bounding box center [400, 214] width 801 height 375
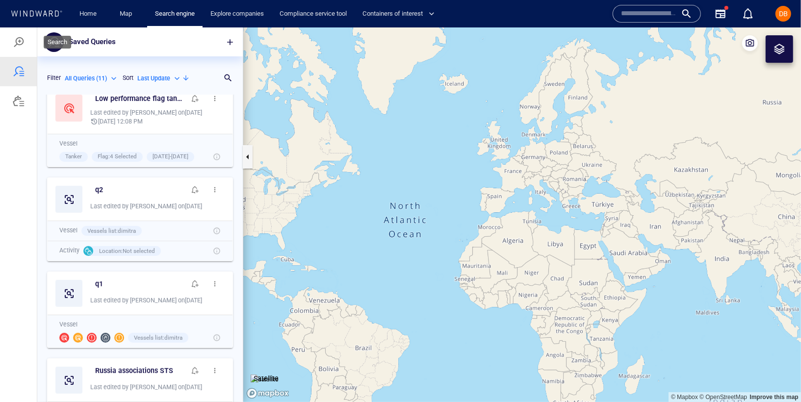
click at [18, 37] on div at bounding box center [19, 42] width 12 height 12
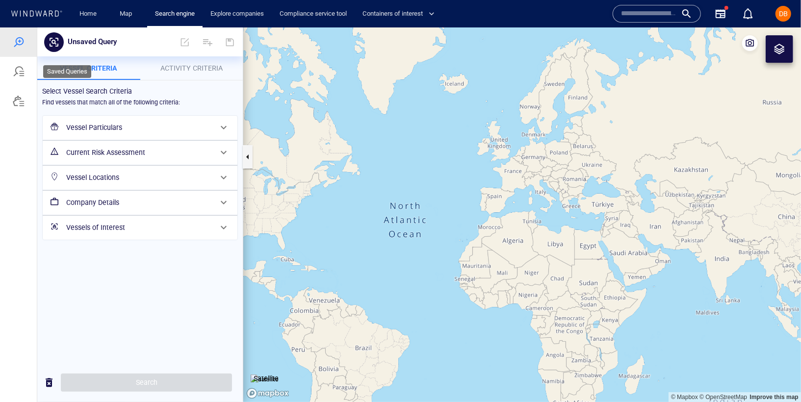
click at [15, 68] on div at bounding box center [19, 71] width 12 height 12
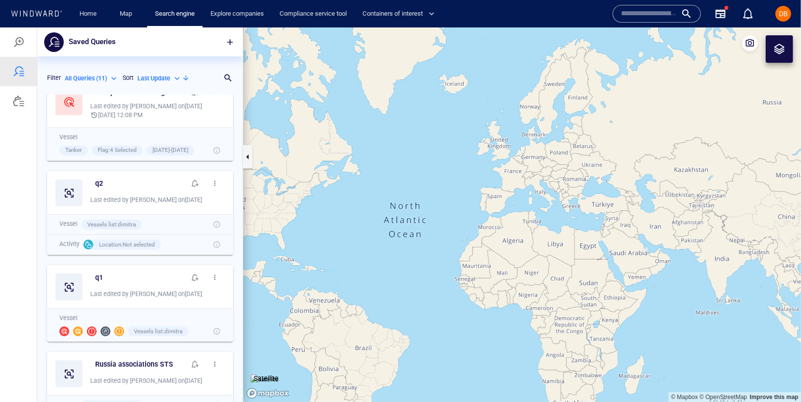
scroll to position [327, 0]
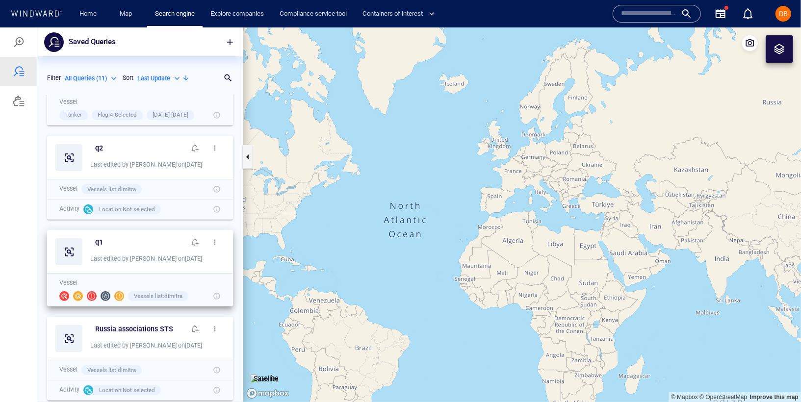
click at [212, 237] on button "button" at bounding box center [215, 242] width 20 height 20
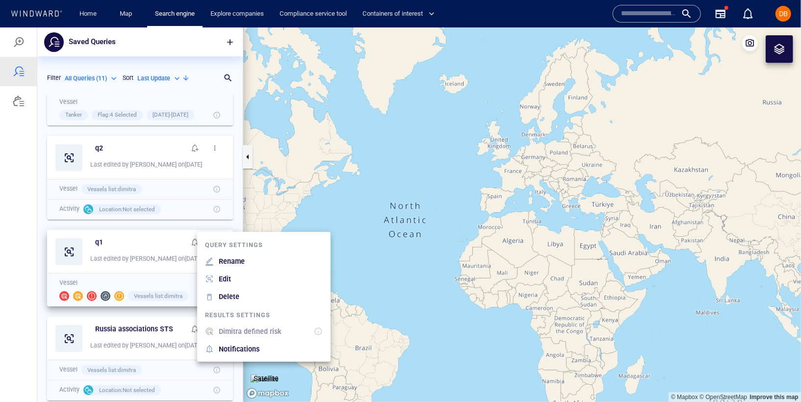
click at [238, 333] on p "Dimitra defined risk" at bounding box center [250, 331] width 63 height 12
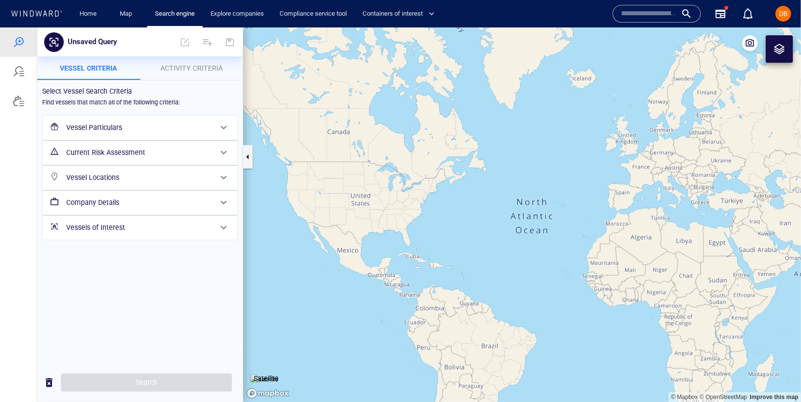
click at [135, 123] on h6 "Vessel Particulars" at bounding box center [139, 127] width 146 height 12
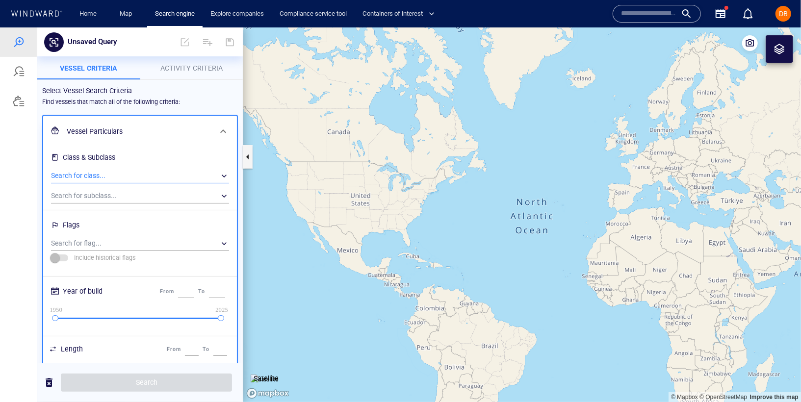
click at [122, 173] on div "​" at bounding box center [140, 175] width 178 height 15
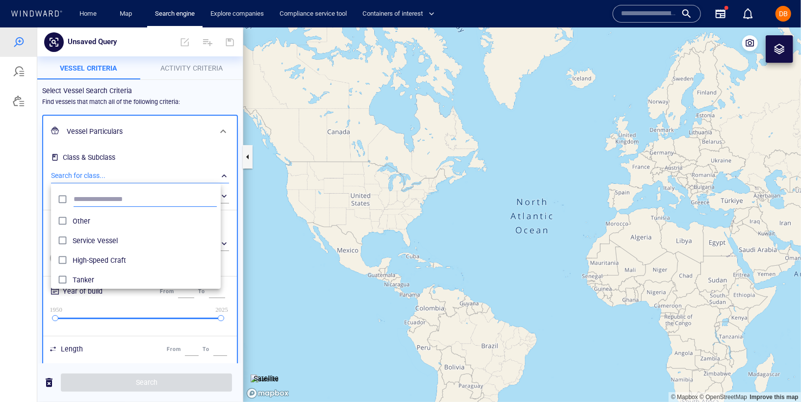
scroll to position [89, 161]
click at [107, 281] on span "Tanker" at bounding box center [145, 280] width 144 height 12
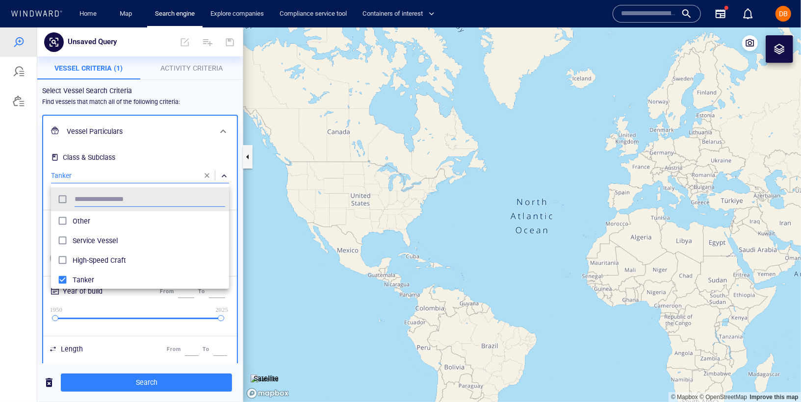
scroll to position [89, 170]
click at [172, 153] on div at bounding box center [400, 214] width 801 height 375
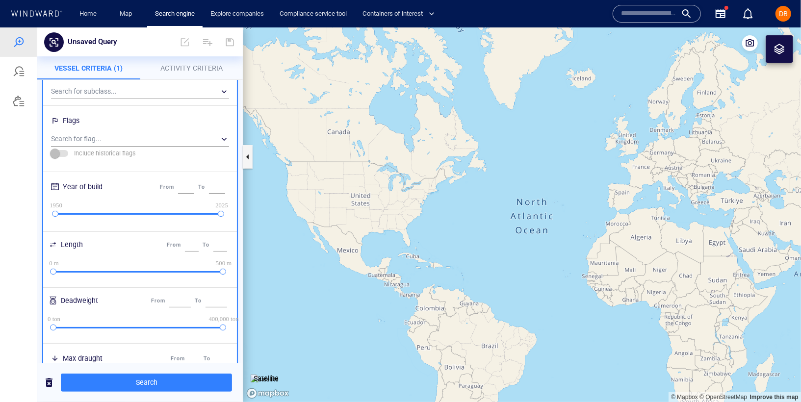
scroll to position [0, 0]
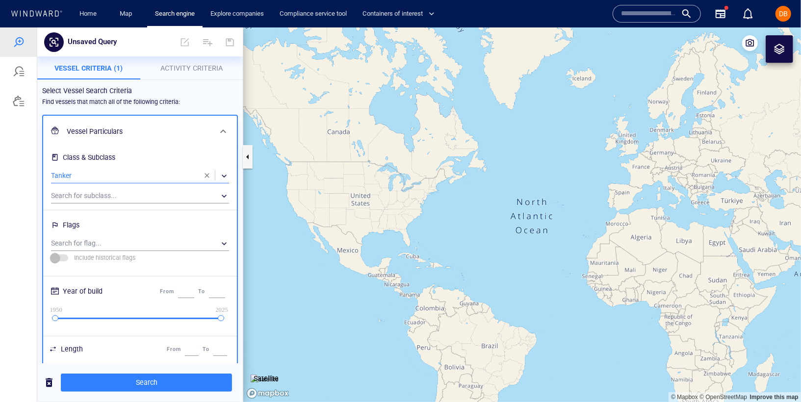
click at [195, 69] on span "Activity Criteria" at bounding box center [191, 68] width 62 height 8
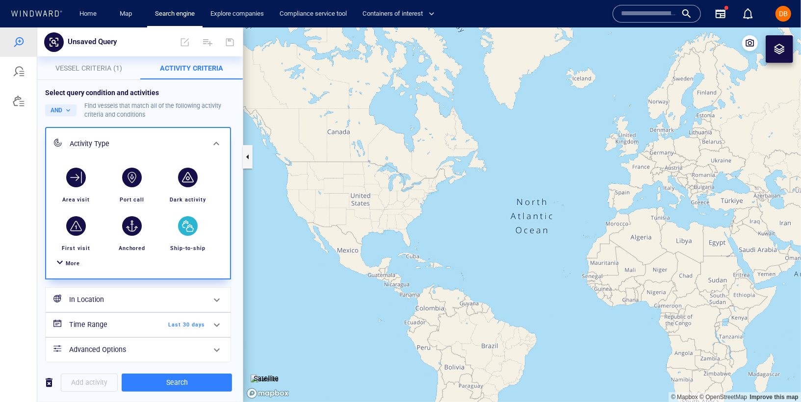
click at [184, 226] on div "button" at bounding box center [188, 226] width 20 height 20
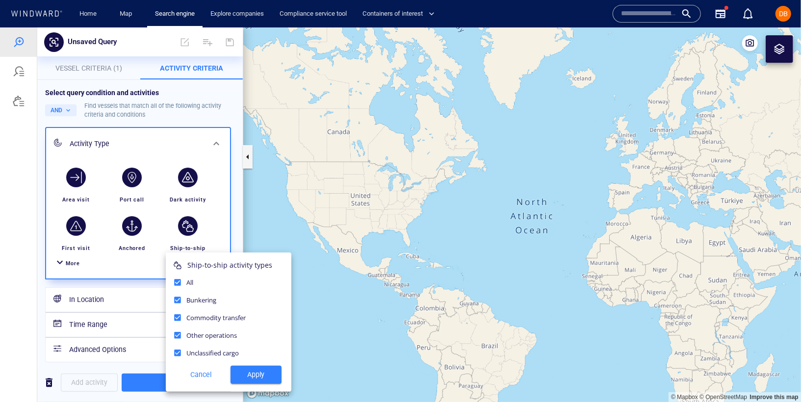
click at [188, 225] on div at bounding box center [400, 214] width 801 height 375
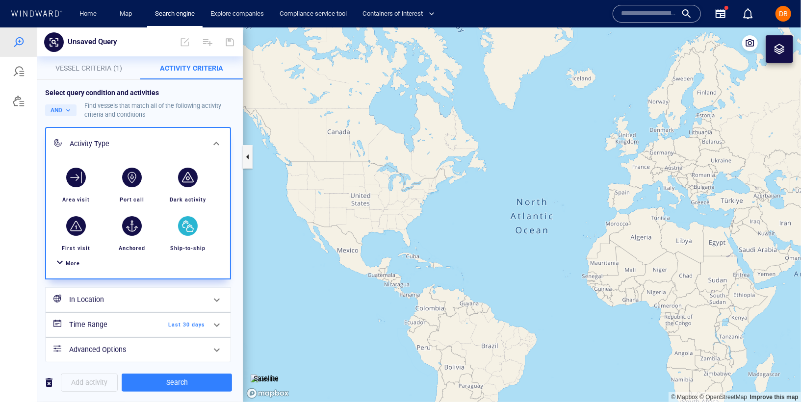
click at [187, 225] on div "button" at bounding box center [188, 226] width 20 height 20
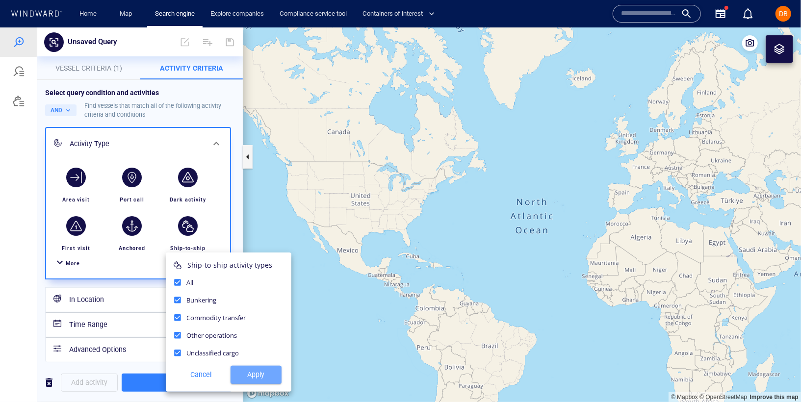
click at [249, 378] on span "Apply" at bounding box center [255, 374] width 35 height 12
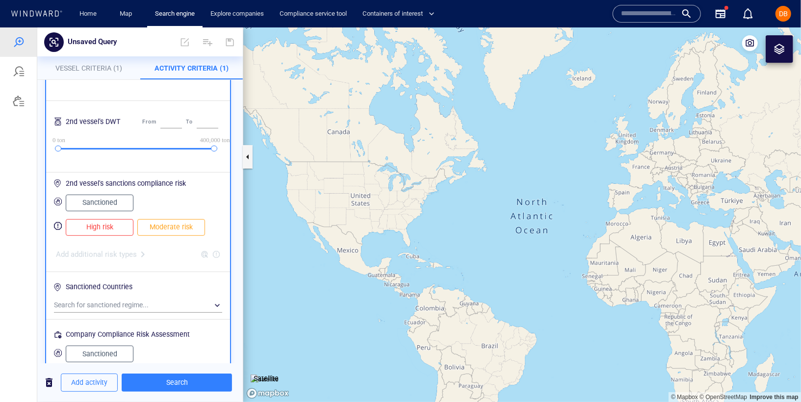
scroll to position [343, 0]
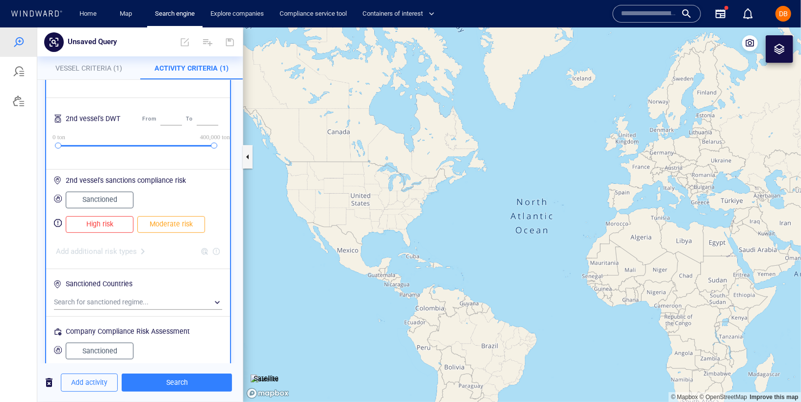
click at [112, 289] on div "Sanctioned Countries" at bounding box center [99, 284] width 71 height 16
click at [110, 301] on div "​" at bounding box center [138, 302] width 168 height 15
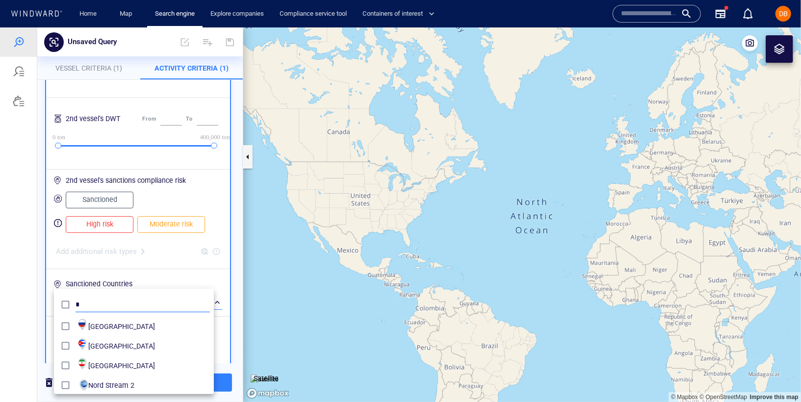
scroll to position [89, 160]
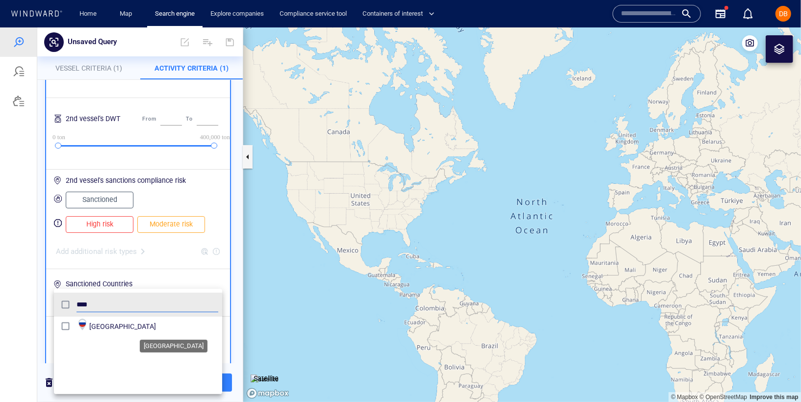
type input "****"
click at [103, 318] on div "[GEOGRAPHIC_DATA]" at bounding box center [153, 326] width 129 height 16
click at [178, 273] on div at bounding box center [400, 214] width 801 height 375
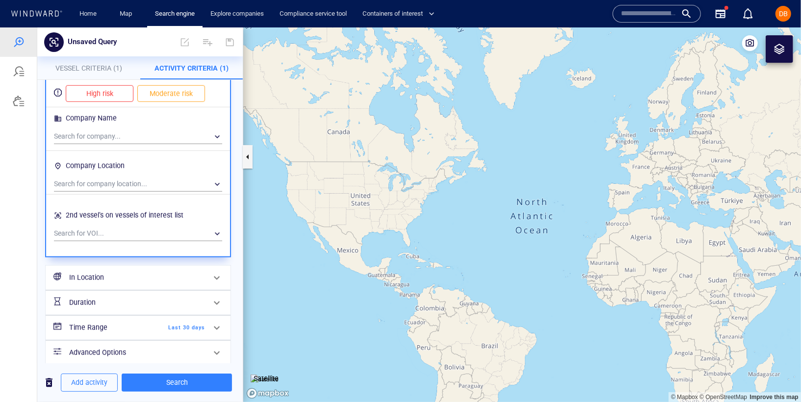
scroll to position [633, 0]
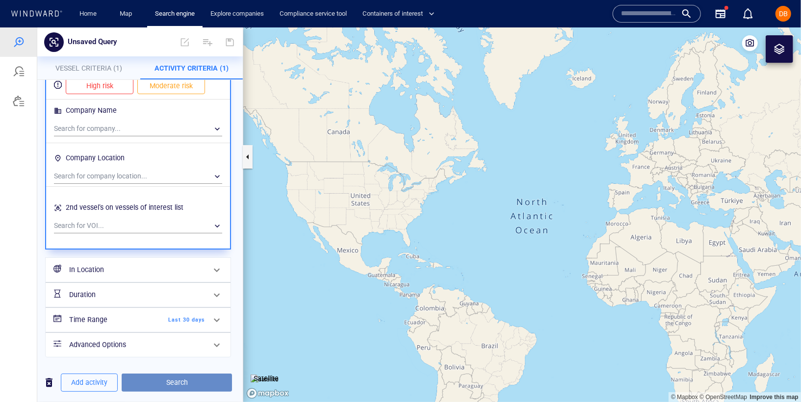
click at [163, 378] on span "Search" at bounding box center [176, 382] width 95 height 12
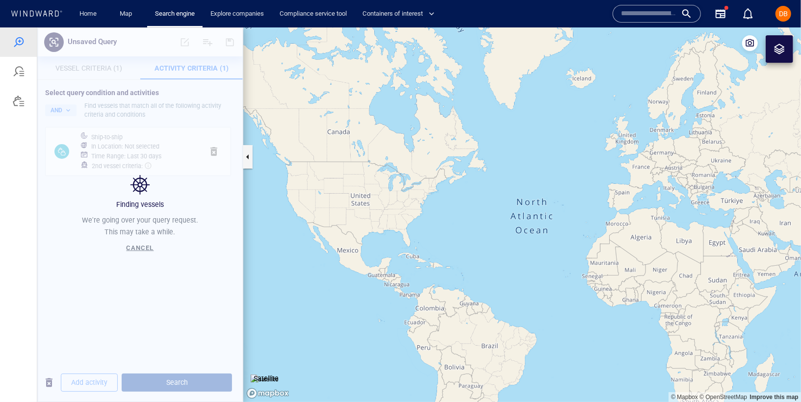
scroll to position [0, 0]
click at [112, 149] on div "Finding vessels We're going over your query request. This may take a while. Can…" at bounding box center [139, 214] width 205 height 375
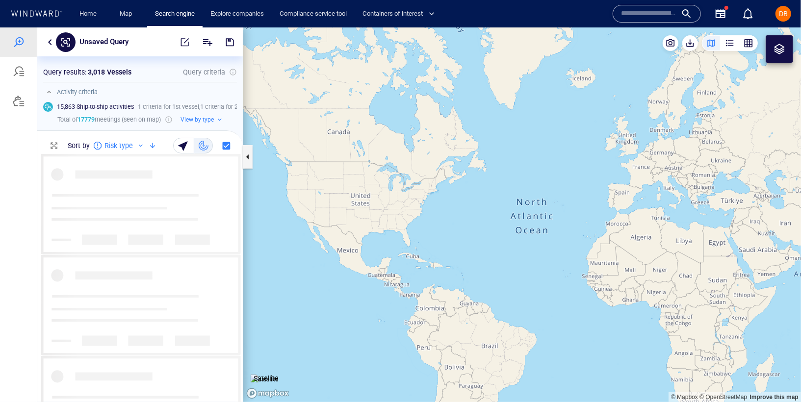
scroll to position [239, 189]
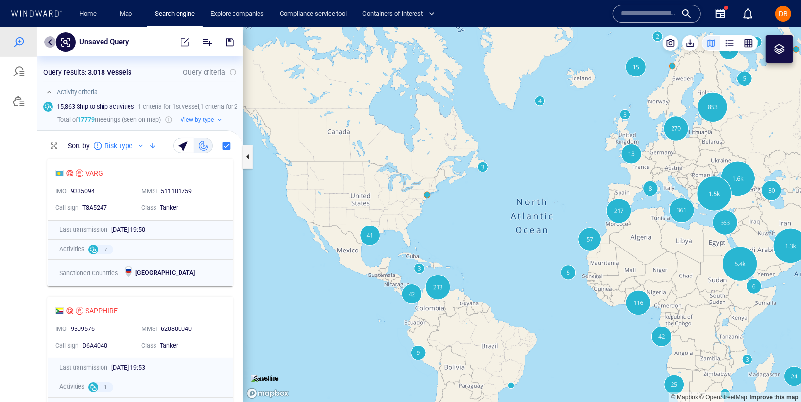
click at [50, 39] on button "button" at bounding box center [50, 42] width 12 height 12
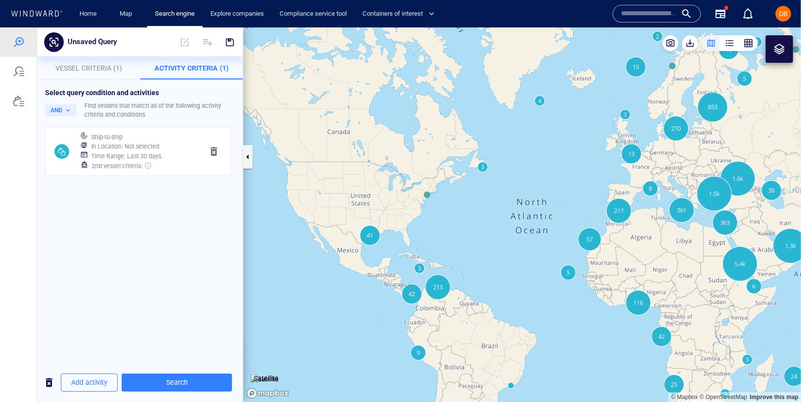
click at [92, 68] on span "Vessel Criteria (1)" at bounding box center [88, 68] width 67 height 8
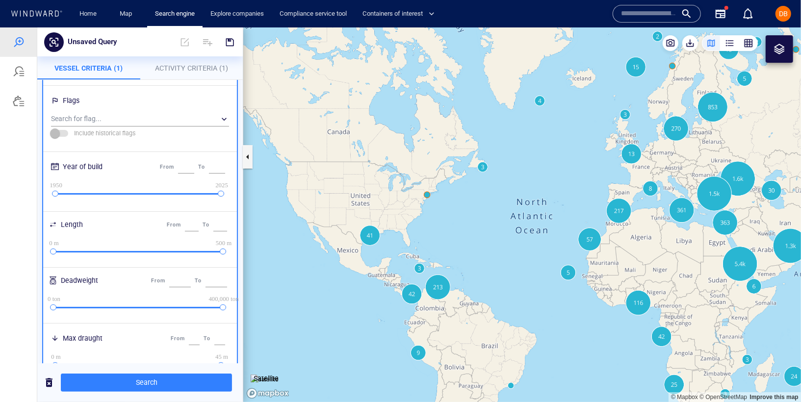
scroll to position [421, 0]
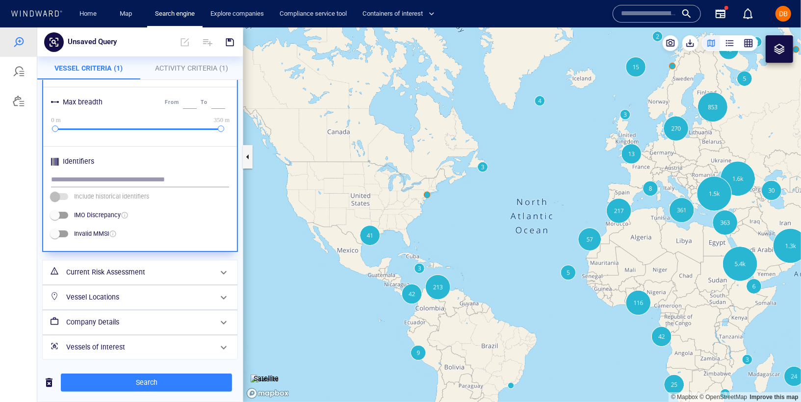
click at [99, 349] on h6 "Vessels of Interest" at bounding box center [139, 347] width 146 height 12
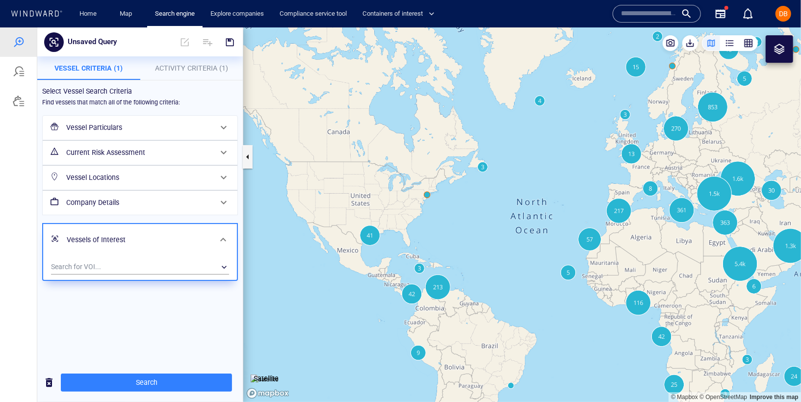
scroll to position [0, 0]
click at [122, 267] on div "​" at bounding box center [140, 266] width 178 height 15
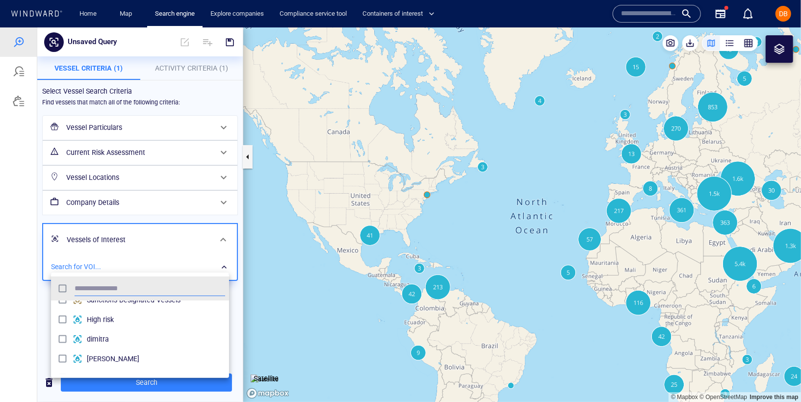
scroll to position [574, 0]
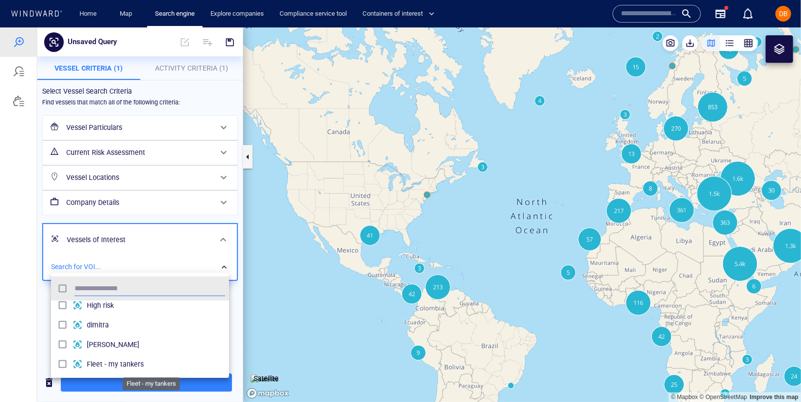
click at [116, 365] on span "Fleet - my tankers" at bounding box center [156, 364] width 138 height 12
click at [160, 214] on div at bounding box center [400, 214] width 801 height 375
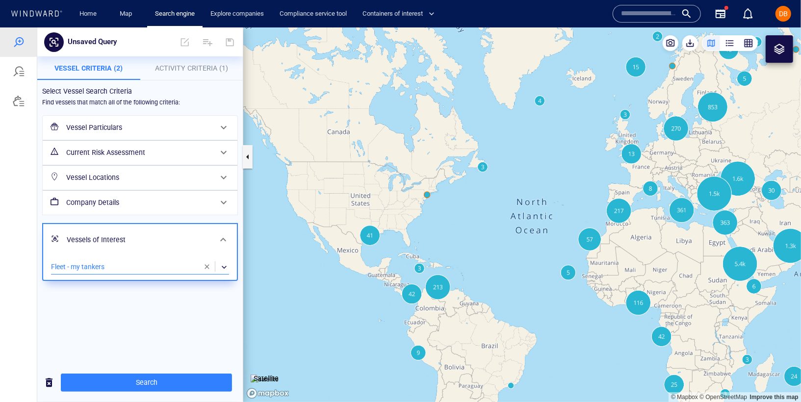
click at [178, 229] on div "Vessels of Interest" at bounding box center [139, 239] width 152 height 20
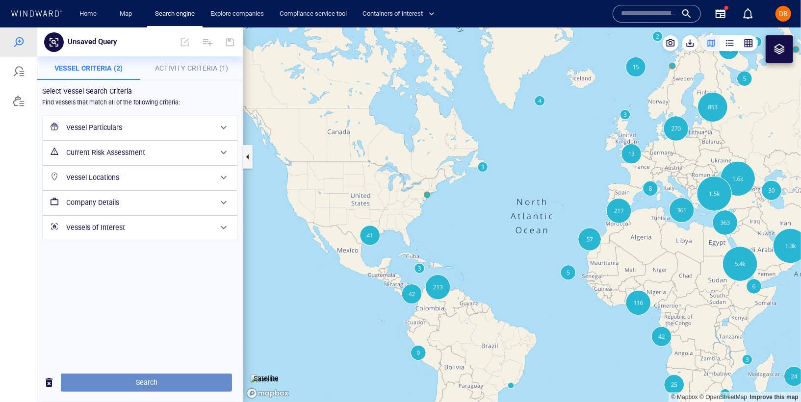
click at [155, 383] on span "Search" at bounding box center [146, 382] width 155 height 12
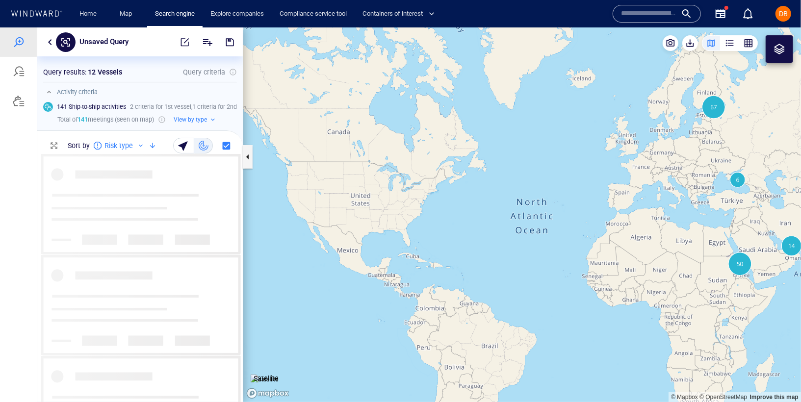
scroll to position [239, 189]
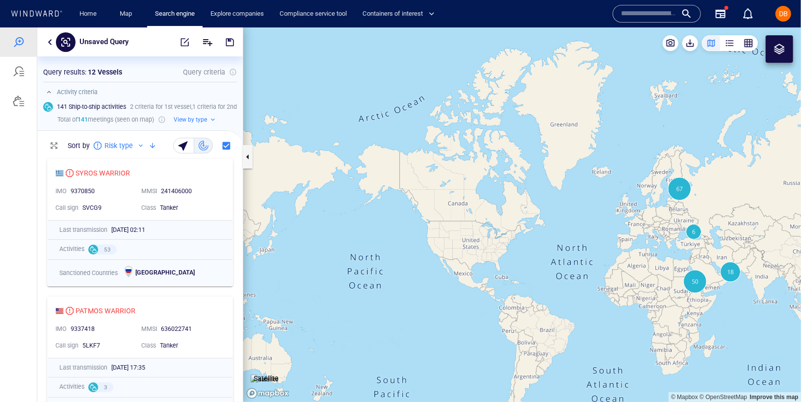
drag, startPoint x: 722, startPoint y: 318, endPoint x: 578, endPoint y: 317, distance: 143.2
click at [579, 317] on canvas "Map" at bounding box center [521, 214] width 557 height 375
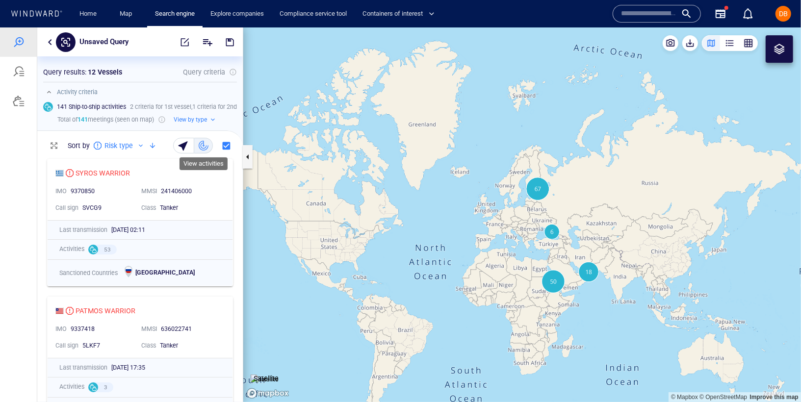
click at [200, 144] on div "button" at bounding box center [204, 145] width 10 height 10
click at [187, 145] on div "button" at bounding box center [184, 145] width 14 height 14
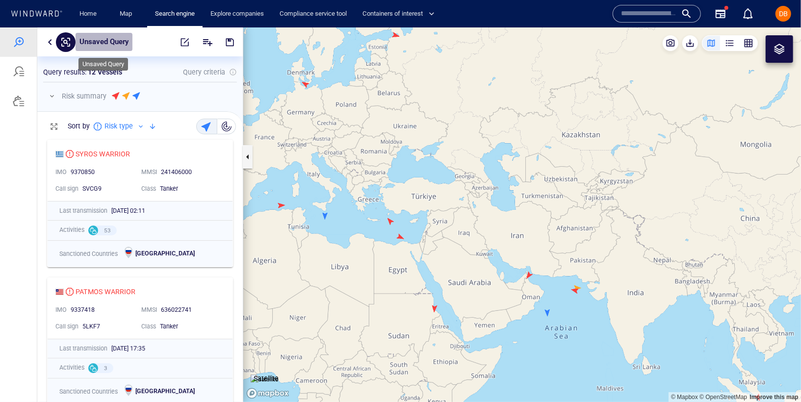
click at [120, 39] on p "Unsaved Query" at bounding box center [103, 41] width 49 height 13
type input "****"
click at [235, 44] on button "button" at bounding box center [230, 42] width 22 height 24
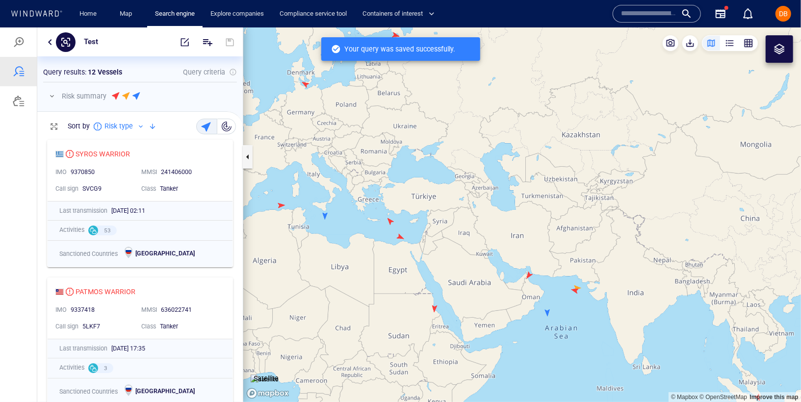
scroll to position [259, 197]
click at [24, 102] on div at bounding box center [18, 100] width 37 height 29
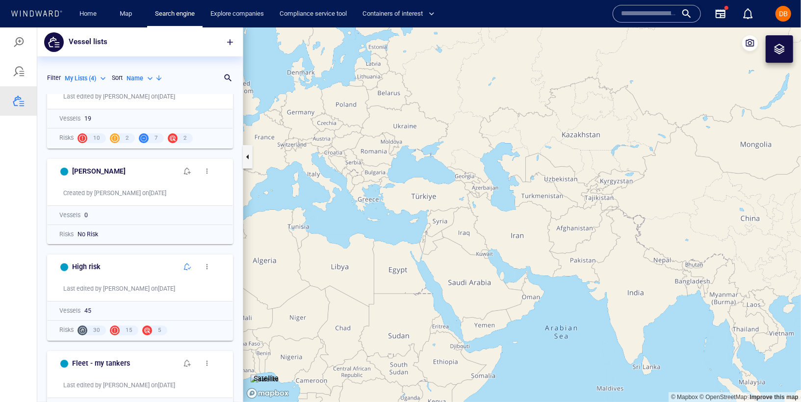
scroll to position [0, 0]
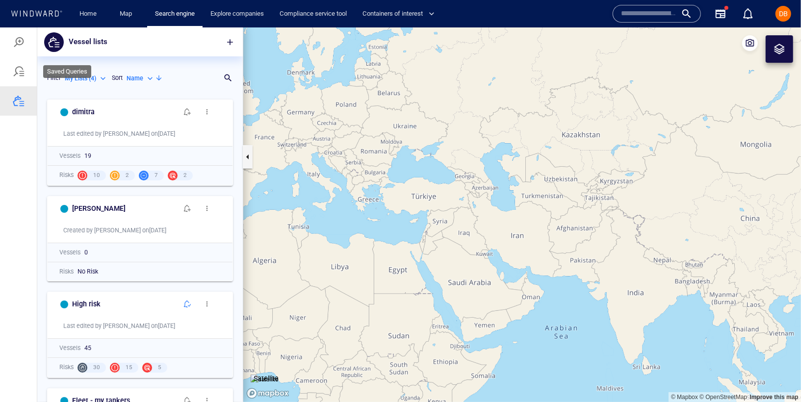
click at [21, 73] on div at bounding box center [19, 71] width 12 height 12
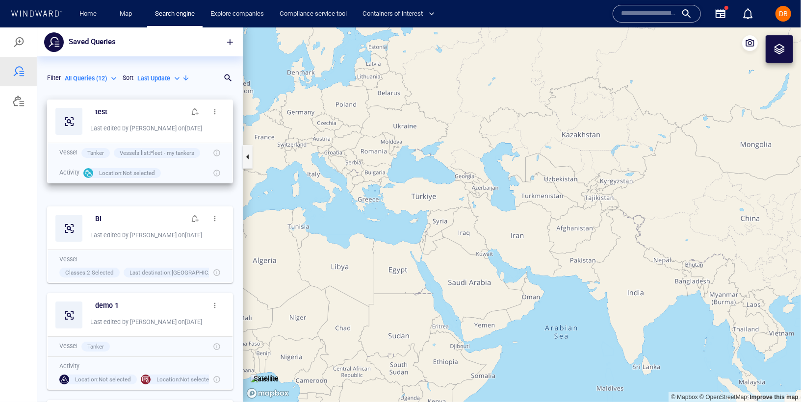
click at [212, 114] on button "button" at bounding box center [215, 111] width 20 height 20
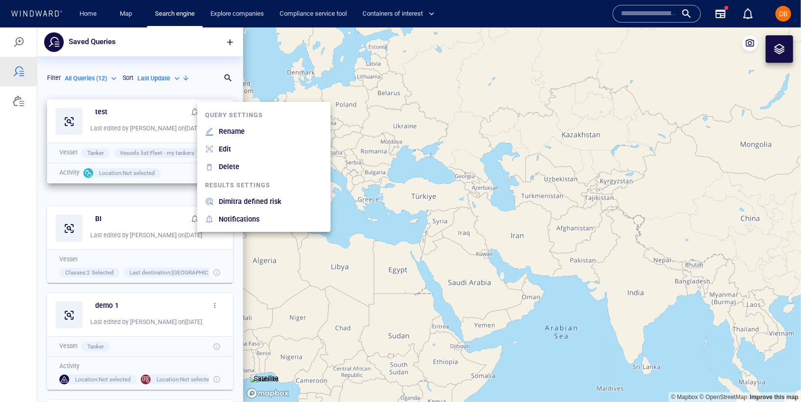
click at [228, 200] on p "Dimitra defined risk" at bounding box center [250, 201] width 63 height 12
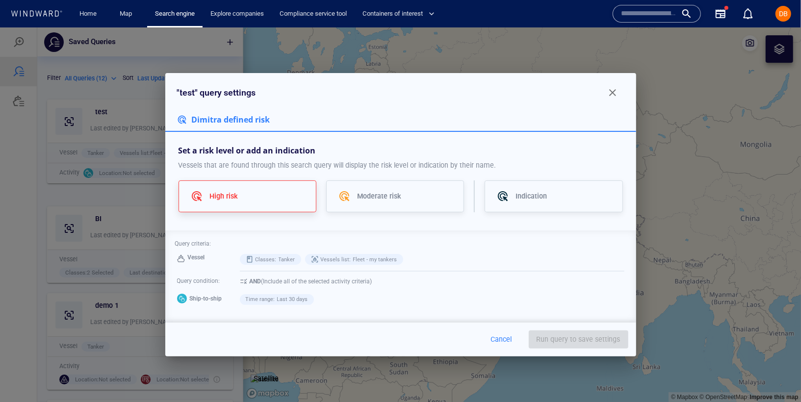
click at [260, 200] on div "High risk" at bounding box center [256, 196] width 95 height 12
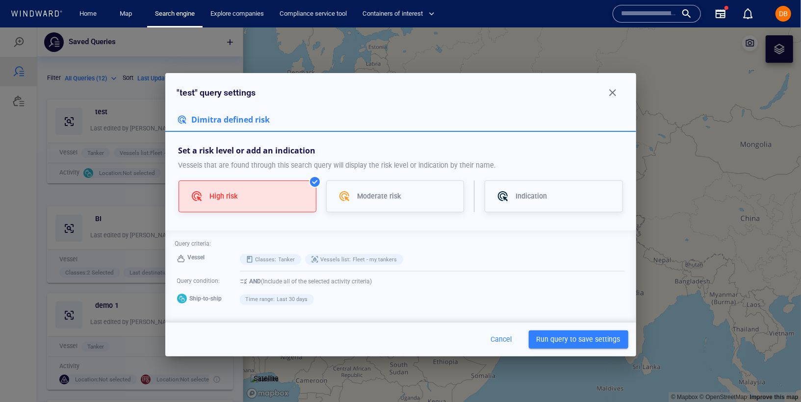
click at [260, 200] on div "High risk" at bounding box center [256, 196] width 95 height 12
click at [613, 90] on span "button" at bounding box center [612, 92] width 12 height 12
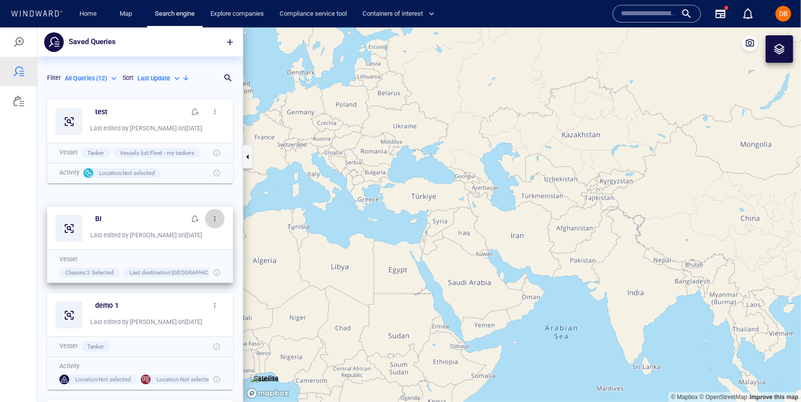
click at [205, 223] on button "button" at bounding box center [215, 218] width 20 height 20
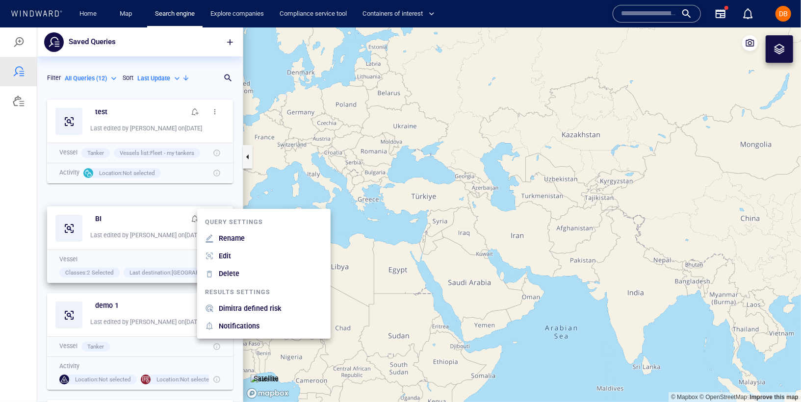
click at [135, 321] on div at bounding box center [400, 214] width 801 height 375
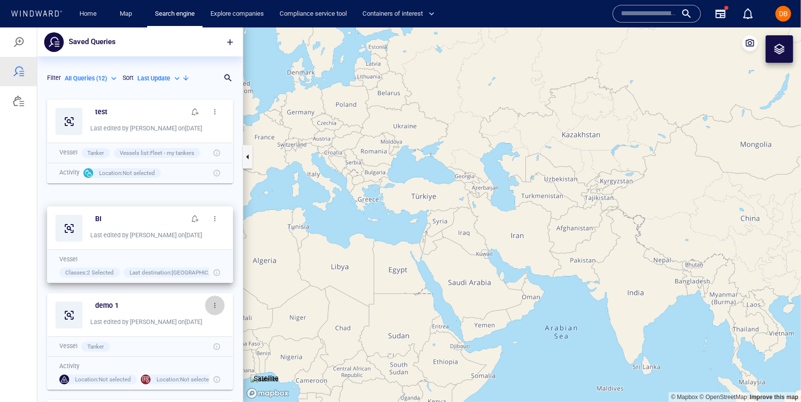
click at [211, 301] on span "button" at bounding box center [215, 305] width 8 height 8
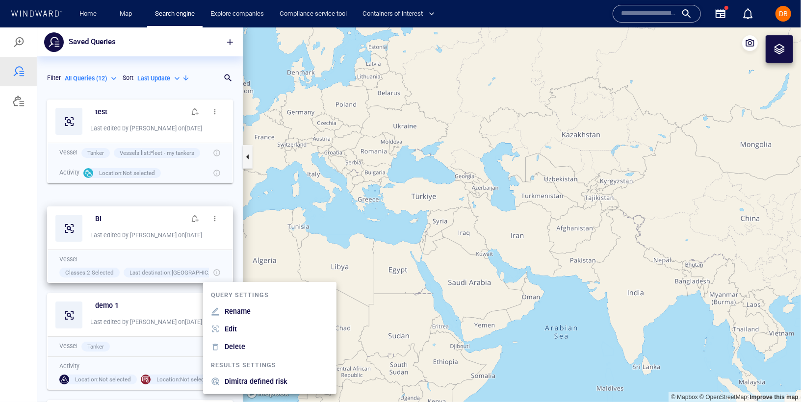
click at [147, 337] on div at bounding box center [400, 214] width 801 height 375
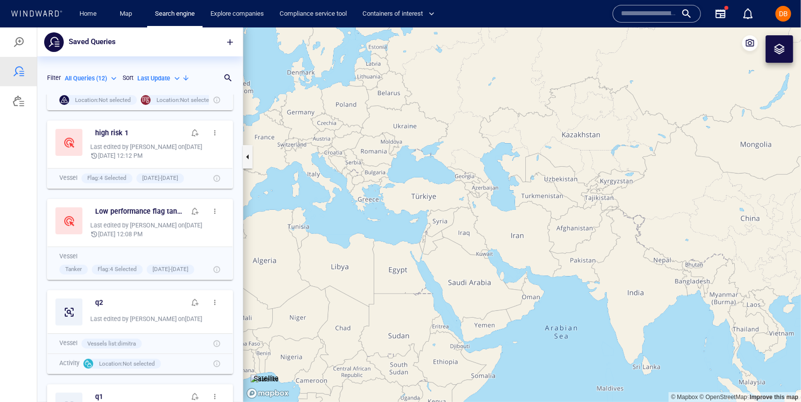
scroll to position [277, 0]
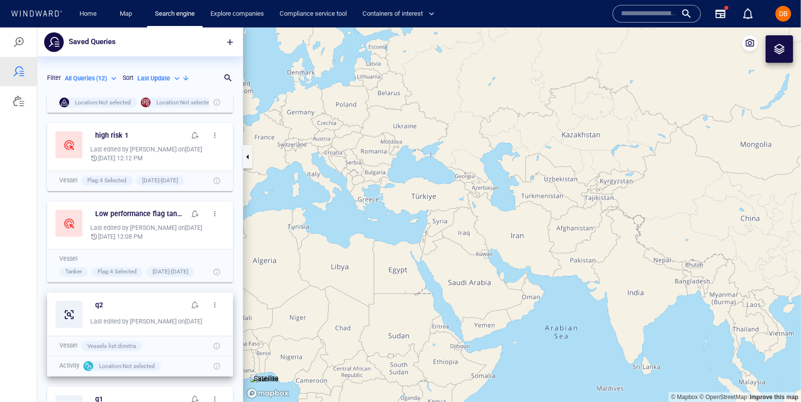
click at [211, 304] on span "button" at bounding box center [215, 305] width 8 height 8
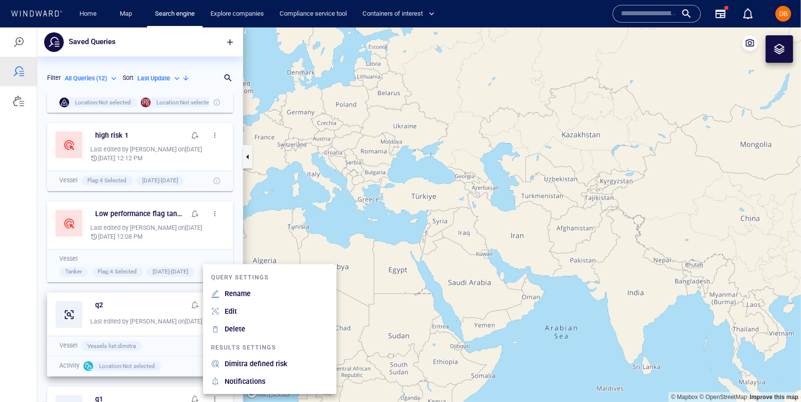
click at [158, 327] on div at bounding box center [400, 214] width 801 height 375
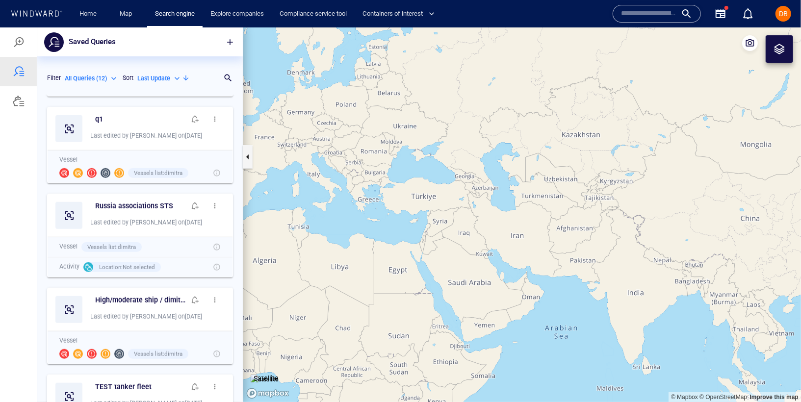
scroll to position [544, 0]
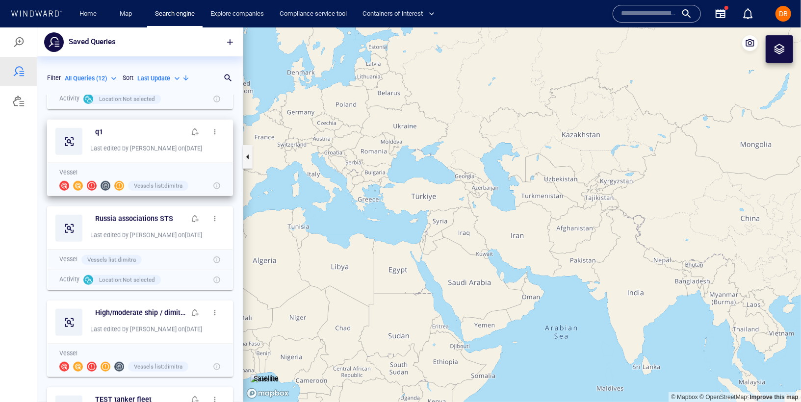
click at [211, 134] on span "button" at bounding box center [215, 131] width 8 height 8
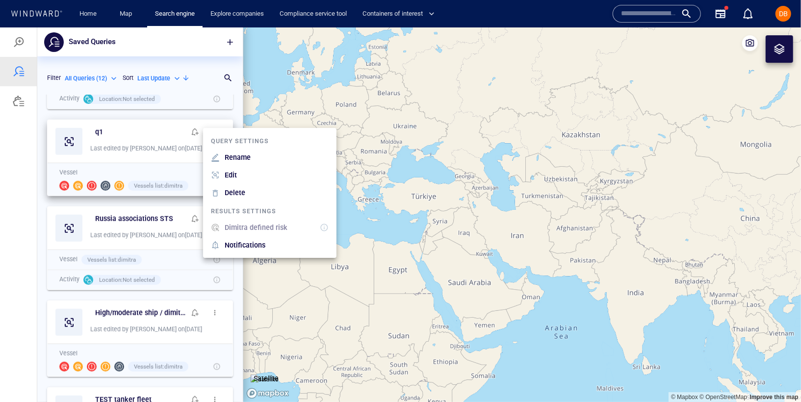
click at [226, 230] on p "Dimitra defined risk" at bounding box center [256, 227] width 63 height 12
click at [101, 135] on div at bounding box center [400, 214] width 801 height 375
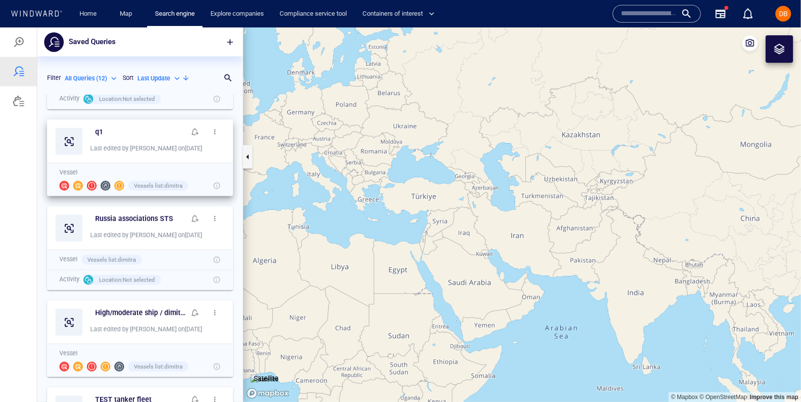
click at [93, 137] on div "q1" at bounding box center [137, 132] width 99 height 16
click at [167, 185] on span "Vessels list : dimitra" at bounding box center [158, 185] width 49 height 7
click at [173, 184] on span "Vessels list : dimitra" at bounding box center [158, 185] width 49 height 7
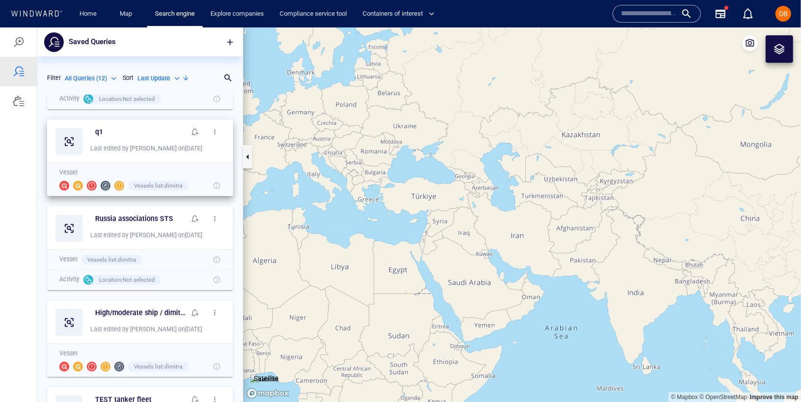
click at [211, 130] on span "button" at bounding box center [215, 131] width 8 height 8
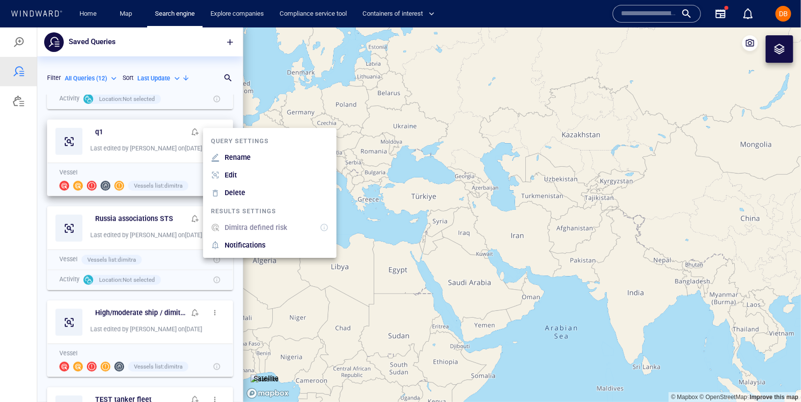
click at [231, 226] on p "Dimitra defined risk" at bounding box center [256, 227] width 63 height 12
click at [144, 208] on div at bounding box center [400, 214] width 801 height 375
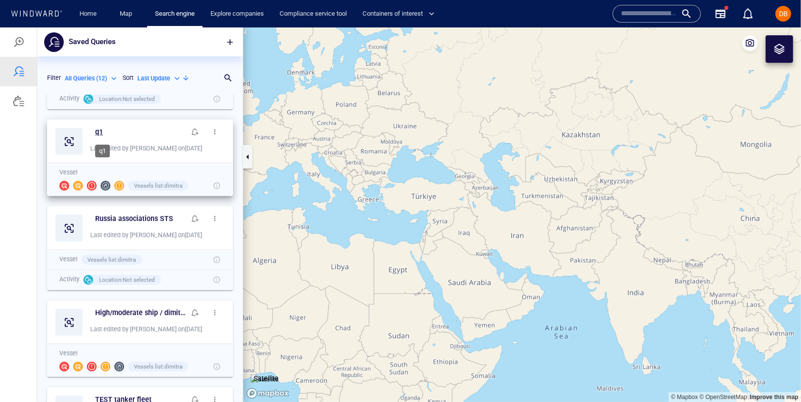
click at [101, 127] on h6 "q1" at bounding box center [99, 132] width 8 height 12
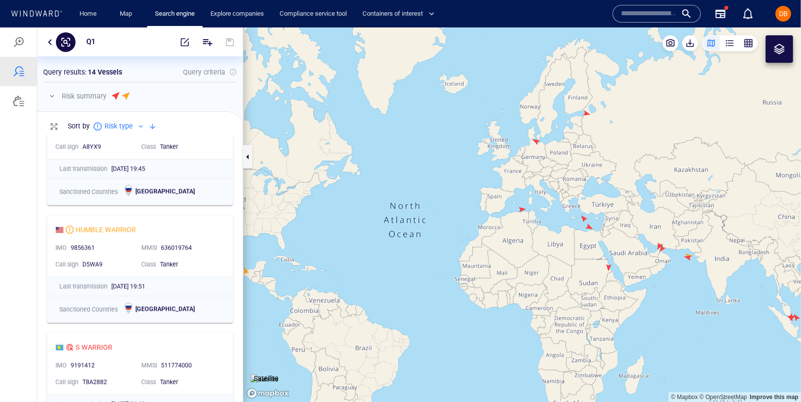
scroll to position [1327, 0]
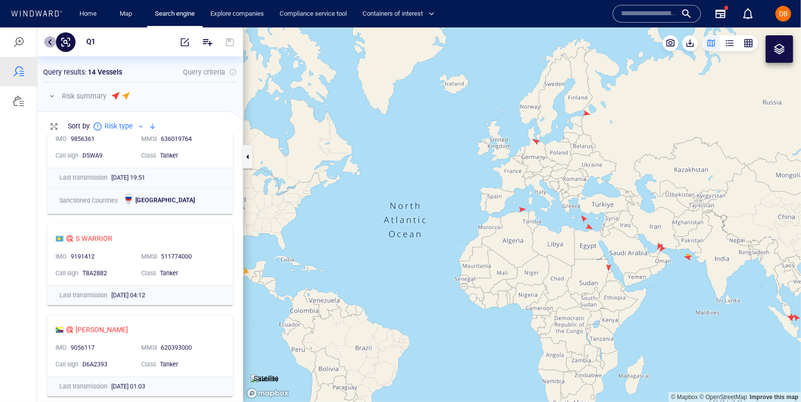
click at [48, 40] on button "button" at bounding box center [50, 42] width 12 height 12
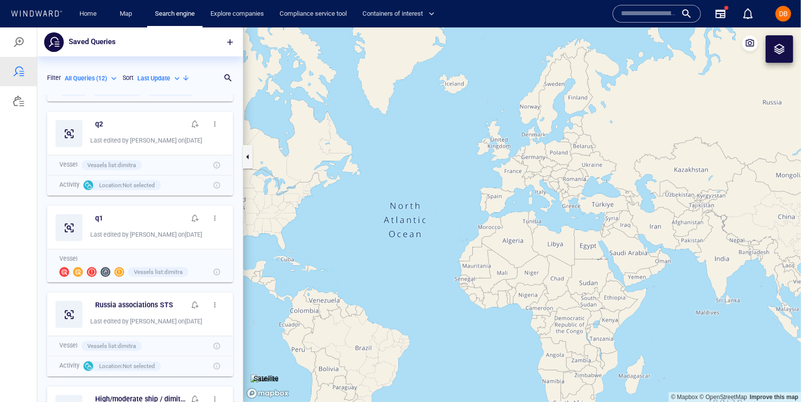
scroll to position [420, 0]
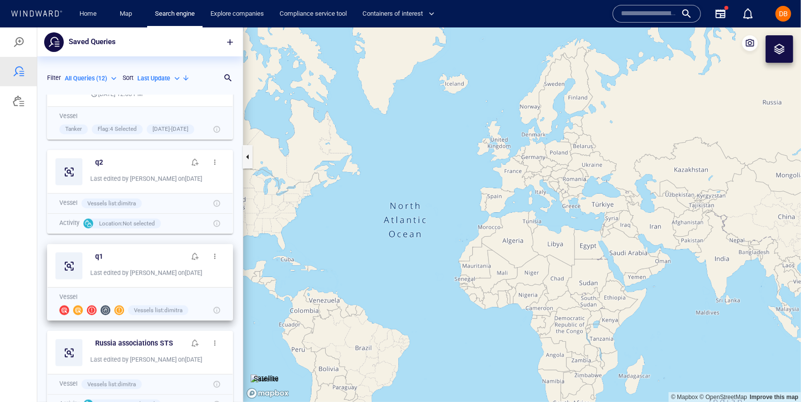
click at [211, 254] on span "button" at bounding box center [215, 256] width 8 height 8
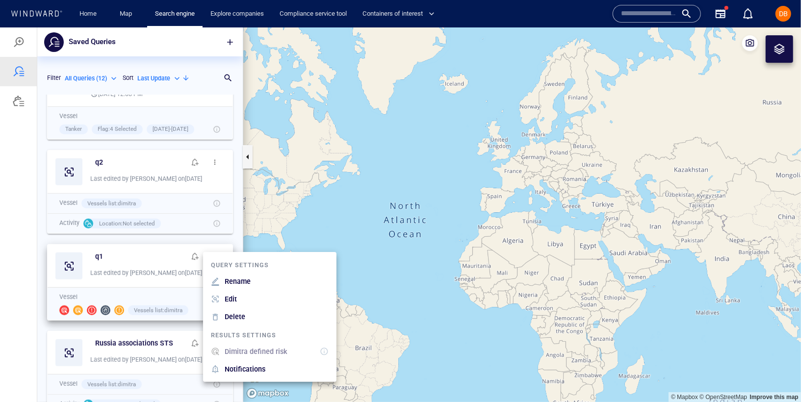
click at [95, 255] on div at bounding box center [400, 214] width 801 height 375
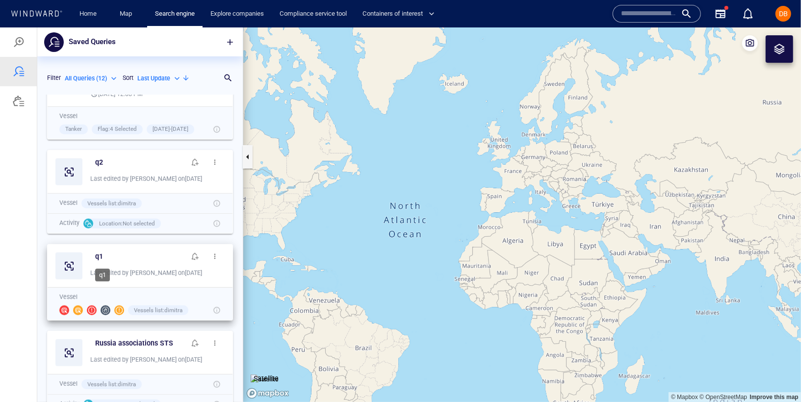
click at [104, 253] on div "q1" at bounding box center [140, 256] width 90 height 12
click at [98, 253] on h6 "q1" at bounding box center [99, 256] width 8 height 12
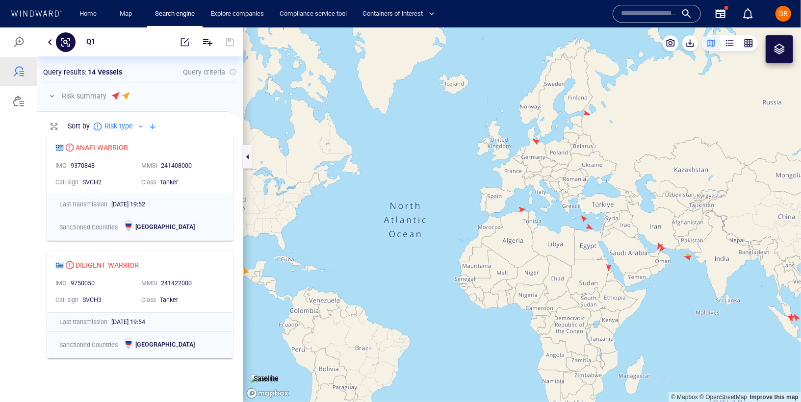
scroll to position [0, 0]
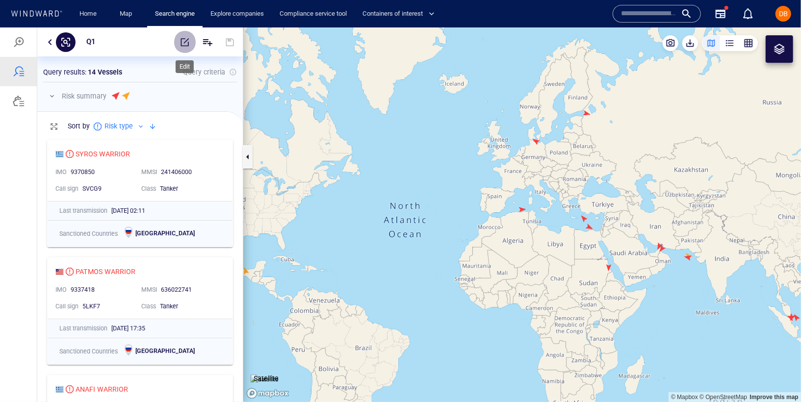
click at [188, 47] on button "button" at bounding box center [185, 42] width 22 height 24
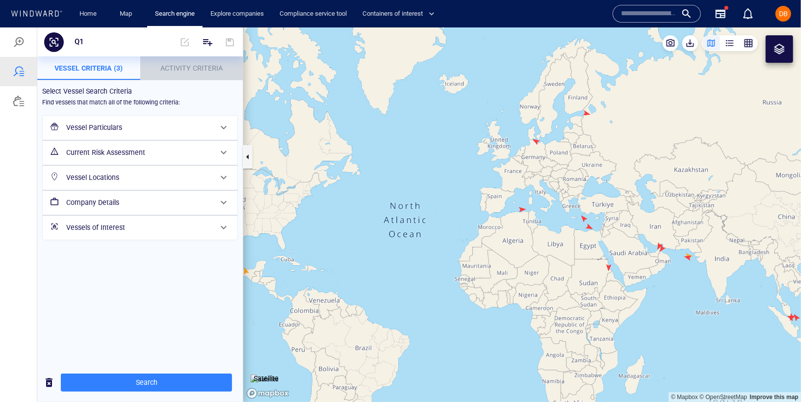
click at [185, 74] on button "Activity Criteria" at bounding box center [191, 68] width 103 height 24
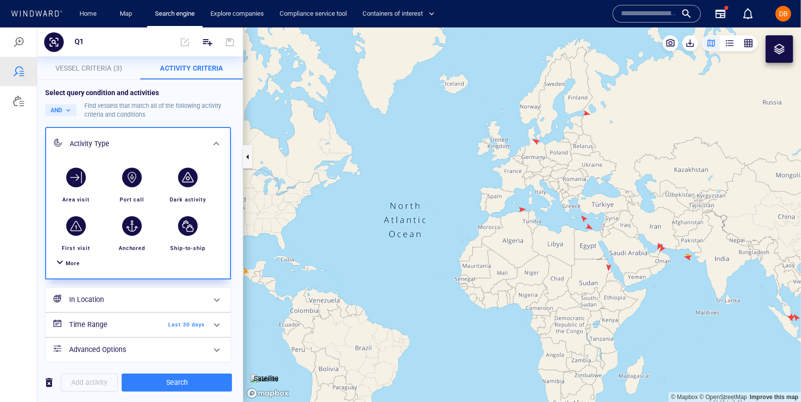
scroll to position [5, 0]
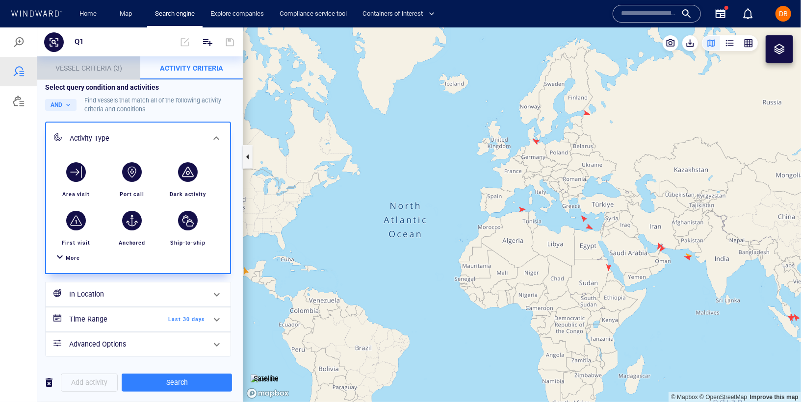
click at [69, 70] on span "Vessel Criteria (3)" at bounding box center [88, 68] width 67 height 8
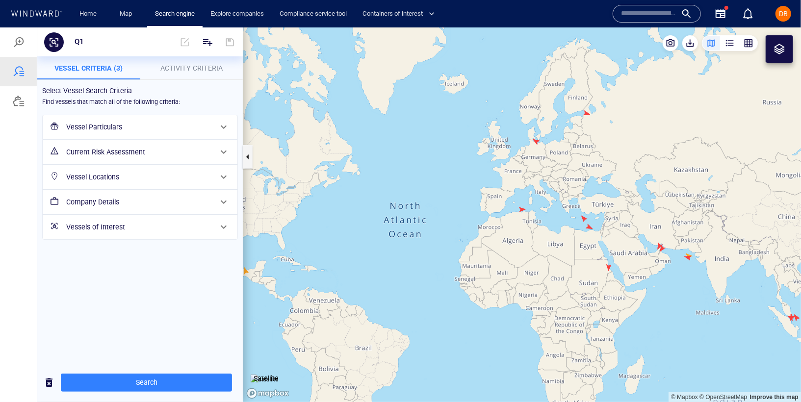
click at [183, 65] on span "Activity Criteria" at bounding box center [191, 68] width 62 height 8
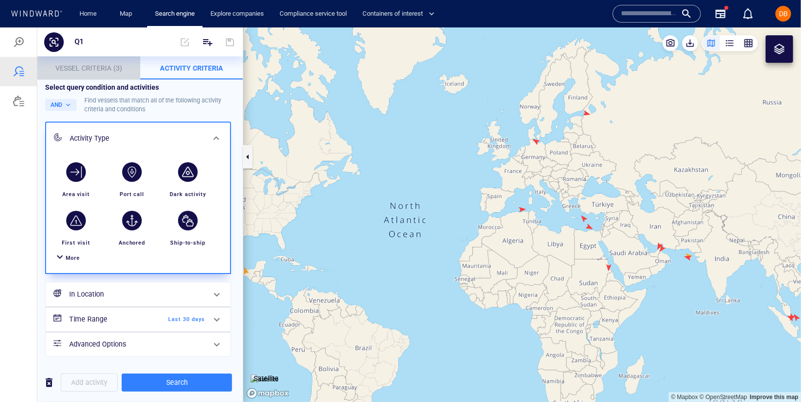
click at [99, 65] on span "Vessel Criteria (3)" at bounding box center [88, 68] width 67 height 8
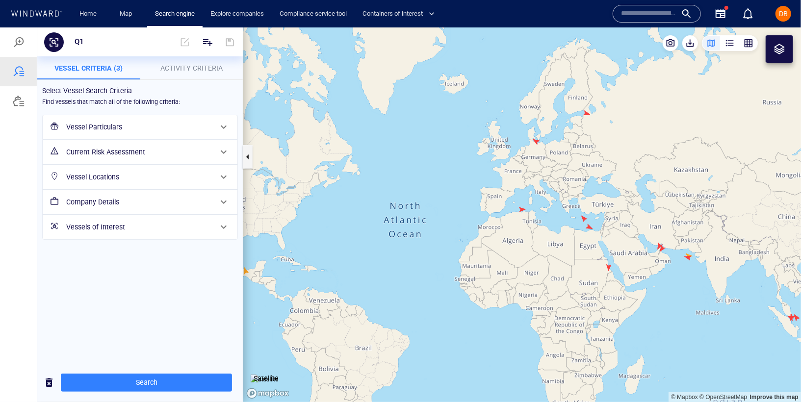
click at [120, 221] on h6 "Vessels of Interest" at bounding box center [139, 227] width 146 height 12
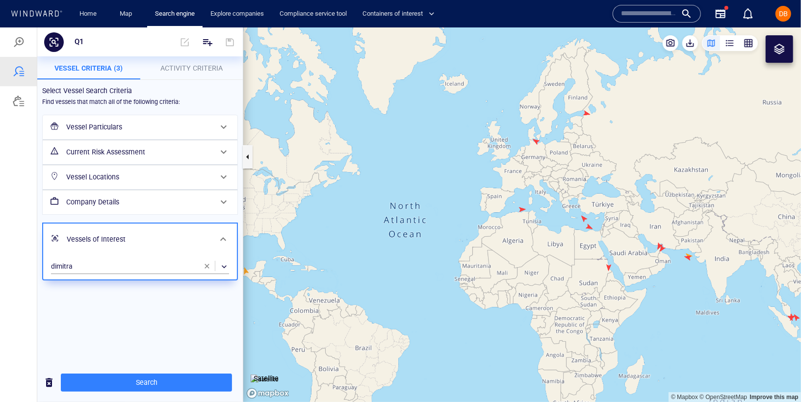
click at [125, 230] on div "Vessels of Interest" at bounding box center [139, 239] width 152 height 20
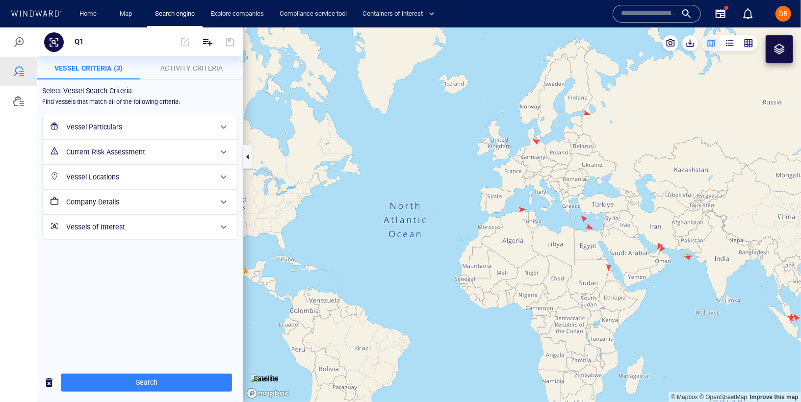
click at [125, 202] on h6 "Company Details" at bounding box center [139, 202] width 146 height 12
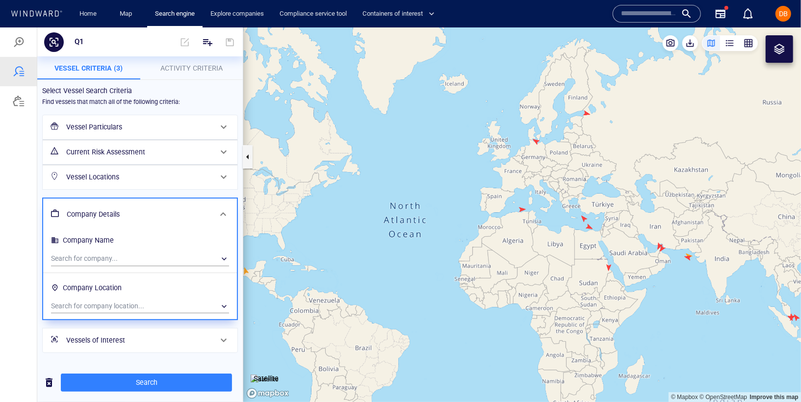
click at [125, 202] on div "Company Details" at bounding box center [140, 214] width 194 height 32
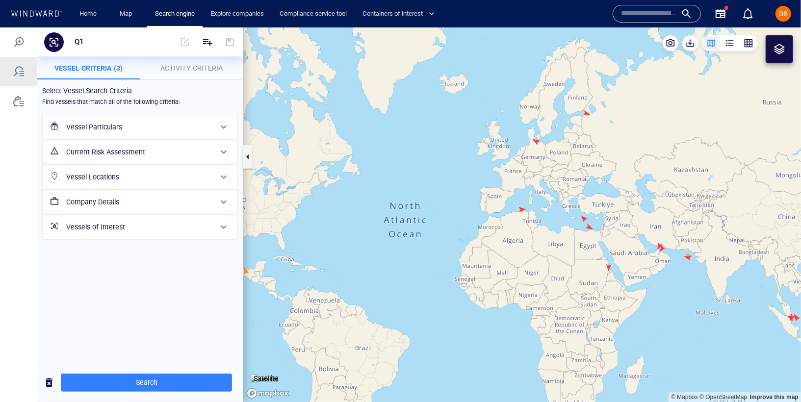
click at [127, 227] on h6 "Vessels of Interest" at bounding box center [139, 227] width 146 height 12
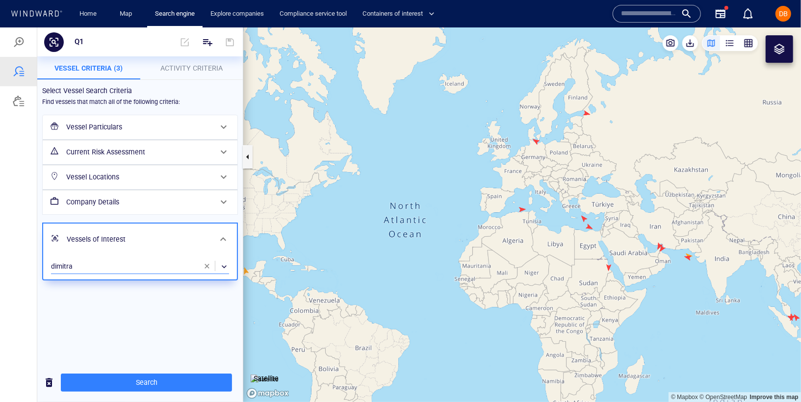
click at [103, 261] on div "​" at bounding box center [140, 266] width 178 height 15
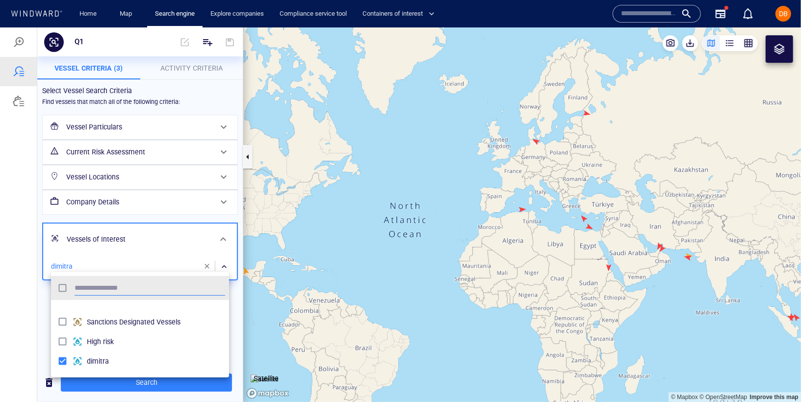
scroll to position [574, 0]
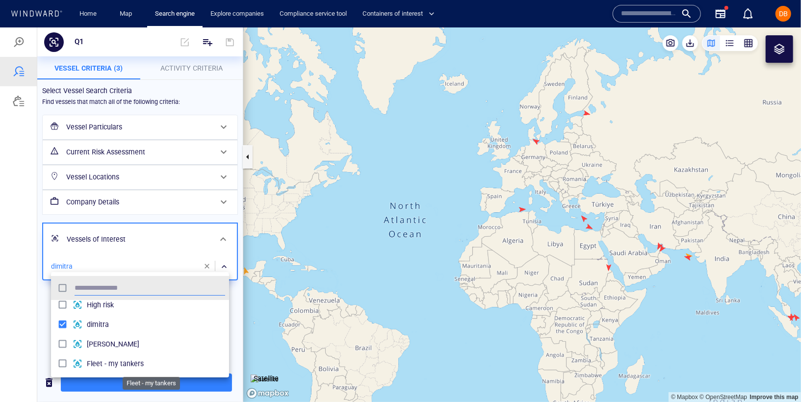
click at [131, 363] on span "Fleet - my tankers" at bounding box center [156, 363] width 138 height 12
click at [63, 256] on div at bounding box center [400, 214] width 801 height 375
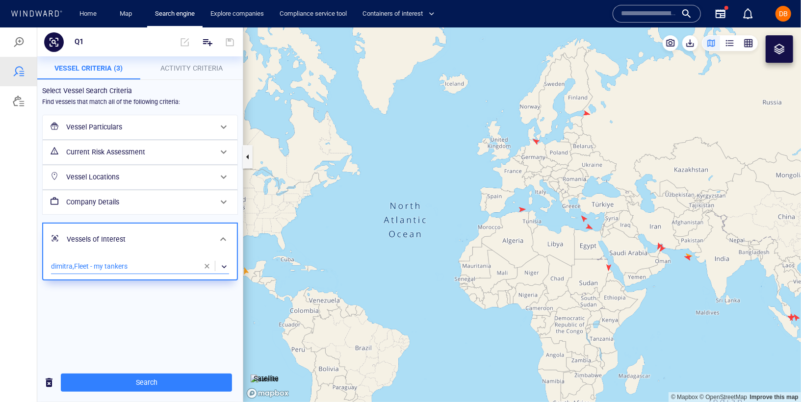
click at [64, 262] on div "​" at bounding box center [140, 266] width 178 height 15
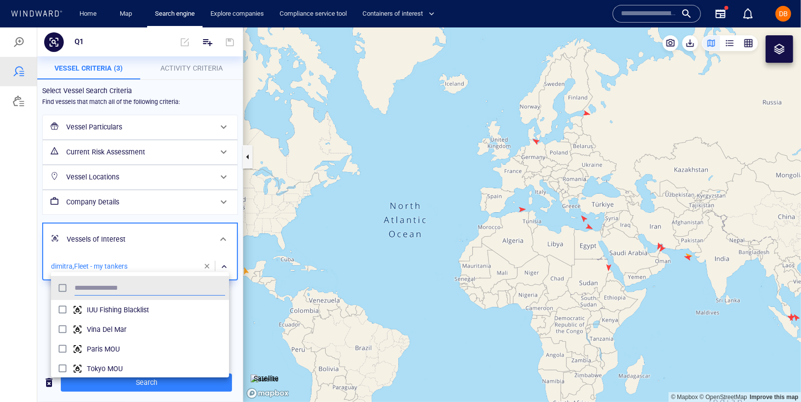
click at [64, 262] on div at bounding box center [400, 214] width 801 height 375
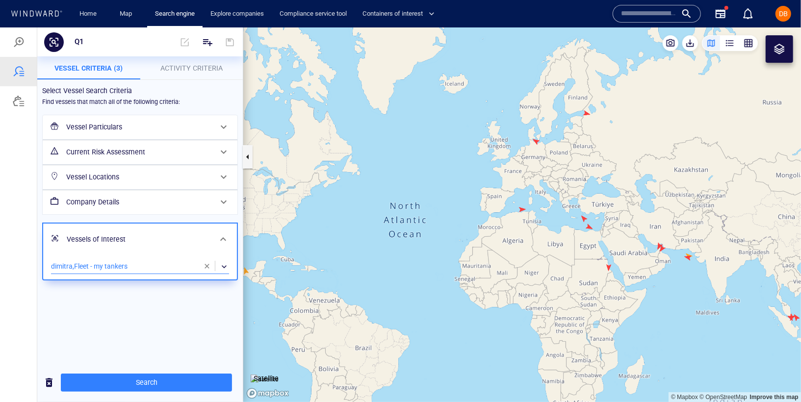
click at [66, 261] on div "​" at bounding box center [140, 266] width 178 height 15
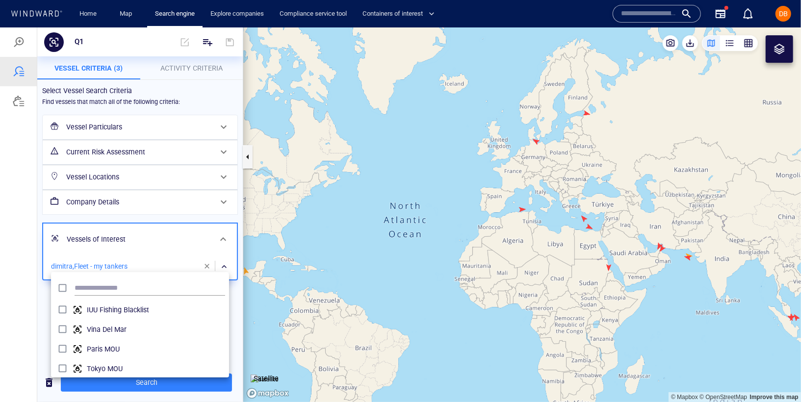
click at [77, 262] on div at bounding box center [400, 214] width 801 height 375
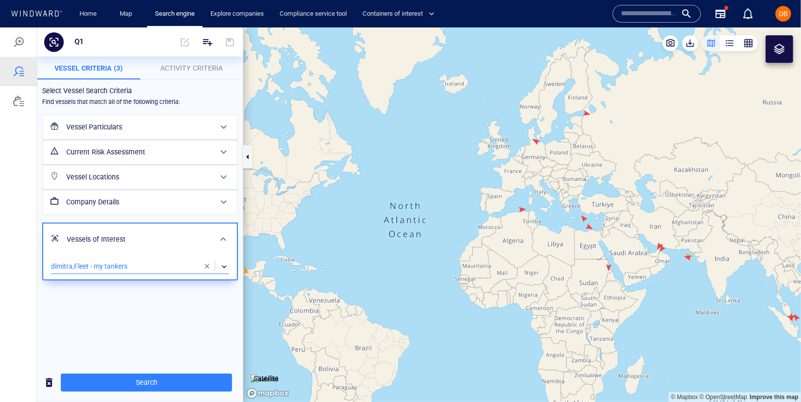
click at [206, 262] on span "button" at bounding box center [207, 266] width 8 height 8
click at [166, 259] on div "​" at bounding box center [140, 266] width 178 height 15
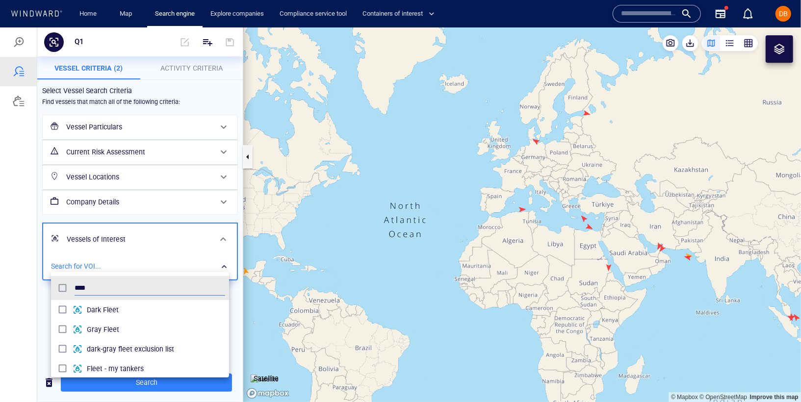
type input "****"
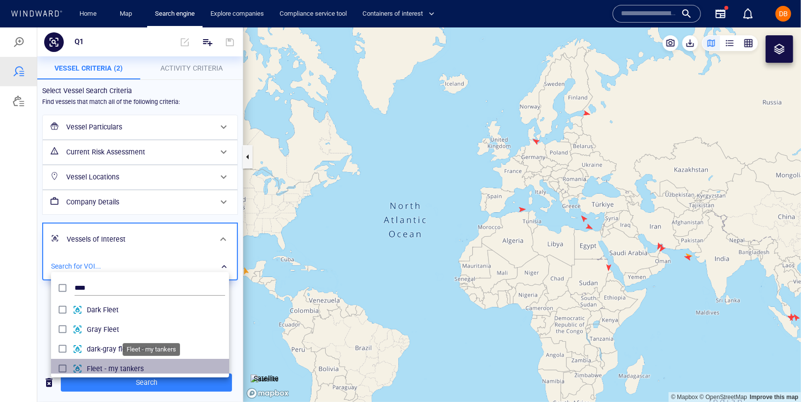
click at [163, 365] on span "Fleet - my tankers" at bounding box center [156, 368] width 138 height 12
click at [170, 370] on span "Fleet - my tankers" at bounding box center [156, 368] width 138 height 12
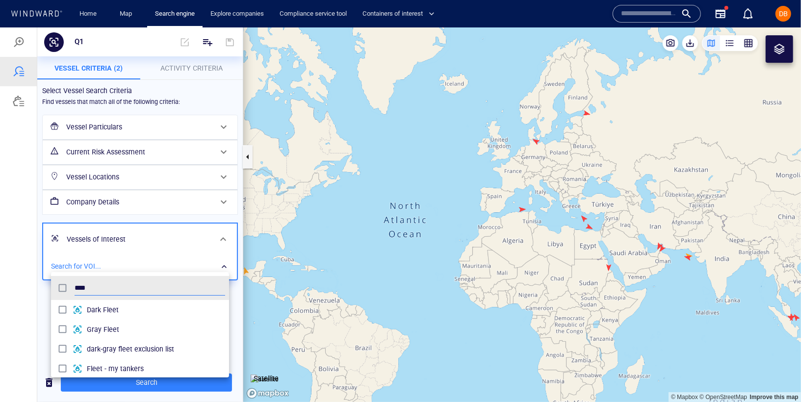
click at [170, 379] on div at bounding box center [400, 214] width 801 height 375
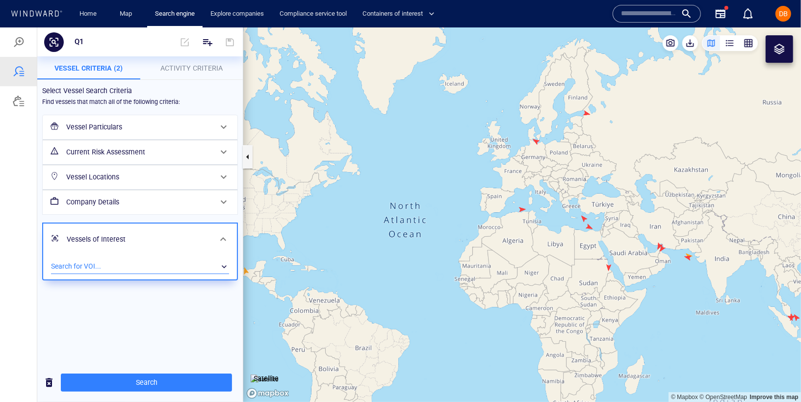
click at [149, 260] on div "​" at bounding box center [140, 266] width 178 height 15
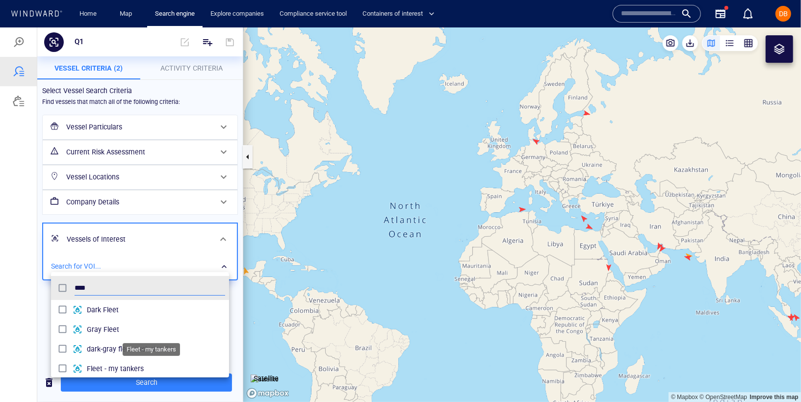
click at [103, 367] on span "Fleet - my tankers" at bounding box center [156, 368] width 138 height 12
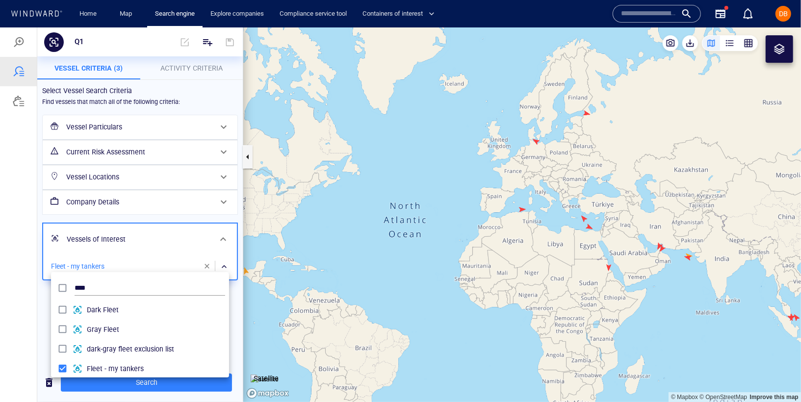
click at [186, 254] on div at bounding box center [400, 214] width 801 height 375
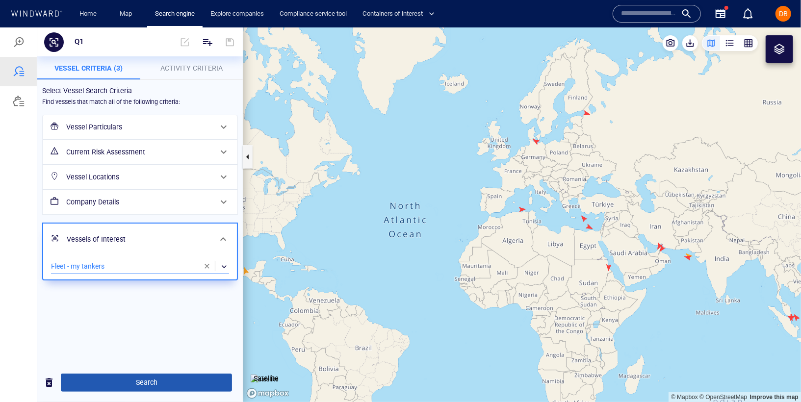
click at [166, 382] on span "Search" at bounding box center [146, 382] width 155 height 12
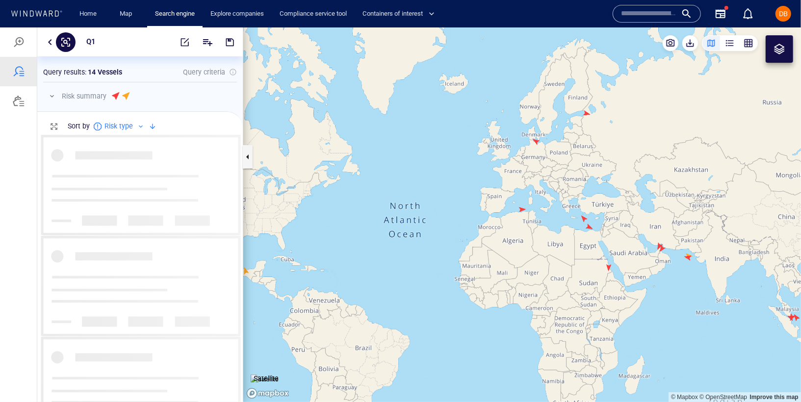
scroll to position [259, 197]
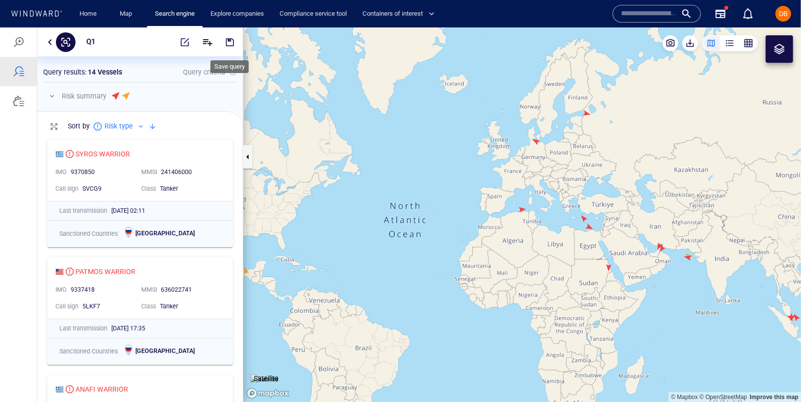
click at [228, 48] on button "button" at bounding box center [230, 42] width 22 height 24
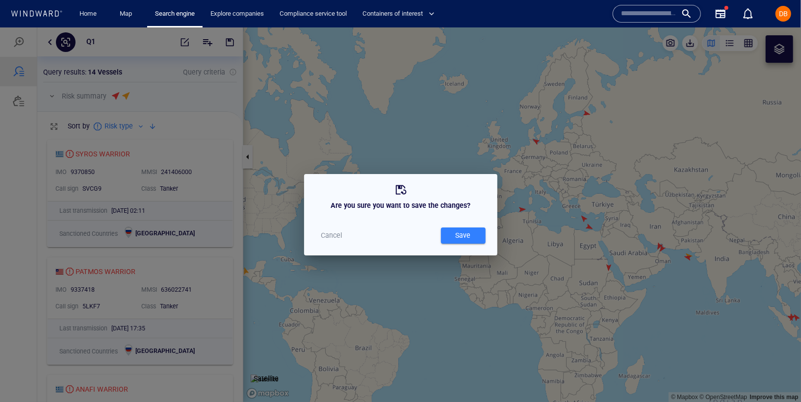
click at [327, 236] on span "Cancel" at bounding box center [331, 235] width 21 height 12
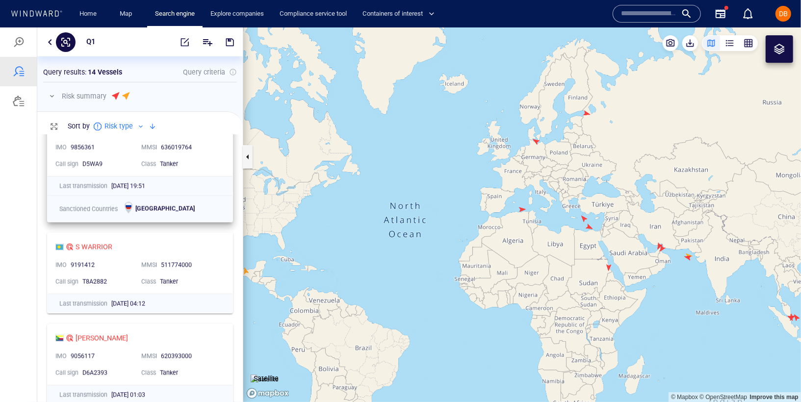
scroll to position [1327, 0]
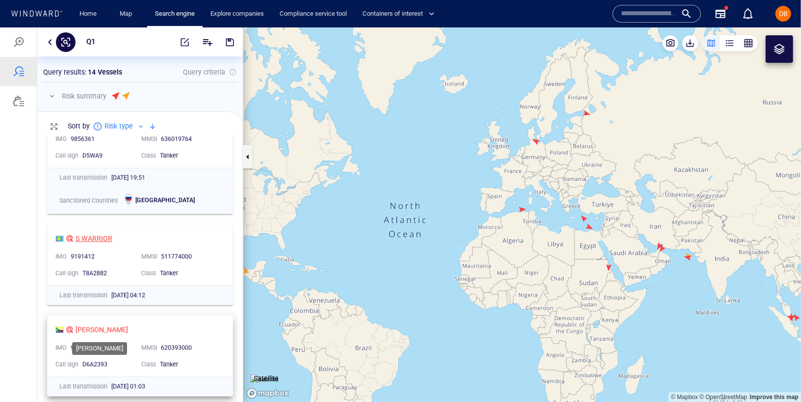
click at [93, 235] on div "S WARRIOR" at bounding box center [93, 238] width 37 height 12
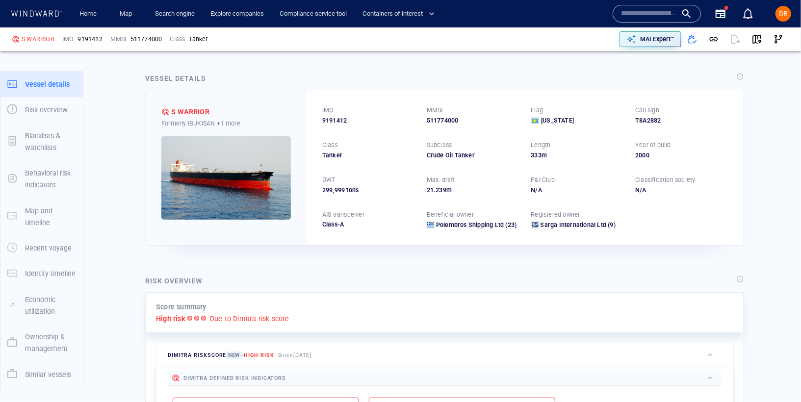
scroll to position [82, 0]
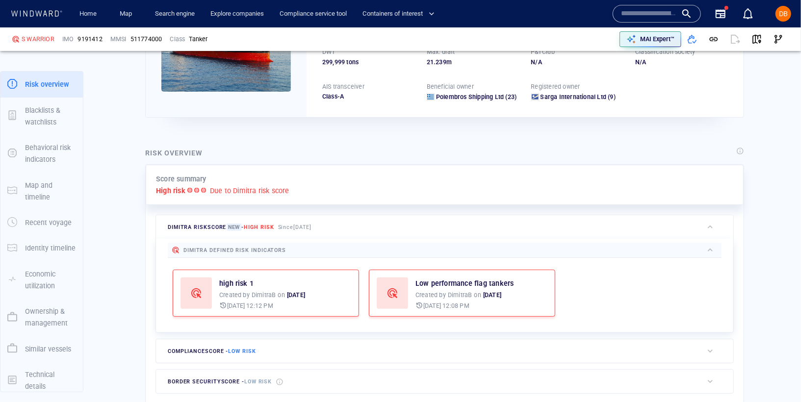
scroll to position [131, 0]
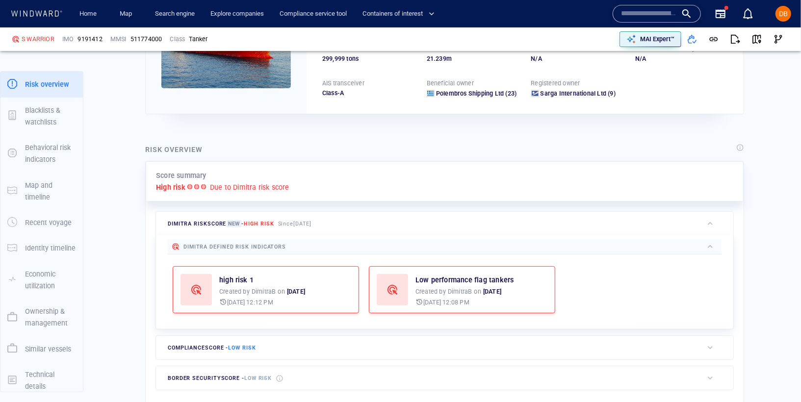
click at [264, 300] on p "[DATE] 12:12 PM" at bounding box center [250, 302] width 46 height 9
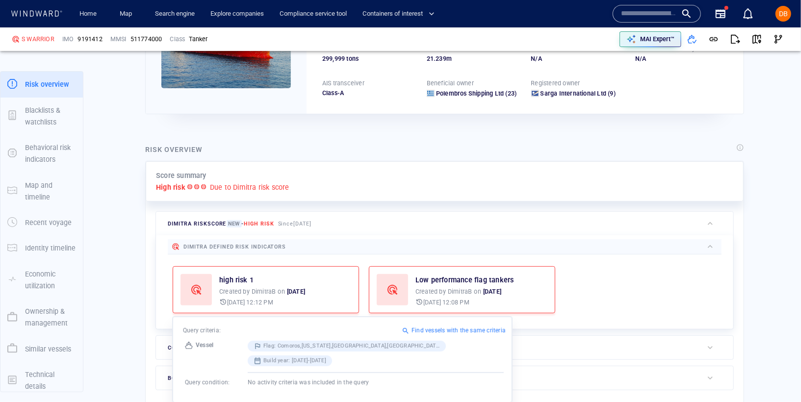
click at [279, 274] on div "high risk 1" at bounding box center [262, 280] width 86 height 12
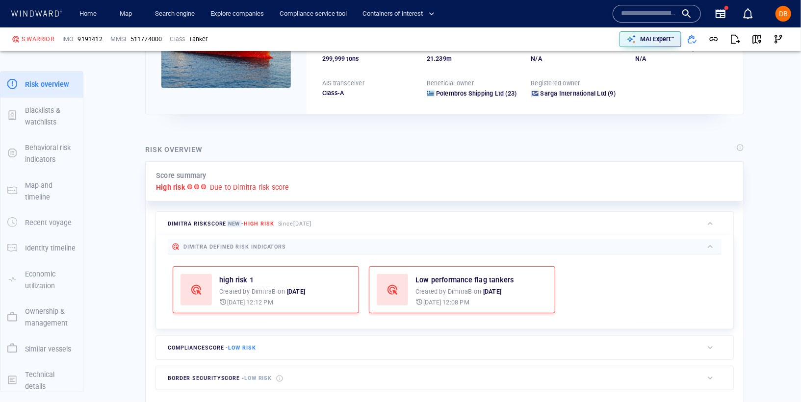
click at [398, 287] on div at bounding box center [392, 289] width 31 height 31
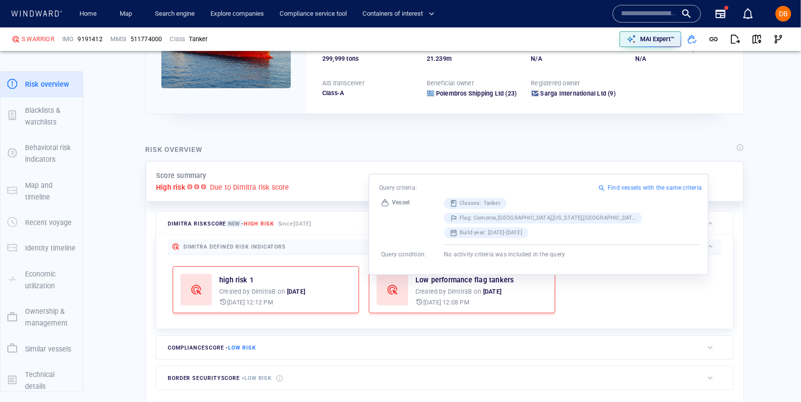
click at [279, 287] on p "Created by [PERSON_NAME] on [DATE]" at bounding box center [262, 291] width 86 height 9
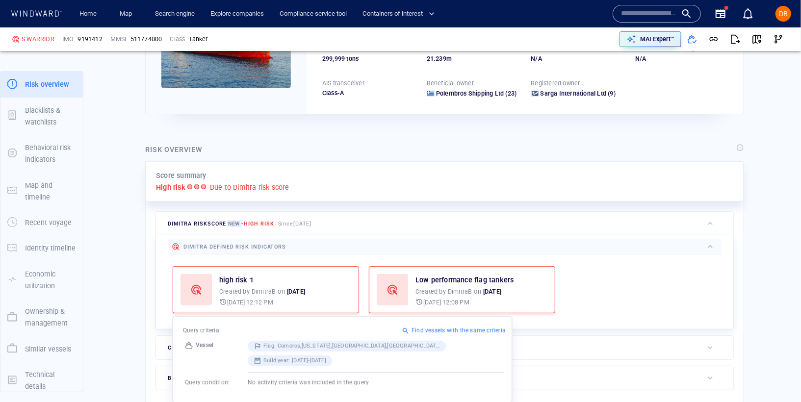
click at [395, 281] on div at bounding box center [392, 289] width 31 height 31
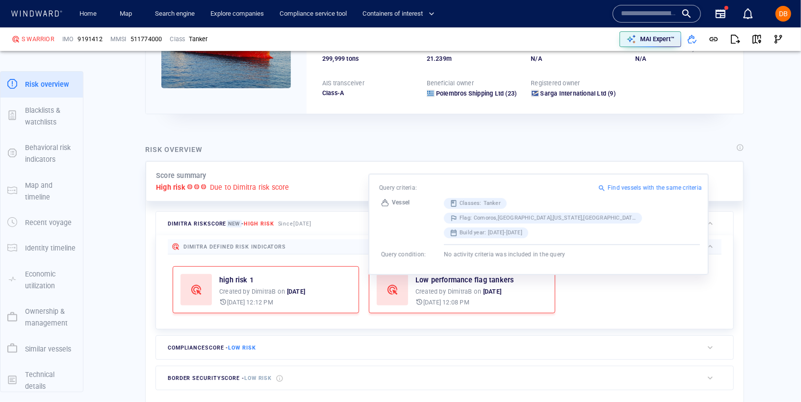
click at [300, 277] on div "high risk 1" at bounding box center [262, 280] width 86 height 12
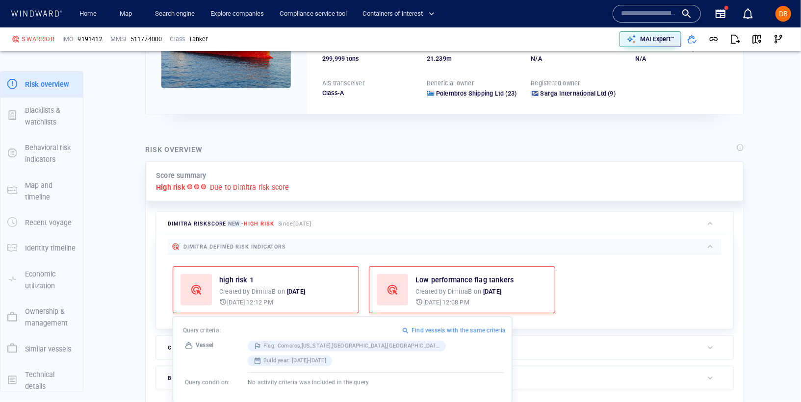
click at [423, 298] on p "[DATE] 12:08 PM" at bounding box center [446, 302] width 46 height 9
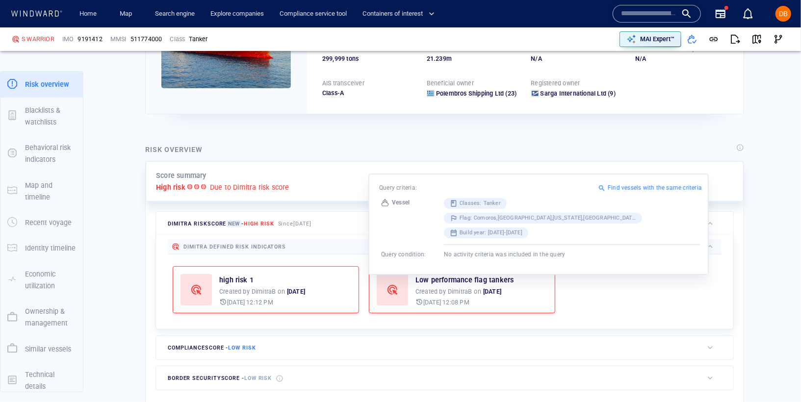
click at [303, 291] on p "[DATE]" at bounding box center [296, 291] width 18 height 9
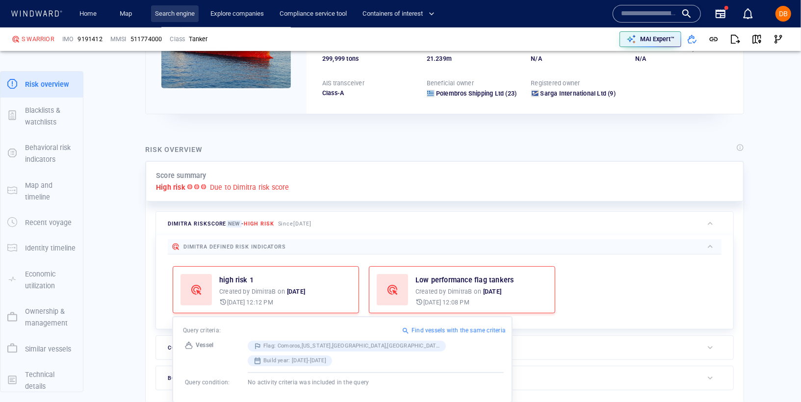
click at [156, 20] on link "Search engine" at bounding box center [175, 13] width 48 height 17
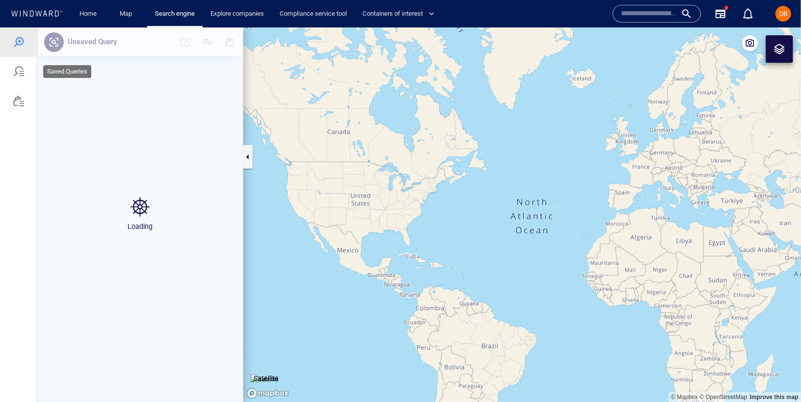
click at [22, 67] on div at bounding box center [19, 71] width 12 height 12
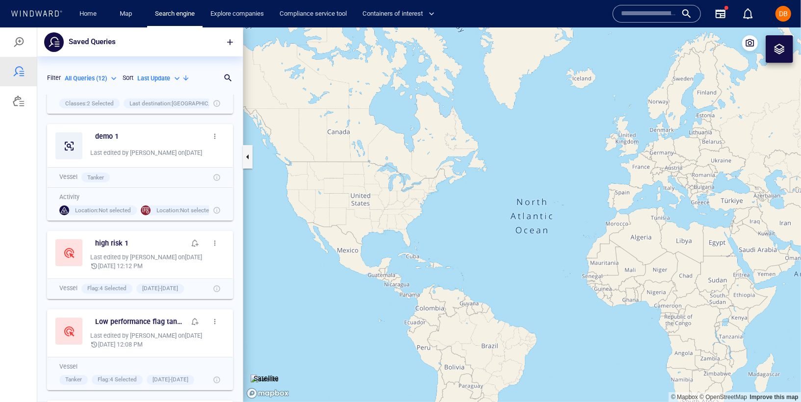
scroll to position [193, 0]
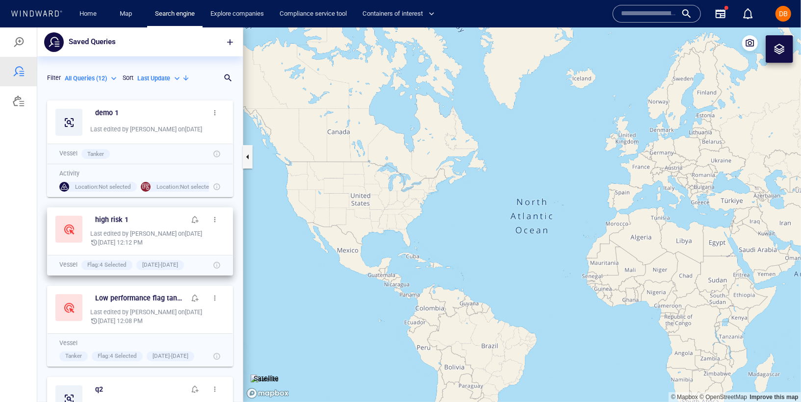
click at [211, 215] on span "button" at bounding box center [215, 219] width 8 height 8
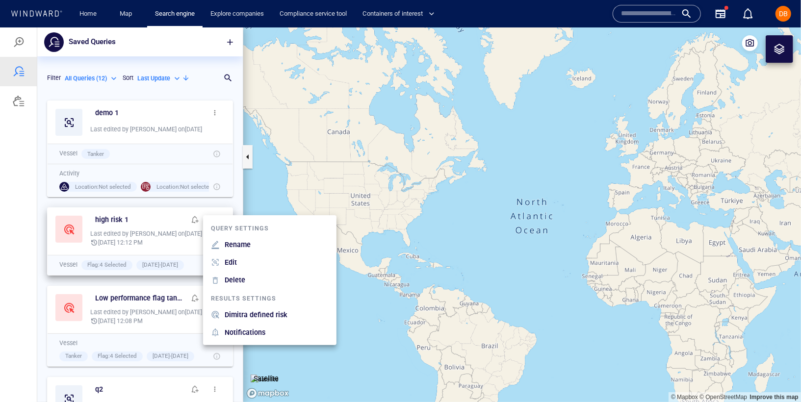
click at [233, 283] on p "Delete" at bounding box center [235, 280] width 21 height 12
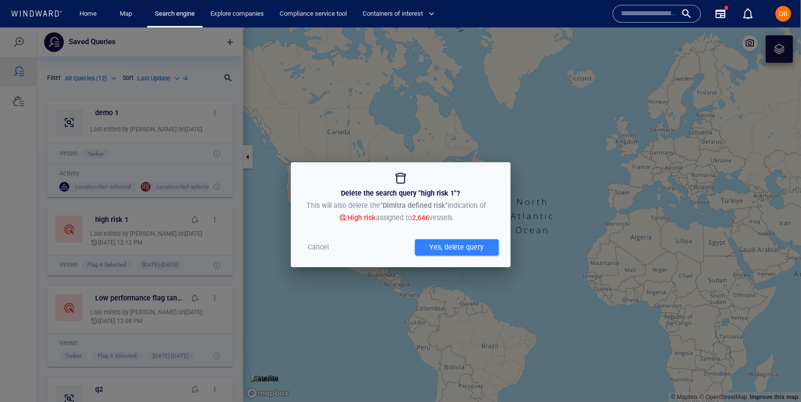
click at [461, 250] on div "Yes, delete query" at bounding box center [456, 247] width 58 height 16
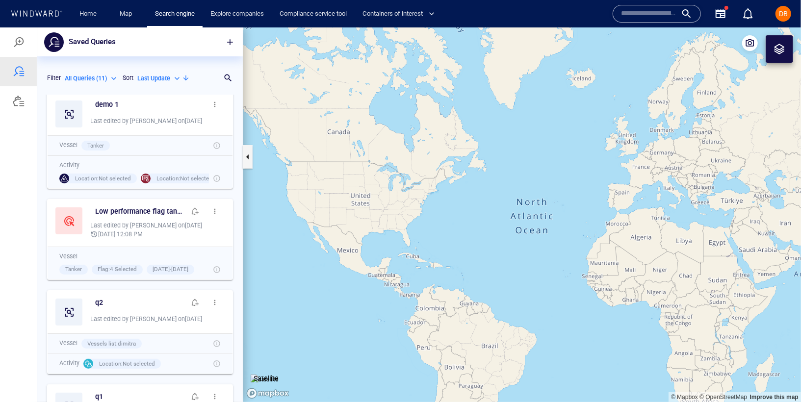
scroll to position [208, 0]
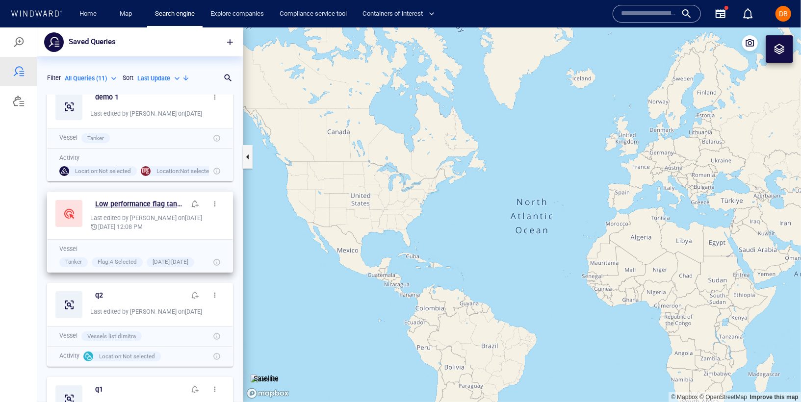
click at [151, 206] on h6 "Low performance flag tankers" at bounding box center [140, 204] width 90 height 12
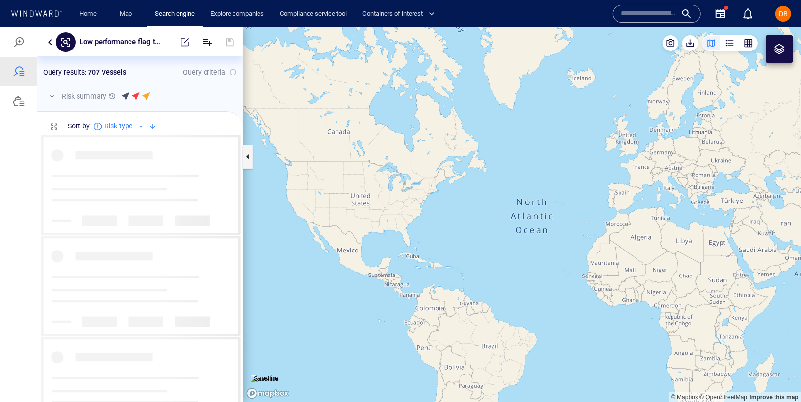
scroll to position [259, 197]
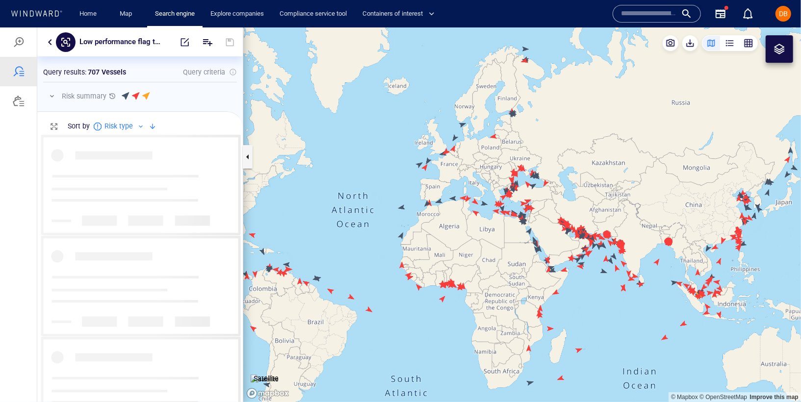
click at [43, 39] on div "Low performance flag tankers" at bounding box center [139, 41] width 205 height 29
click at [54, 43] on button "button" at bounding box center [50, 42] width 12 height 12
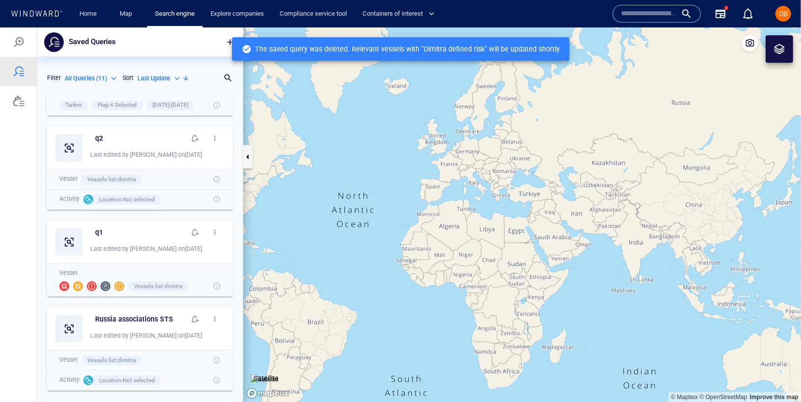
scroll to position [371, 0]
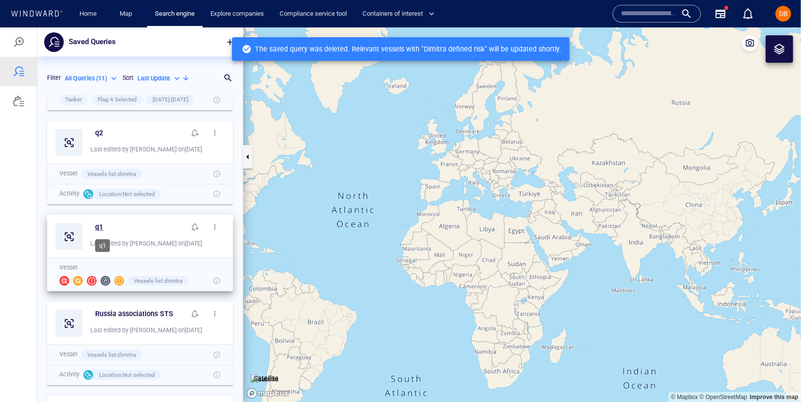
click at [96, 224] on h6 "q1" at bounding box center [99, 227] width 8 height 12
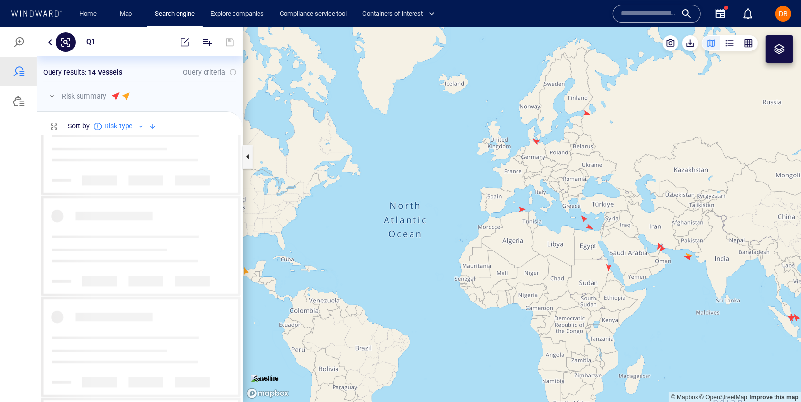
scroll to position [448, 0]
